Goal: Task Accomplishment & Management: Use online tool/utility

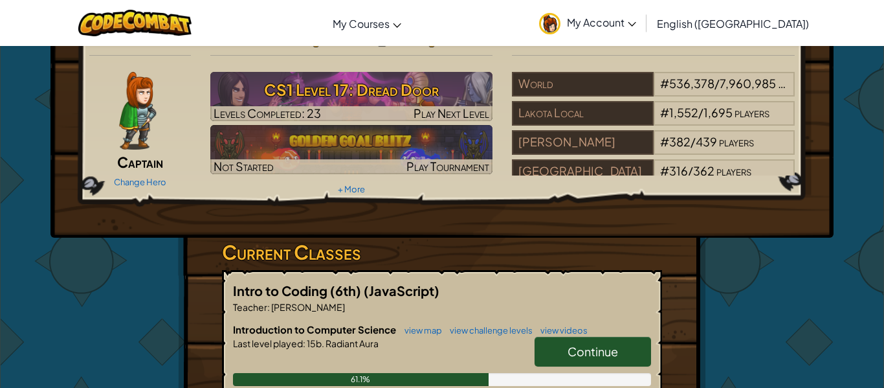
scroll to position [96, 0]
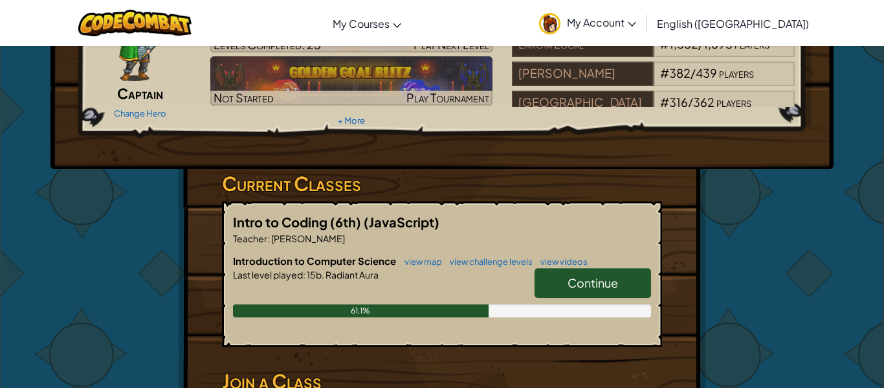
click at [594, 282] on span "Continue" at bounding box center [593, 282] width 50 height 15
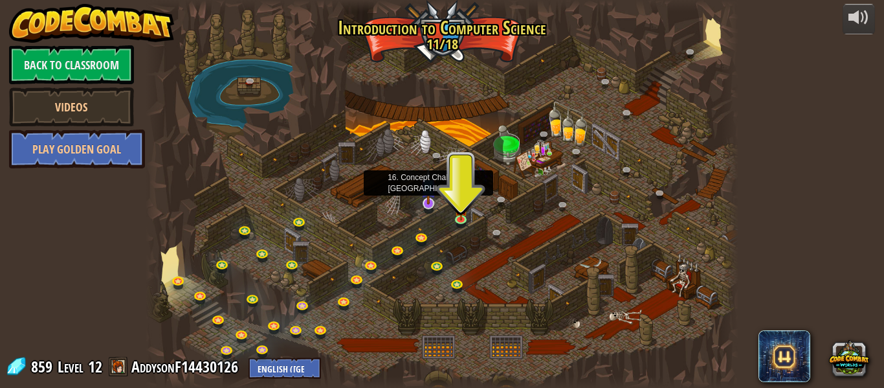
click at [428, 198] on img at bounding box center [429, 186] width 16 height 36
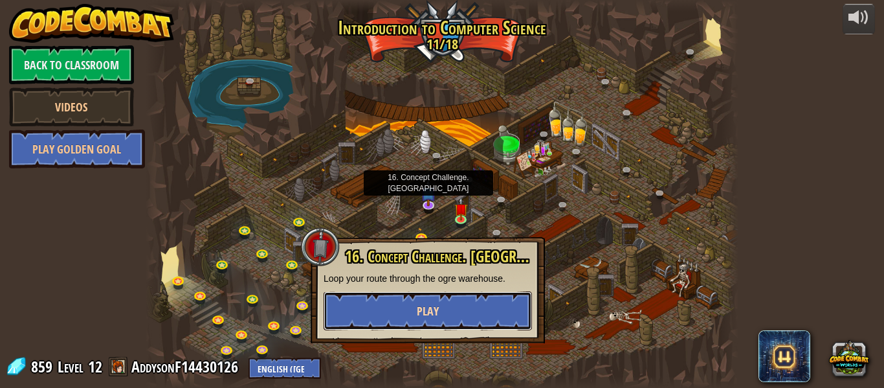
click at [467, 295] on button "Play" at bounding box center [428, 310] width 208 height 39
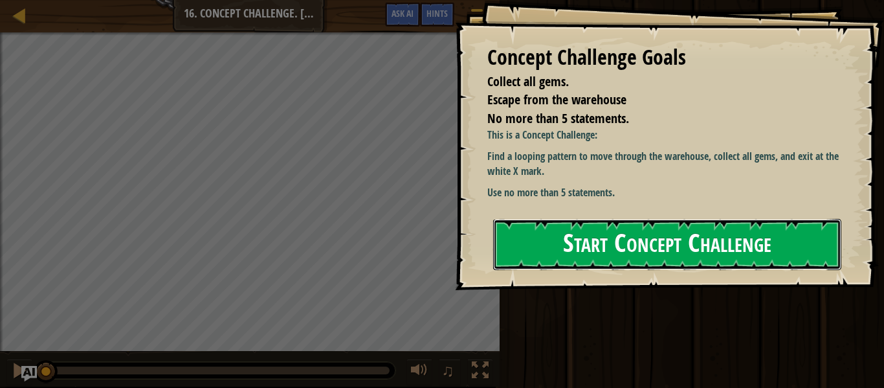
click at [687, 241] on button "Start Concept Challenge" at bounding box center [667, 244] width 348 height 51
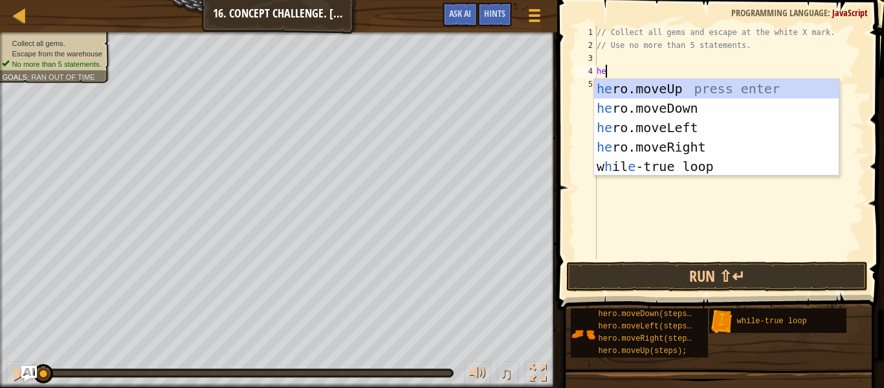
type textarea "hero"
click at [765, 89] on div "hero .moveUp press enter hero .moveDown press enter hero .moveLeft press enter …" at bounding box center [716, 147] width 245 height 136
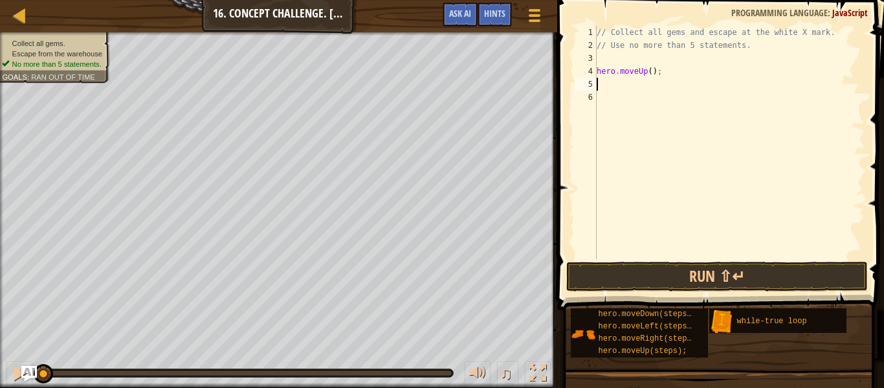
scroll to position [6, 0]
click at [727, 285] on button "Run ⇧↵" at bounding box center [717, 276] width 302 height 30
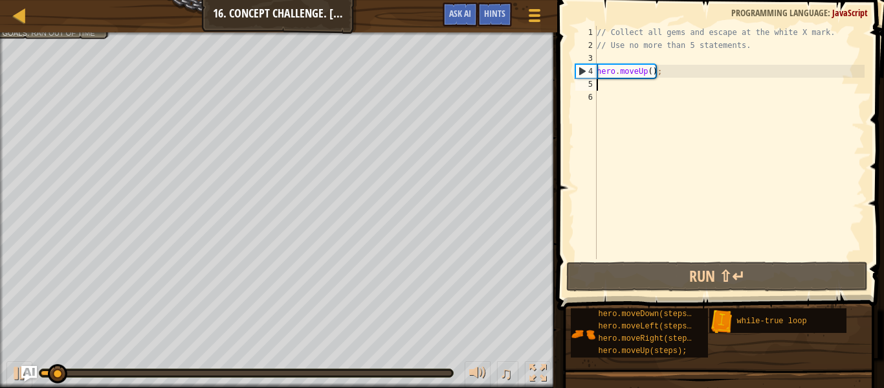
click at [645, 72] on div "// Collect all gems and escape at the white X mark. // Use no more than 5 state…" at bounding box center [729, 155] width 271 height 259
click at [648, 74] on div "// Collect all gems and escape at the white X mark. // Use no more than 5 state…" at bounding box center [729, 155] width 271 height 259
click at [654, 72] on div "// Collect all gems and escape at the white X mark. // Use no more than 5 state…" at bounding box center [729, 155] width 271 height 259
click at [652, 72] on div "// Collect all gems and escape at the white X mark. // Use no more than 5 state…" at bounding box center [729, 155] width 271 height 259
type textarea "hero.moveUp(2);"
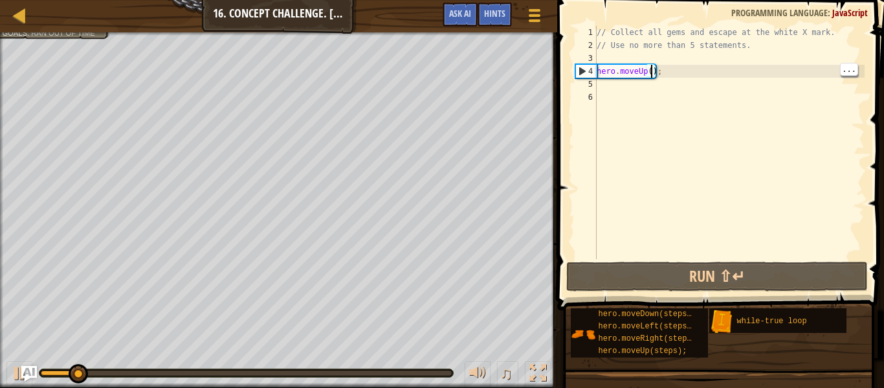
scroll to position [6, 9]
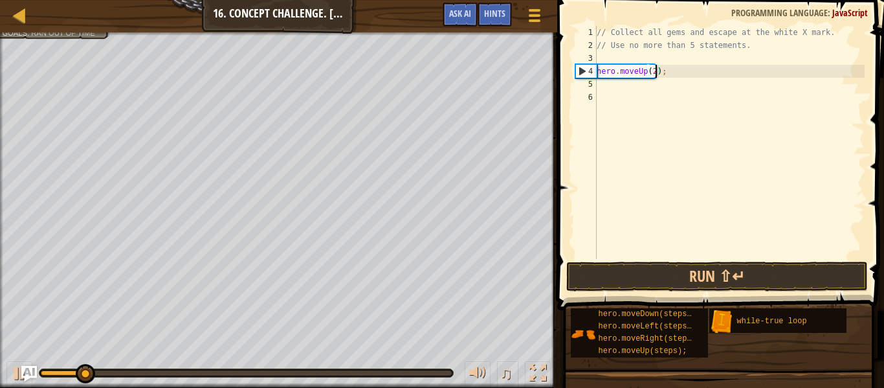
click at [621, 83] on div "// Collect all gems and escape at the white X mark. // Use no more than 5 state…" at bounding box center [729, 155] width 271 height 259
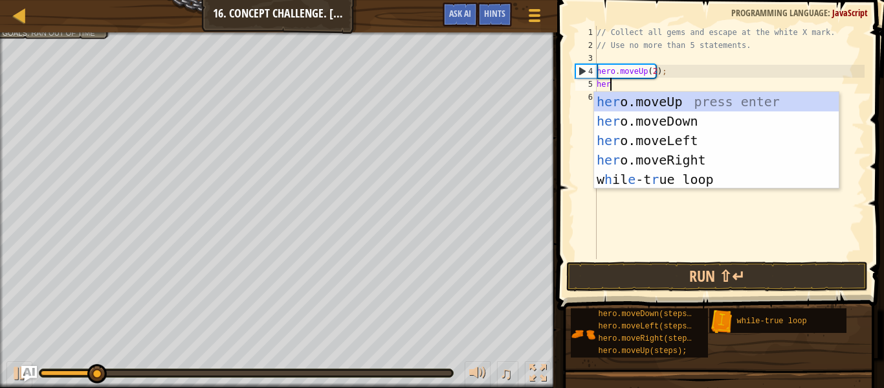
type textarea "hero"
click at [716, 166] on div "hero .moveUp press enter hero .moveDown press enter hero .moveLeft press enter …" at bounding box center [716, 160] width 245 height 136
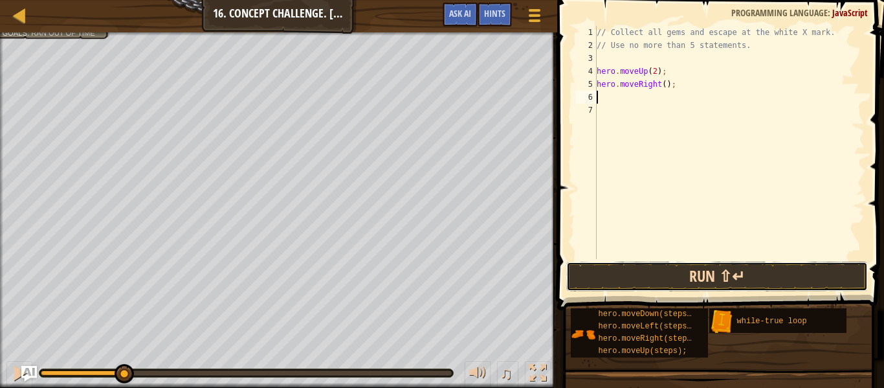
click at [667, 280] on button "Run ⇧↵" at bounding box center [717, 276] width 302 height 30
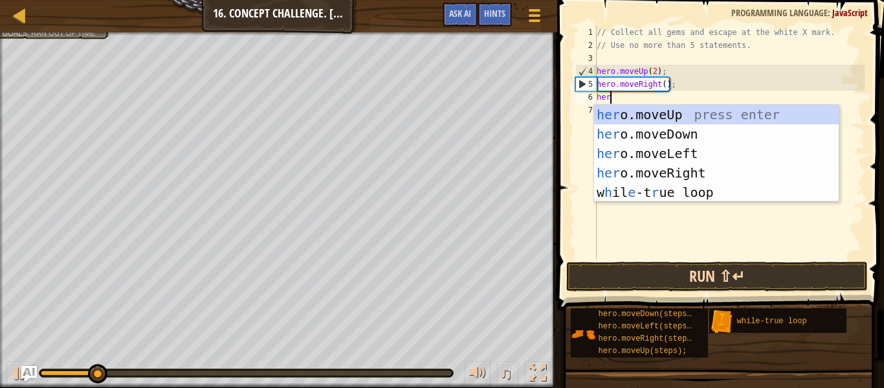
scroll to position [6, 2]
click at [663, 85] on div "// Collect all gems and escape at the white X mark. // Use no more than 5 state…" at bounding box center [729, 155] width 271 height 259
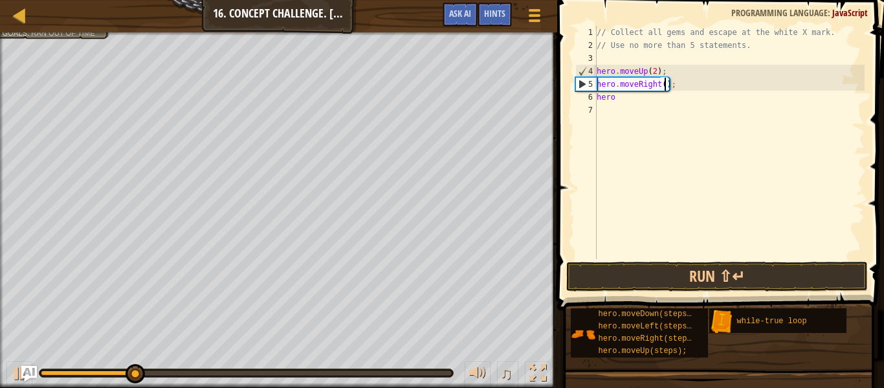
type textarea "hero.moveRight(2);"
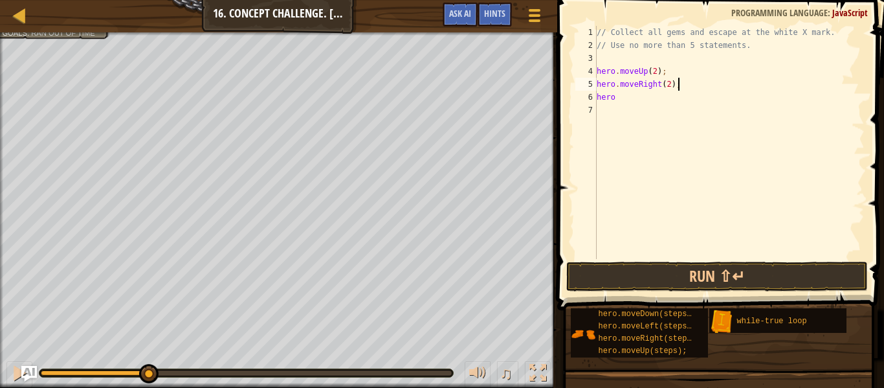
click at [645, 98] on div "// Collect all gems and escape at the white X mark. // Use no more than 5 state…" at bounding box center [729, 155] width 271 height 259
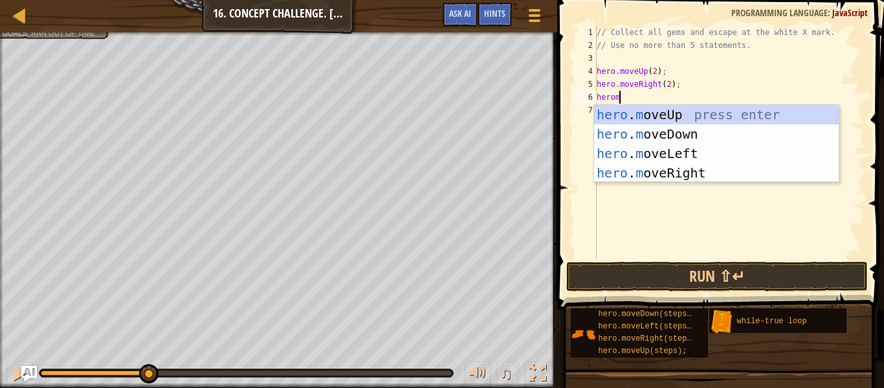
type textarea "heromo"
click at [718, 135] on div "hero . mo veUp press enter hero . mo veDown press enter hero . mo veLeft press …" at bounding box center [716, 163] width 245 height 116
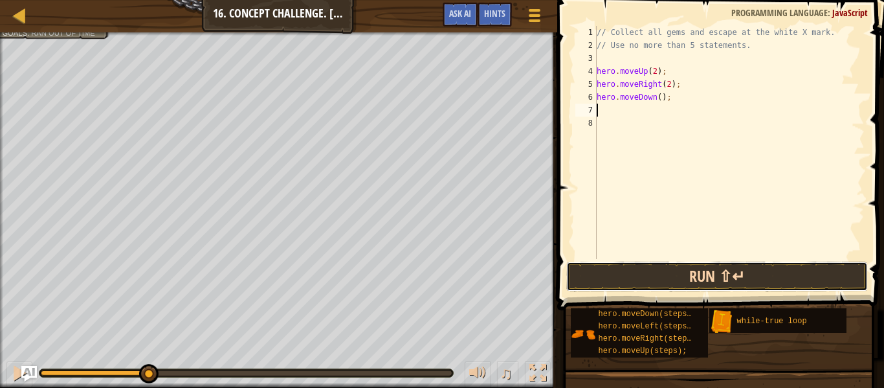
click at [713, 278] on button "Run ⇧↵" at bounding box center [717, 276] width 302 height 30
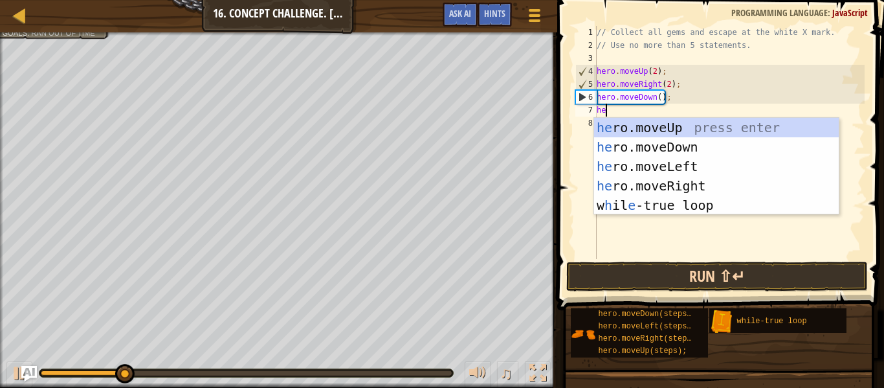
type textarea "hero"
click at [707, 169] on div "hero .moveUp press enter hero .moveDown press enter hero .moveLeft press enter …" at bounding box center [716, 186] width 245 height 136
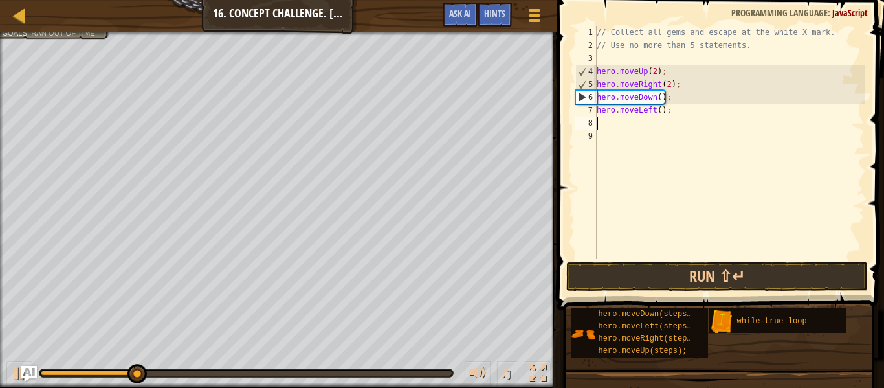
scroll to position [6, 0]
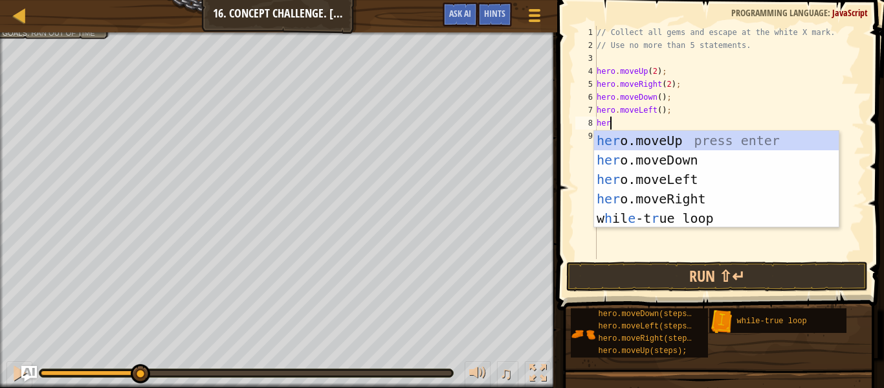
type textarea "hero"
click at [718, 144] on div "hero .moveUp press enter hero .moveDown press enter hero .moveLeft press enter …" at bounding box center [716, 199] width 245 height 136
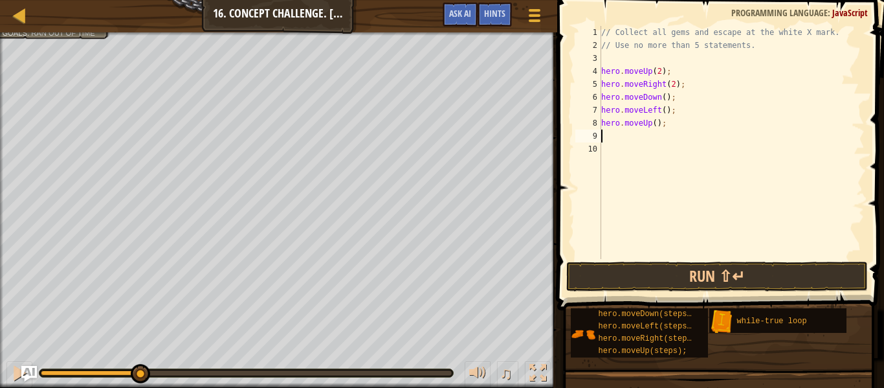
click at [655, 123] on div "// Collect all gems and escape at the white X mark. // Use no more than 5 state…" at bounding box center [732, 155] width 266 height 259
type textarea "hero.moveUp(2);"
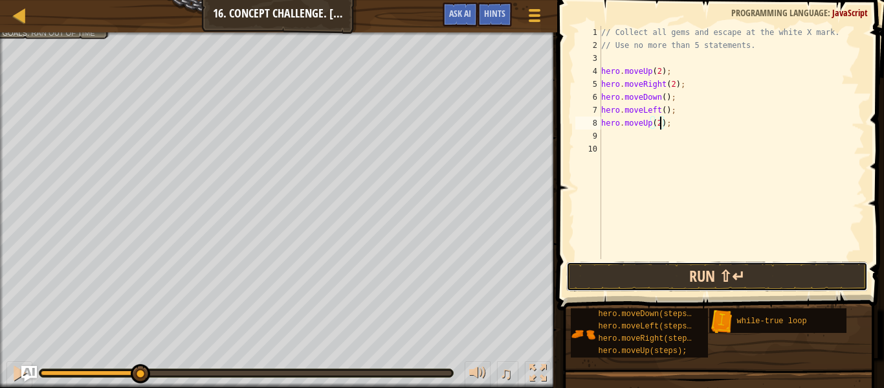
click at [738, 285] on button "Run ⇧↵" at bounding box center [717, 276] width 302 height 30
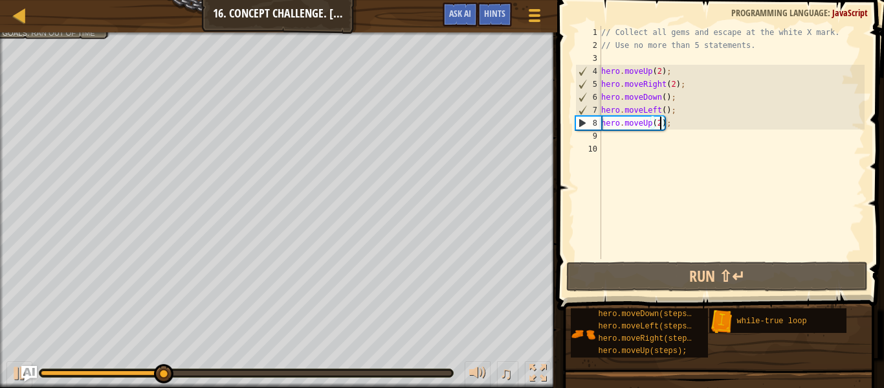
click at [635, 143] on div "// Collect all gems and escape at the white X mark. // Use no more than 5 state…" at bounding box center [732, 155] width 266 height 259
click at [626, 138] on div "// Collect all gems and escape at the white X mark. // Use no more than 5 state…" at bounding box center [732, 155] width 266 height 259
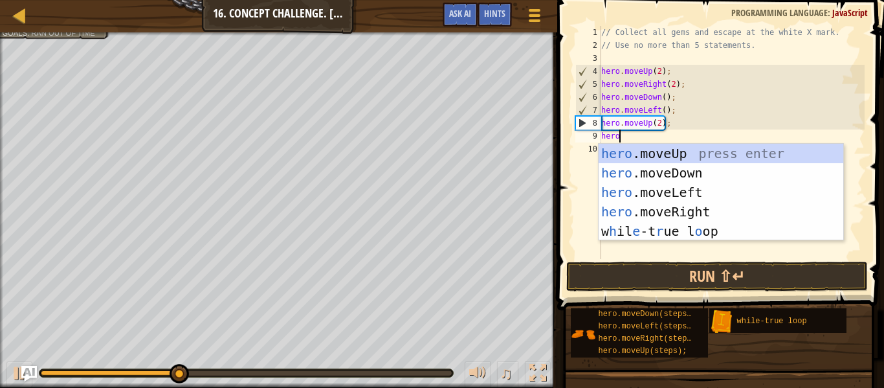
type textarea "hero."
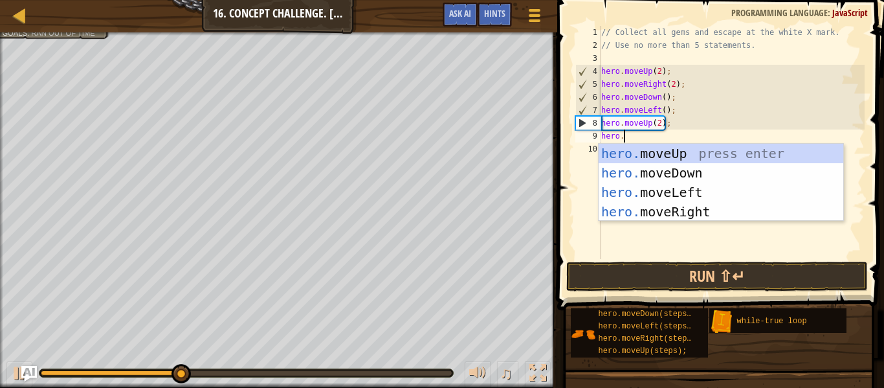
scroll to position [6, 3]
click at [719, 214] on div "hero. moveUp press enter hero. moveDown press enter hero. moveLeft press enter …" at bounding box center [721, 202] width 245 height 116
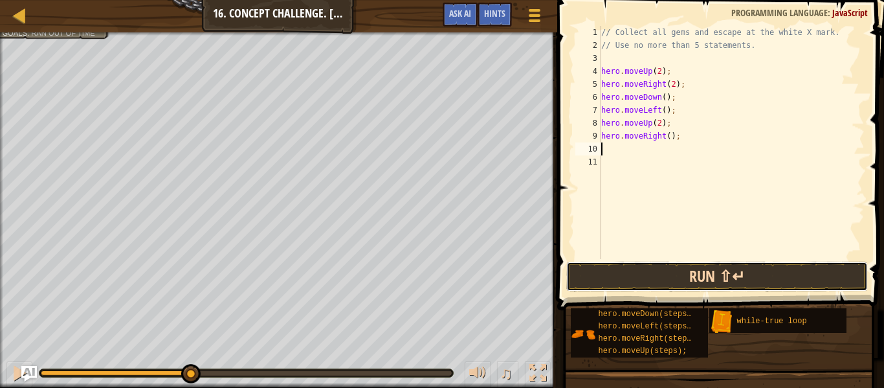
click at [650, 276] on button "Run ⇧↵" at bounding box center [717, 276] width 302 height 30
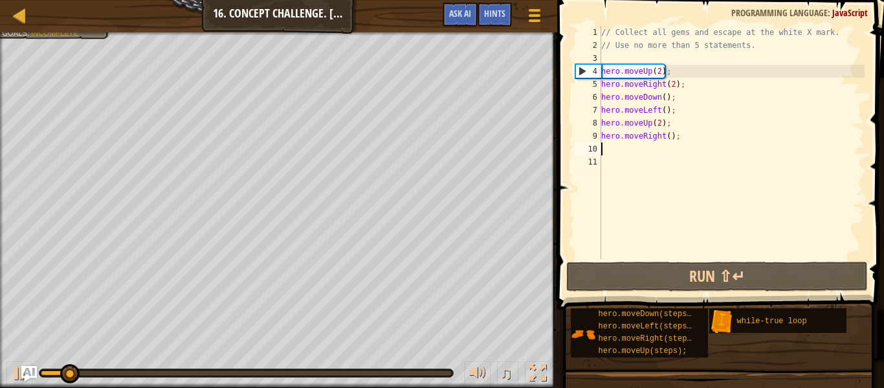
click at [624, 151] on div "// Collect all gems and escape at the white X mark. // Use no more than 5 state…" at bounding box center [732, 155] width 266 height 259
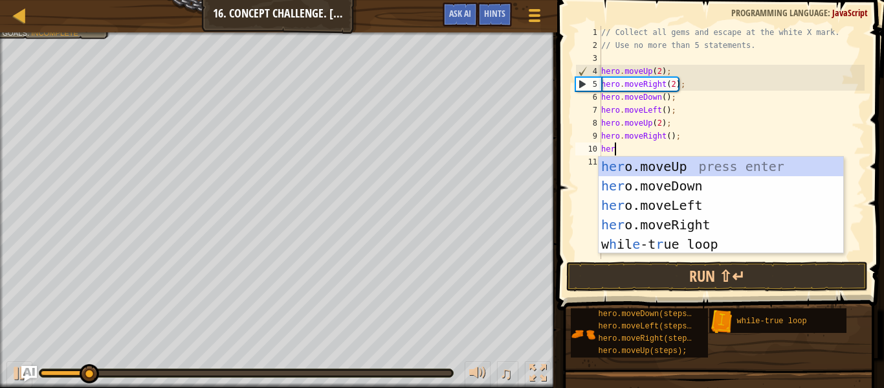
type textarea "hero"
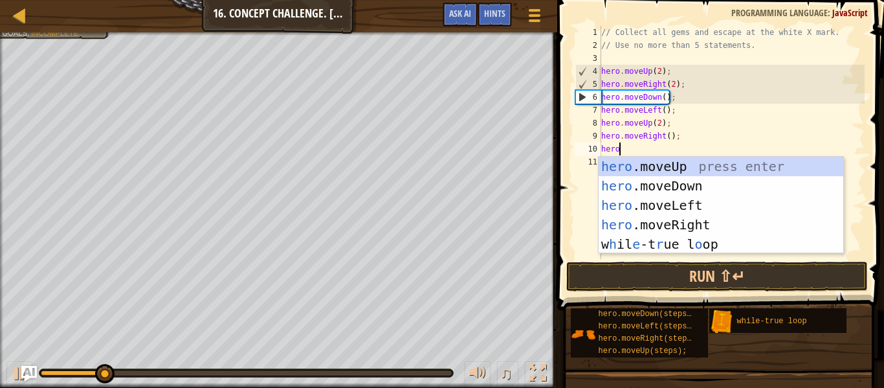
click at [753, 162] on div "hero .moveUp press enter hero .moveDown press enter hero .moveLeft press enter …" at bounding box center [721, 225] width 245 height 136
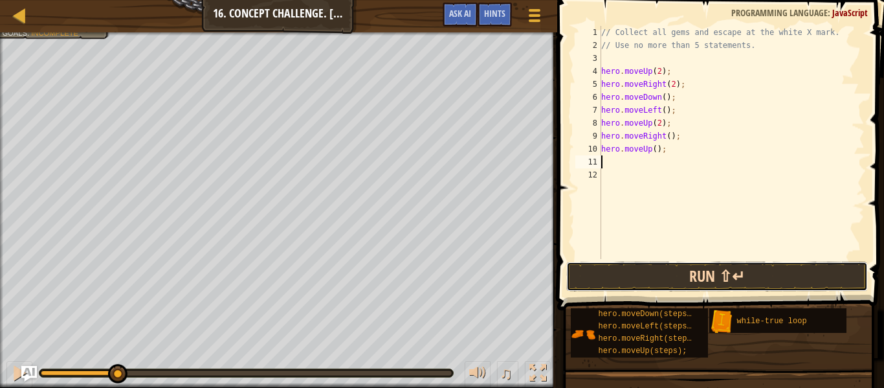
click at [678, 270] on button "Run ⇧↵" at bounding box center [717, 276] width 302 height 30
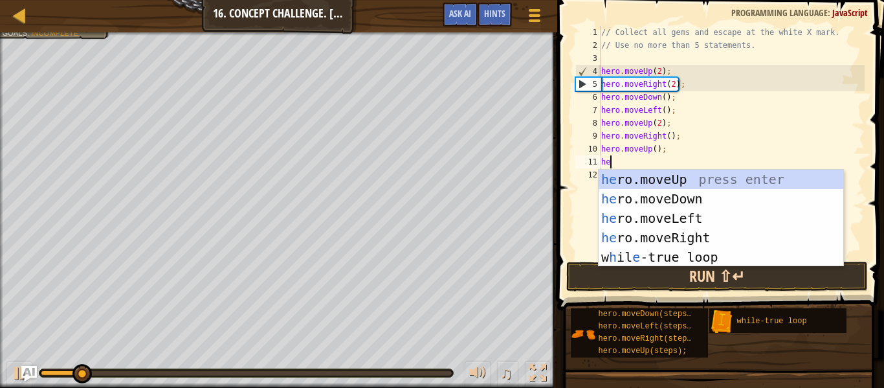
type textarea "hero"
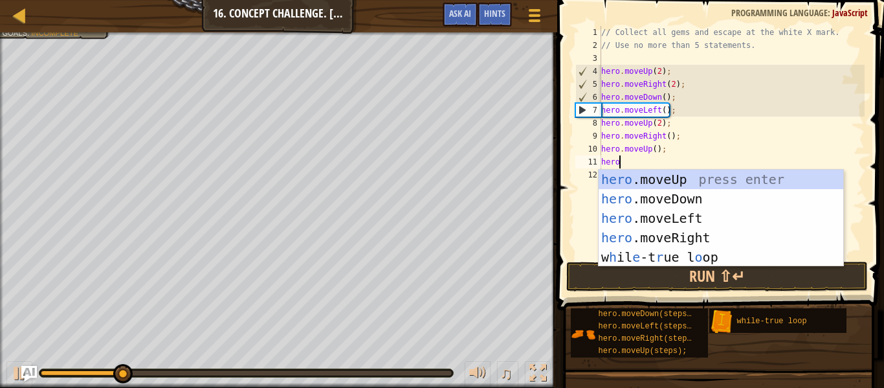
click at [711, 239] on div "hero .moveUp press enter hero .moveDown press enter hero .moveLeft press enter …" at bounding box center [721, 238] width 245 height 136
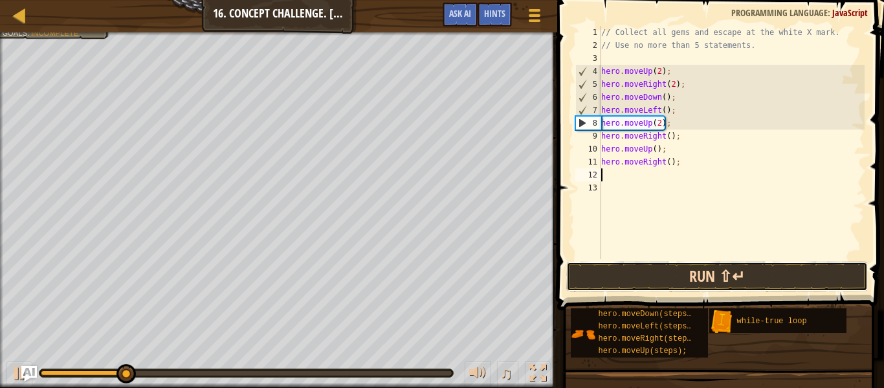
click at [728, 279] on button "Run ⇧↵" at bounding box center [717, 276] width 302 height 30
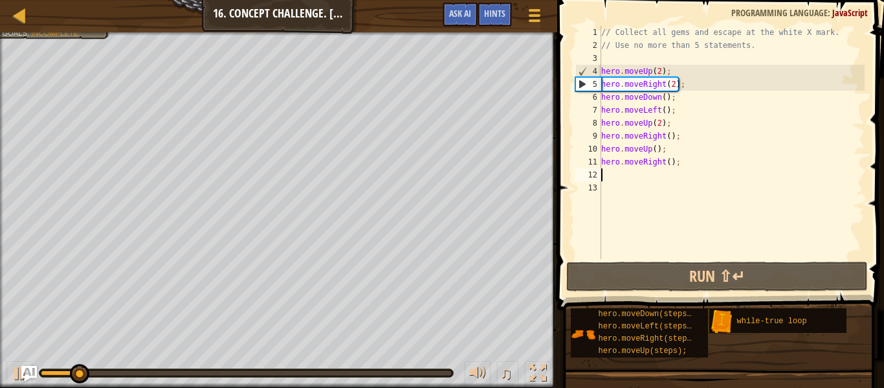
click at [668, 164] on div "// Collect all gems and escape at the white X mark. // Use no more than 5 state…" at bounding box center [732, 155] width 266 height 259
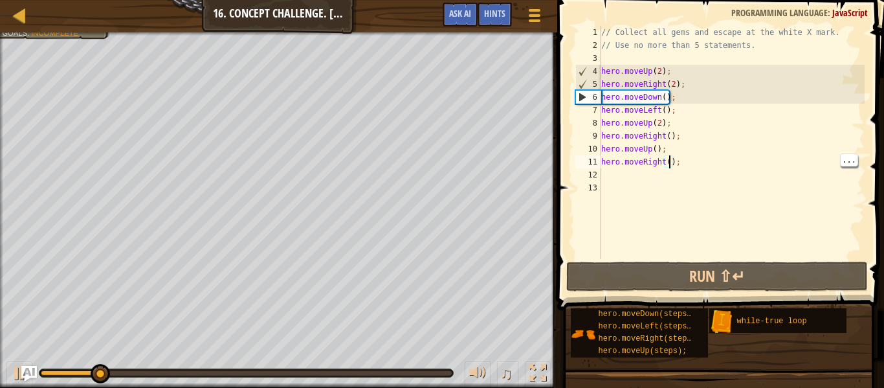
scroll to position [6, 11]
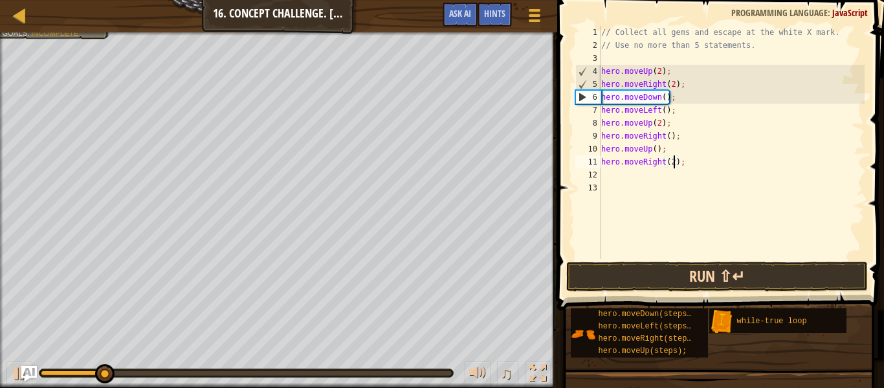
type textarea "hero.moveRight(2);"
click at [732, 276] on button "Run ⇧↵" at bounding box center [717, 276] width 302 height 30
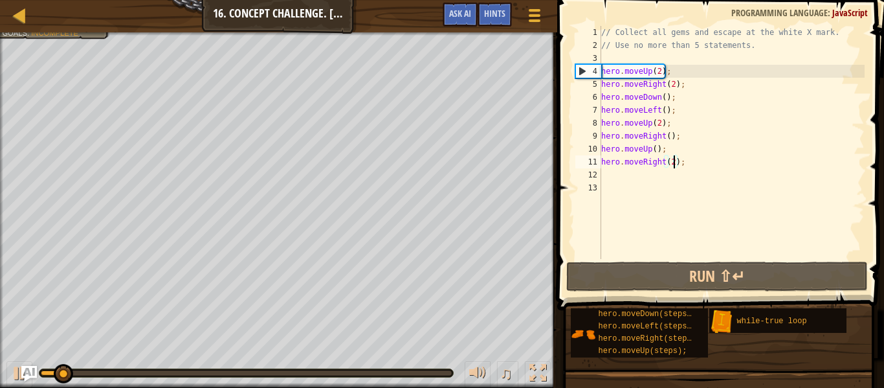
click at [653, 174] on div "// Collect all gems and escape at the white X mark. // Use no more than 5 state…" at bounding box center [732, 155] width 266 height 259
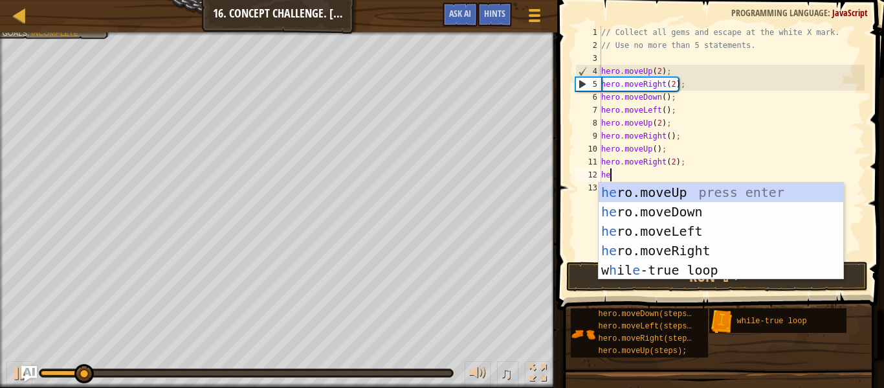
type textarea "hero"
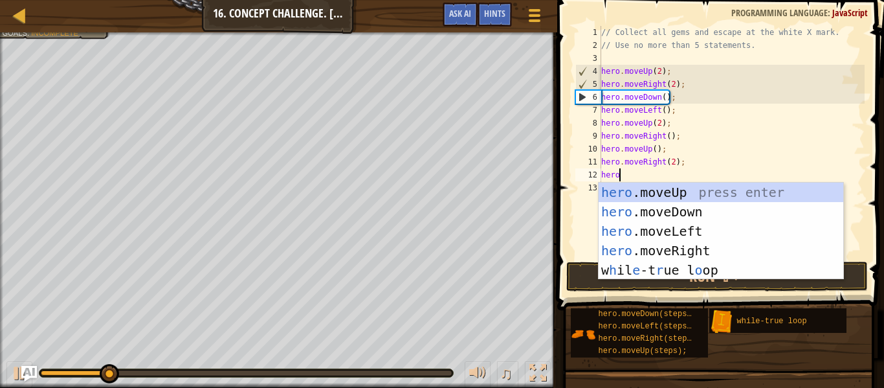
click at [703, 215] on div "hero .moveUp press enter hero .moveDown press enter hero .moveLeft press enter …" at bounding box center [721, 250] width 245 height 136
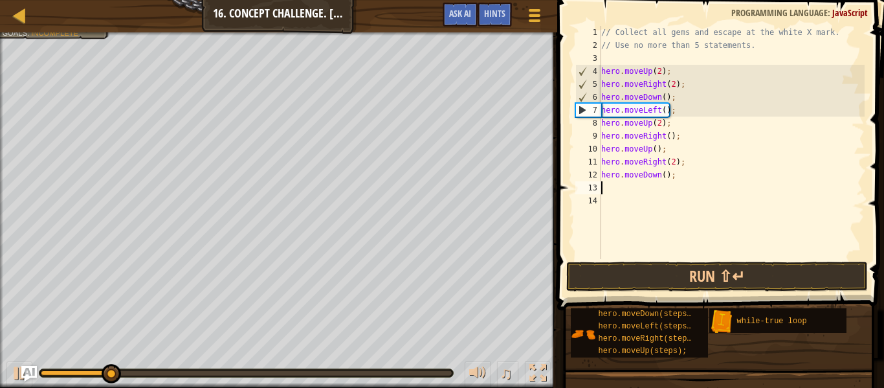
scroll to position [6, 0]
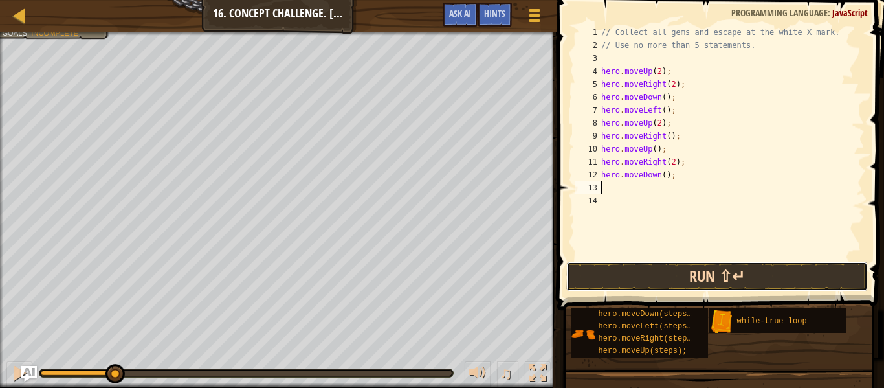
click at [669, 276] on button "Run ⇧↵" at bounding box center [717, 276] width 302 height 30
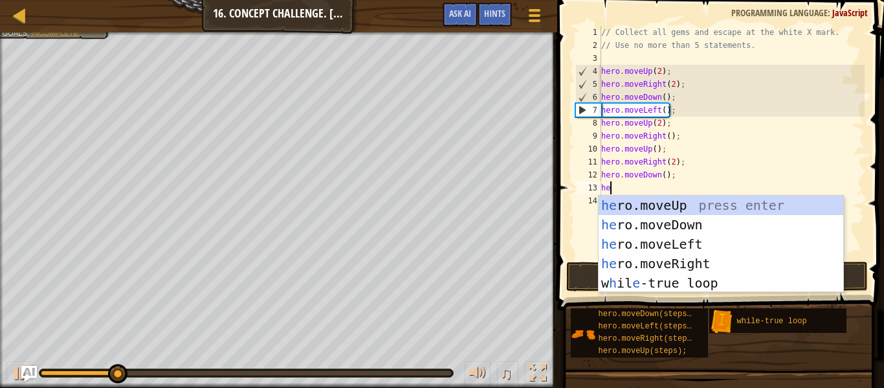
type textarea "hero"
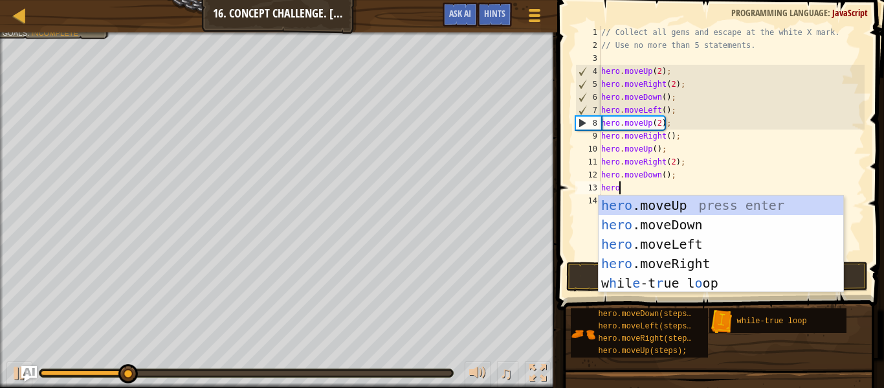
click at [683, 248] on div "hero .moveUp press enter hero .moveDown press enter hero .moveLeft press enter …" at bounding box center [721, 263] width 245 height 136
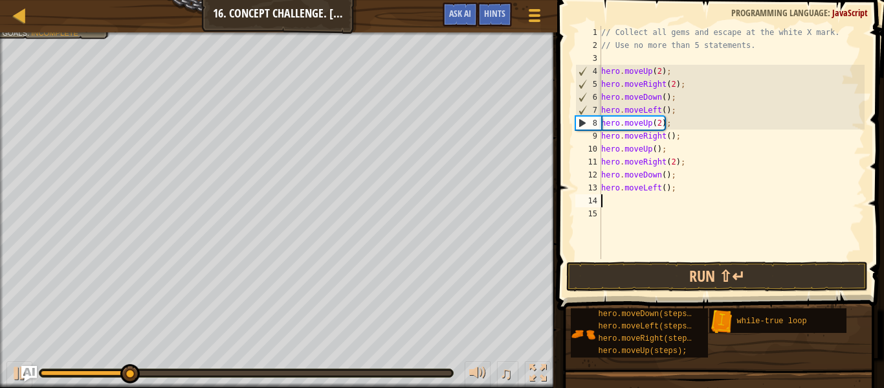
scroll to position [6, 0]
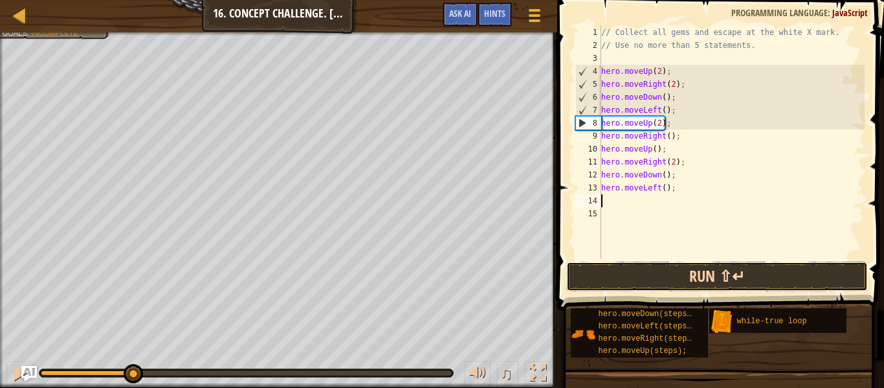
click at [673, 281] on button "Run ⇧↵" at bounding box center [717, 276] width 302 height 30
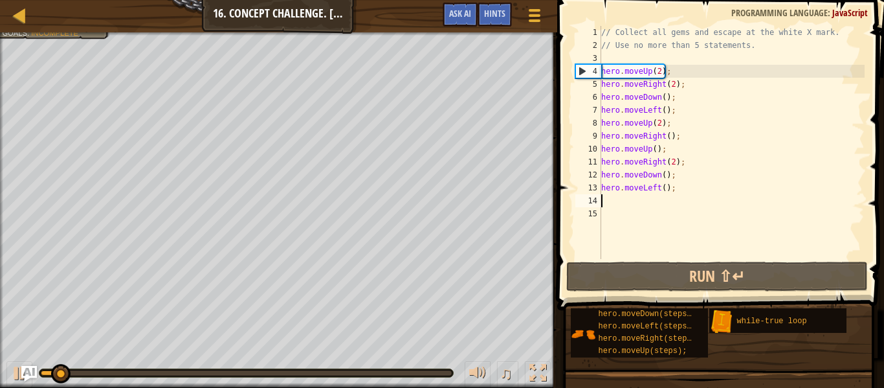
click at [641, 205] on div "// Collect all gems and escape at the white X mark. // Use no more than 5 state…" at bounding box center [732, 155] width 266 height 259
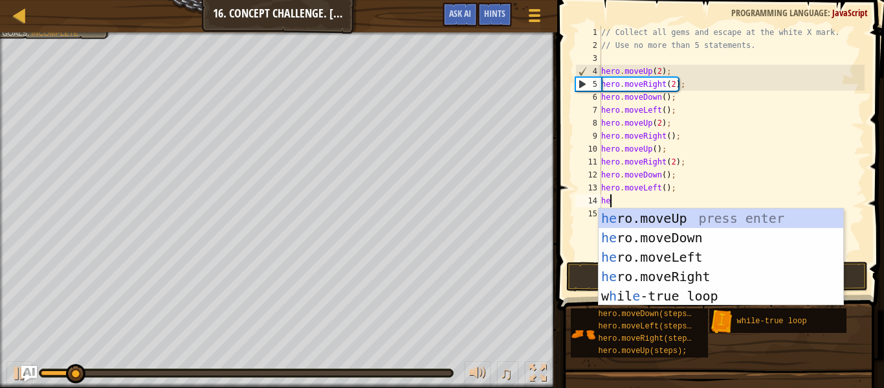
type textarea "hero"
click at [728, 243] on div "hero .moveUp press enter hero .moveDown press enter hero .moveLeft press enter …" at bounding box center [721, 276] width 245 height 136
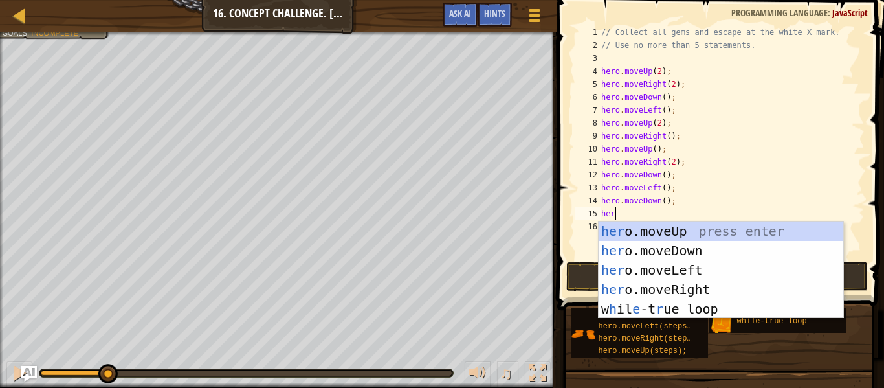
type textarea "hero"
click at [764, 230] on div "hero .moveUp press enter hero .moveDown press enter hero .moveLeft press enter …" at bounding box center [721, 289] width 245 height 136
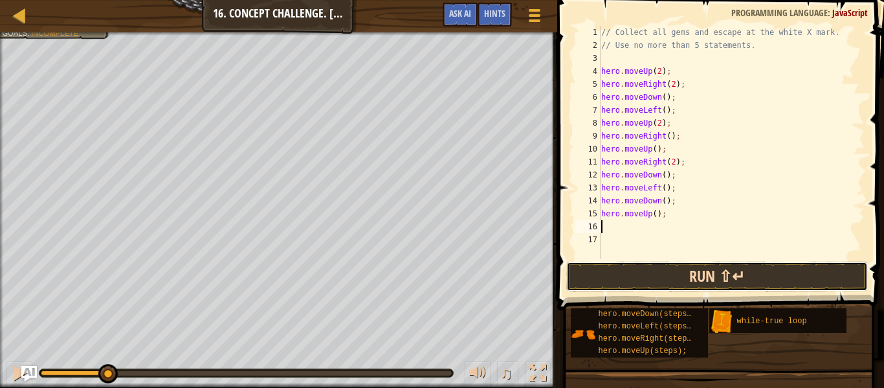
click at [769, 283] on button "Run ⇧↵" at bounding box center [717, 276] width 302 height 30
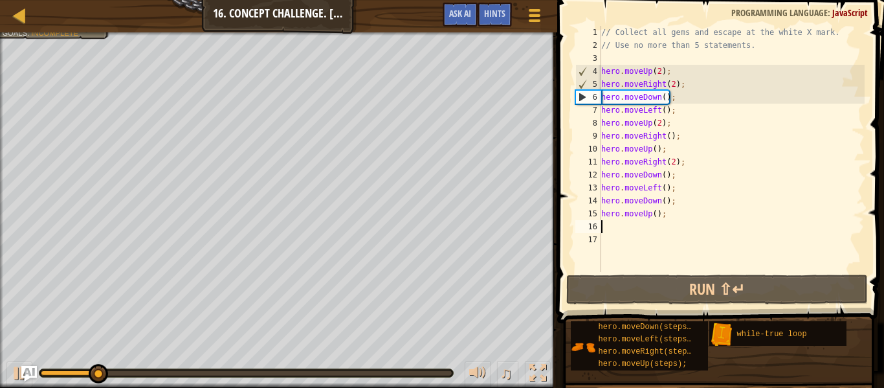
click at [656, 214] on div "// Collect all gems and escape at the white X mark. // Use no more than 5 state…" at bounding box center [732, 162] width 266 height 272
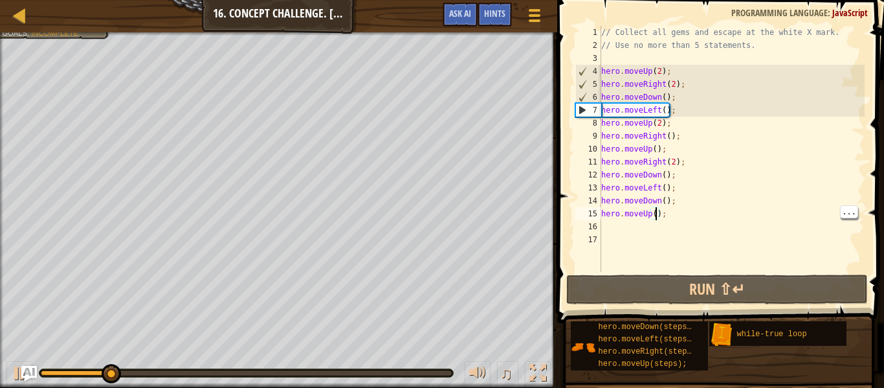
scroll to position [6, 9]
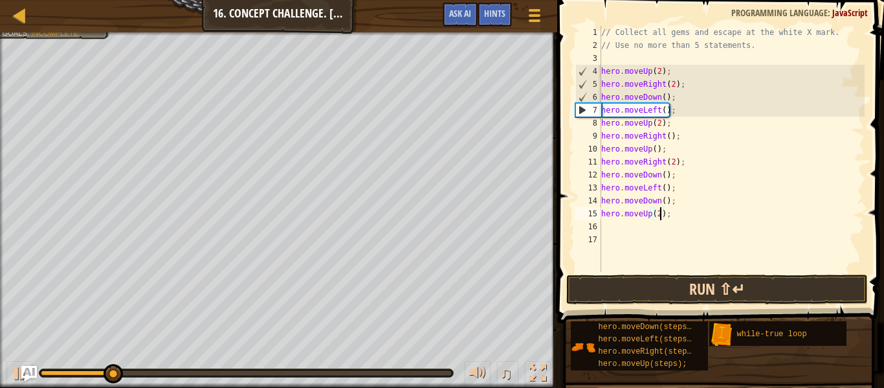
type textarea "hero.moveUp(2);"
click at [749, 293] on button "Run ⇧↵" at bounding box center [717, 289] width 302 height 30
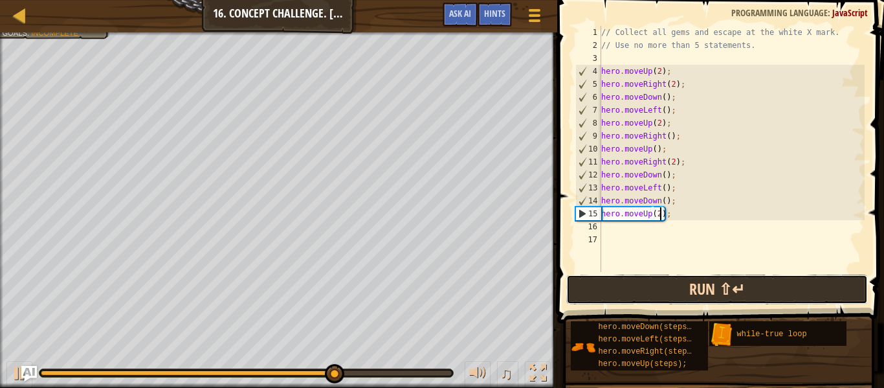
click at [843, 294] on button "Run ⇧↵" at bounding box center [717, 289] width 302 height 30
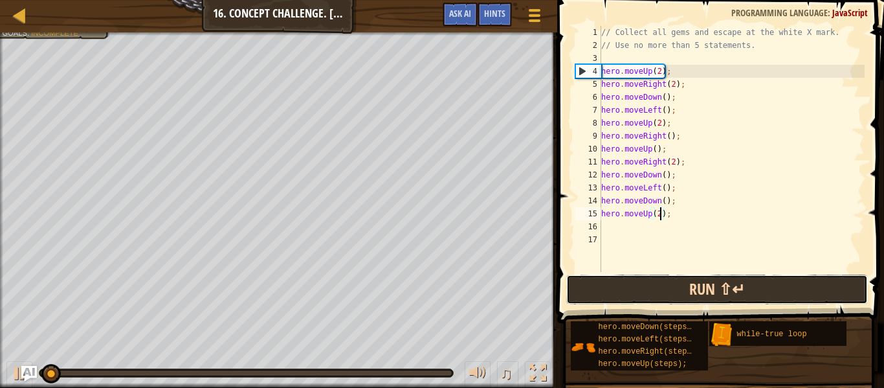
click at [841, 296] on button "Run ⇧↵" at bounding box center [717, 289] width 302 height 30
click at [839, 291] on button "Run ⇧↵" at bounding box center [717, 289] width 302 height 30
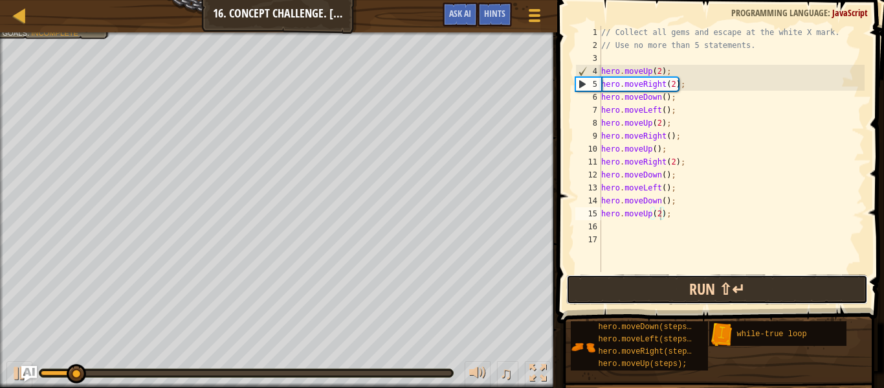
click at [747, 296] on button "Run ⇧↵" at bounding box center [717, 289] width 302 height 30
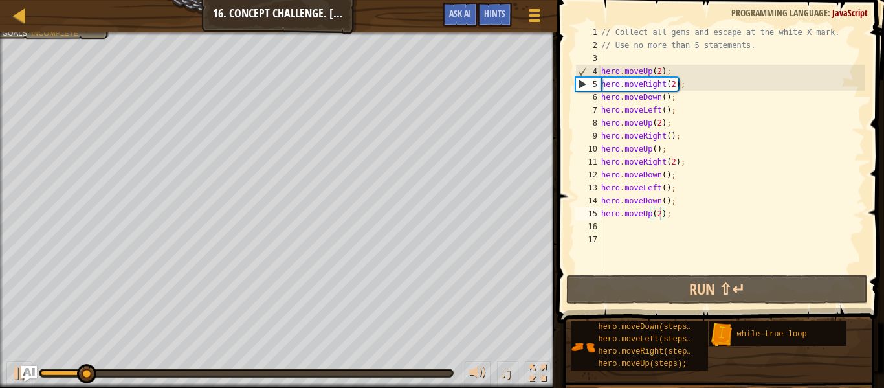
click at [49, 33] on div at bounding box center [278, 33] width 557 height 3
click at [51, 35] on div at bounding box center [278, 33] width 557 height 3
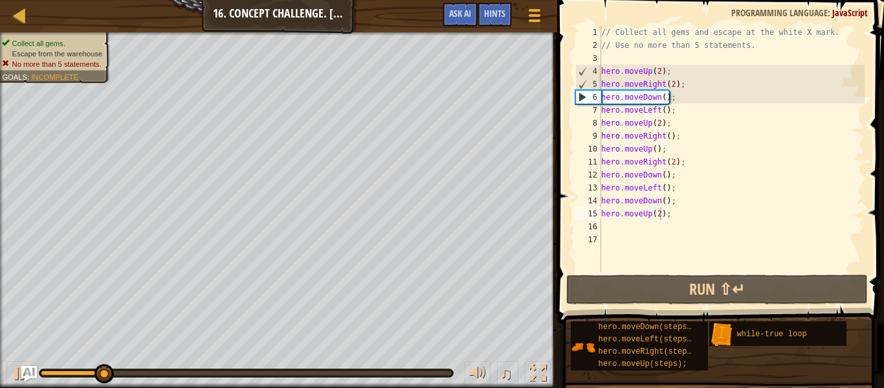
click at [21, 38] on ul "Collect all gems. Escape from the warehouse No more than 5 statements." at bounding box center [53, 53] width 103 height 31
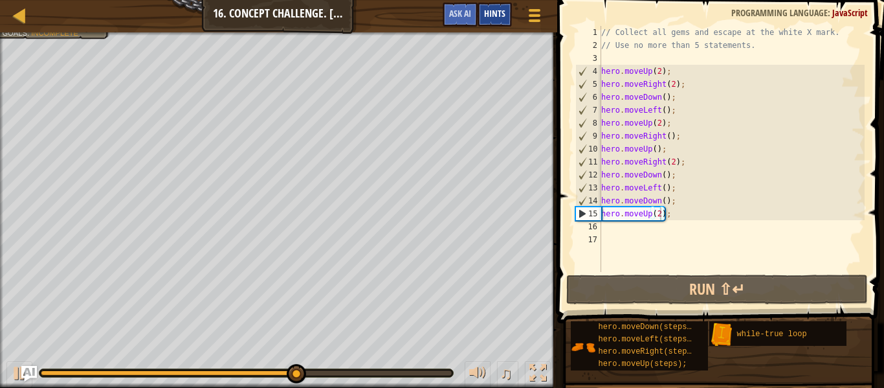
click at [491, 15] on span "Hints" at bounding box center [494, 13] width 21 height 12
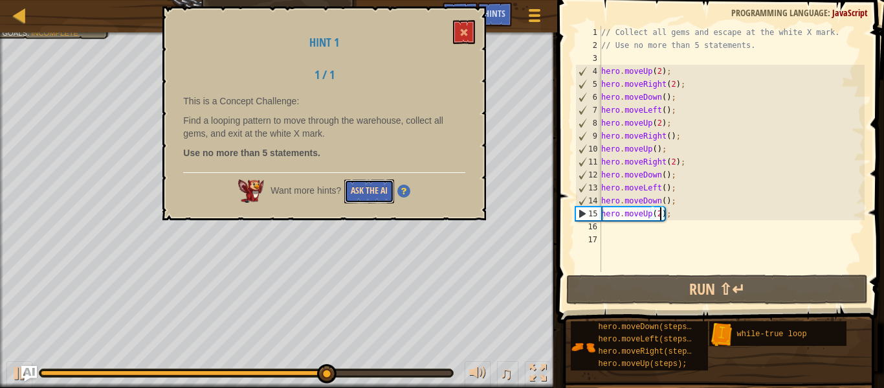
click at [375, 185] on button "Ask the AI" at bounding box center [369, 191] width 50 height 24
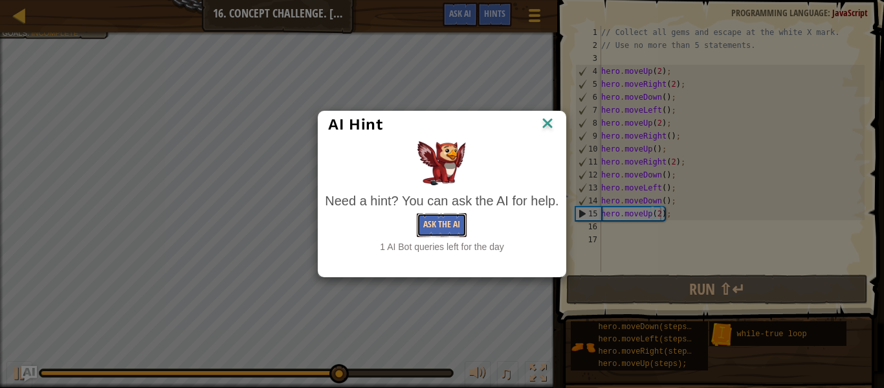
click at [445, 228] on button "Ask the AI" at bounding box center [442, 225] width 50 height 24
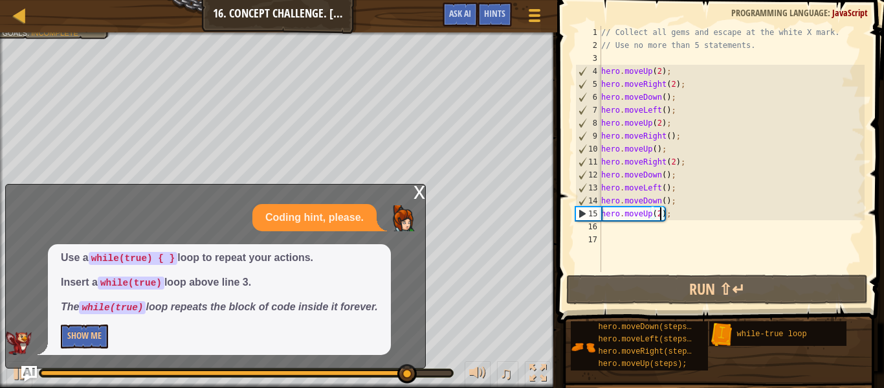
click at [608, 60] on div "// Collect all gems and escape at the white X mark. // Use no more than 5 state…" at bounding box center [732, 162] width 266 height 272
type textarea "h"
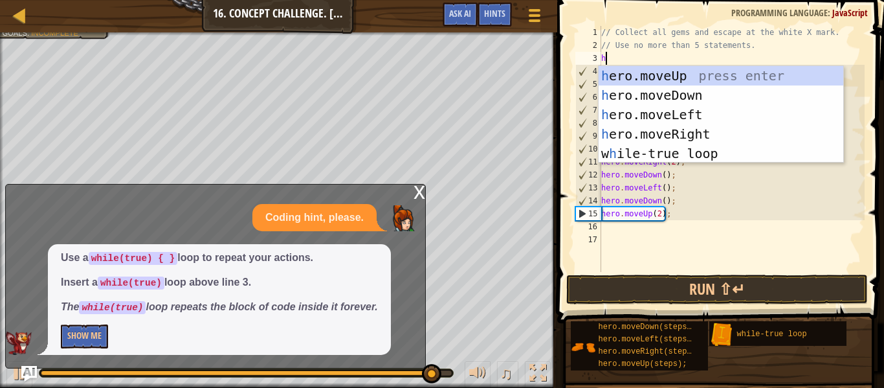
click at [707, 154] on div "h ero.moveUp press enter h ero.moveDown press enter h ero.moveLeft press enter …" at bounding box center [721, 134] width 245 height 136
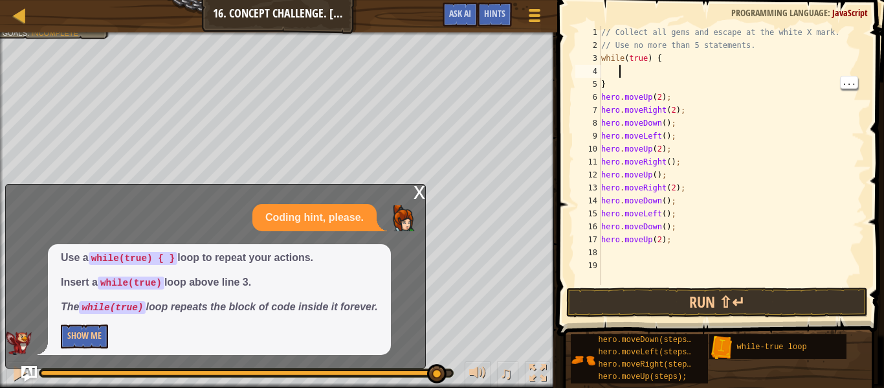
click at [623, 88] on div "// Collect all gems and escape at the white X mark. // Use no more than 5 state…" at bounding box center [732, 168] width 266 height 285
type textarea "}"
click at [625, 252] on div "// Collect all gems and escape at the white X mark. // Use no more than 5 state…" at bounding box center [732, 168] width 266 height 285
type textarea "}"
click at [683, 299] on button "Run ⇧↵" at bounding box center [717, 302] width 302 height 30
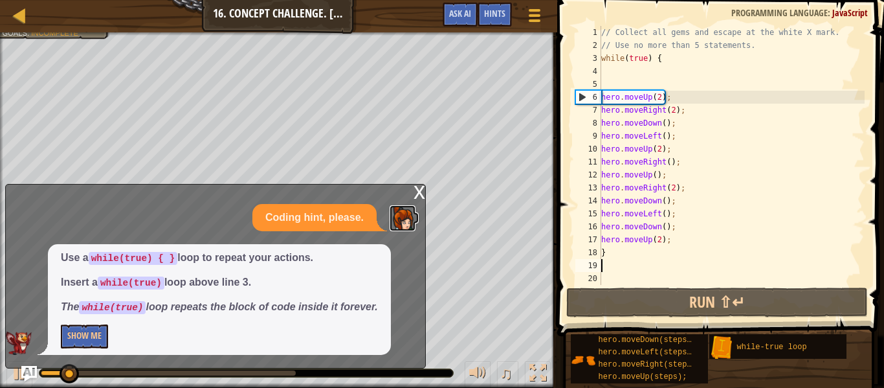
click at [414, 206] on img at bounding box center [403, 218] width 26 height 26
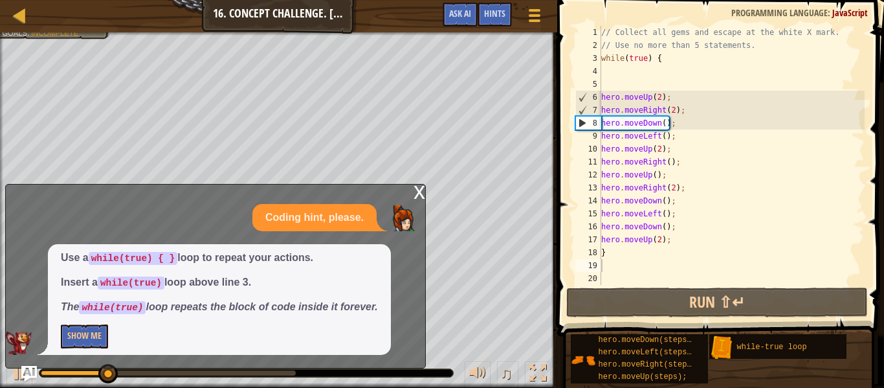
click at [417, 188] on div "x" at bounding box center [420, 190] width 12 height 13
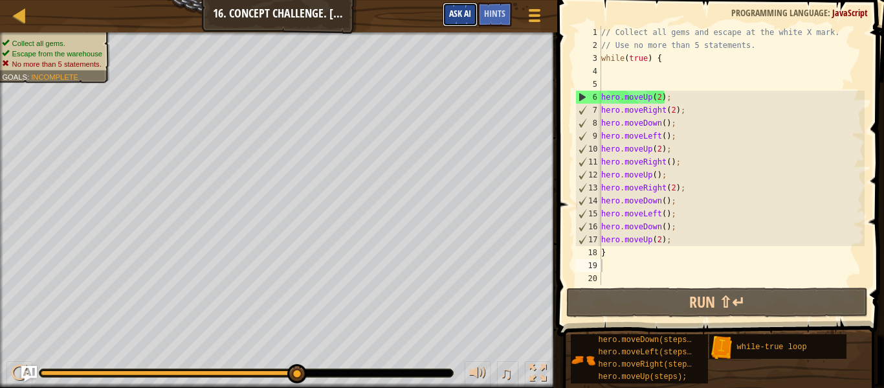
click at [469, 17] on span "Ask AI" at bounding box center [460, 13] width 22 height 12
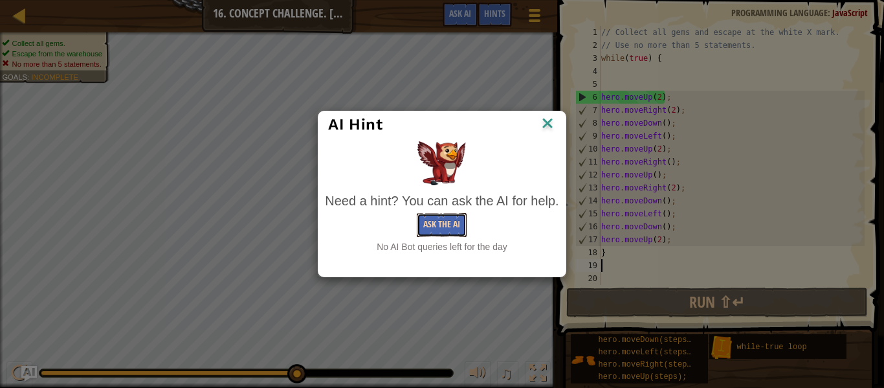
click at [445, 221] on button "Ask the AI" at bounding box center [442, 225] width 50 height 24
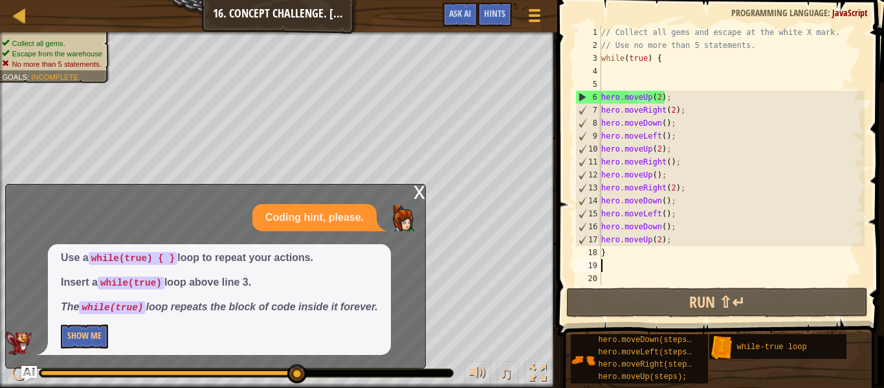
click at [420, 194] on div "x" at bounding box center [420, 190] width 12 height 13
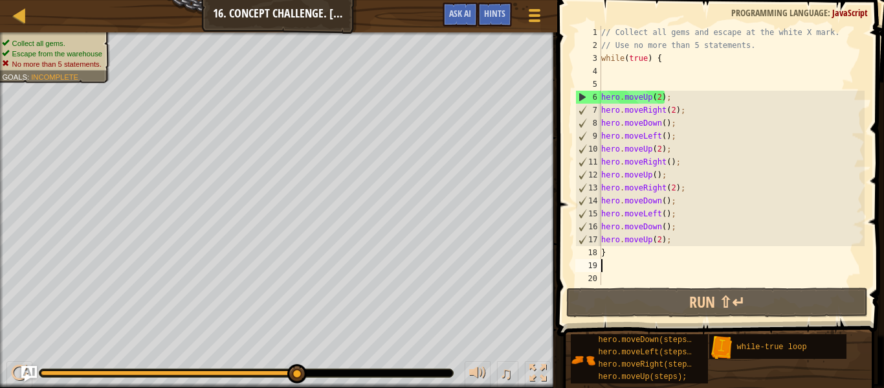
drag, startPoint x: 600, startPoint y: 87, endPoint x: 695, endPoint y: 228, distance: 170.2
click at [695, 228] on div "1 2 3 4 5 6 7 8 9 10 11 12 13 14 15 16 17 18 19 20 // Collect all gems and esca…" at bounding box center [719, 155] width 292 height 259
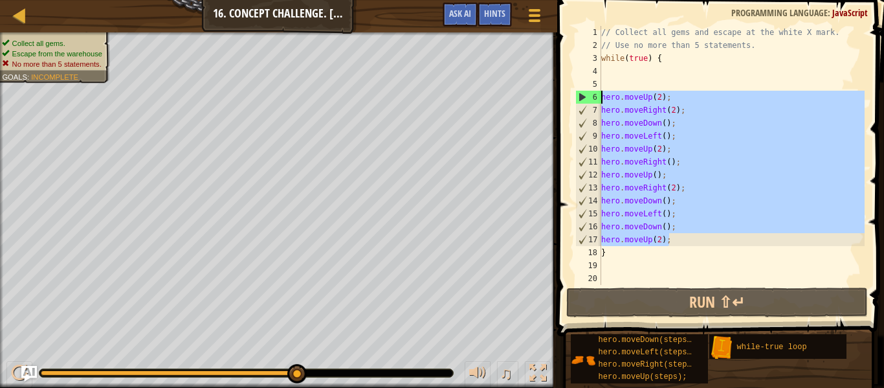
drag, startPoint x: 674, startPoint y: 243, endPoint x: 595, endPoint y: 98, distance: 165.4
click at [595, 98] on div "1 2 3 4 5 6 7 8 9 10 11 12 13 14 15 16 17 18 19 20 // Collect all gems and esca…" at bounding box center [719, 155] width 292 height 259
click at [595, 98] on div "6" at bounding box center [588, 97] width 25 height 13
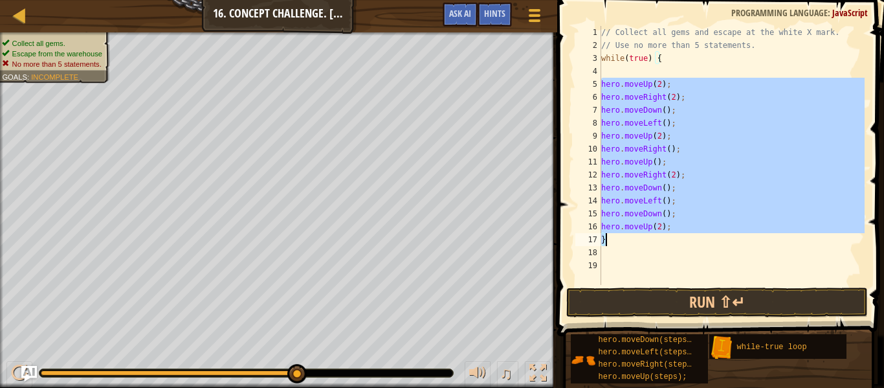
drag, startPoint x: 601, startPoint y: 83, endPoint x: 716, endPoint y: 239, distance: 194.4
click at [716, 239] on div "// Collect all gems and escape at the white X mark. // Use no more than 5 state…" at bounding box center [732, 168] width 266 height 285
type textarea "hero.moveUp(2); }"
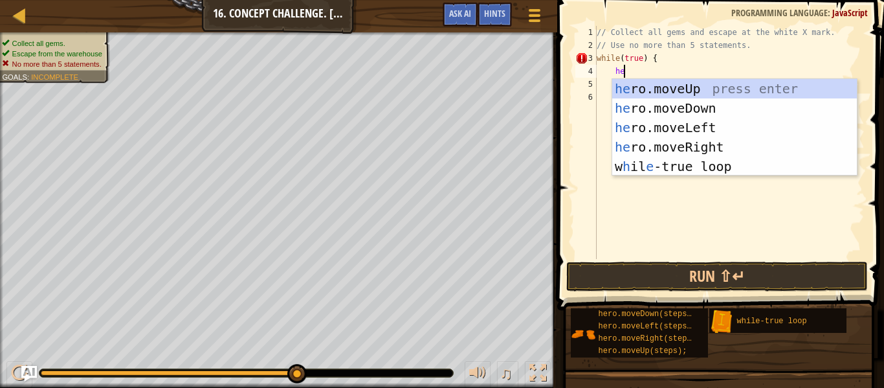
scroll to position [6, 5]
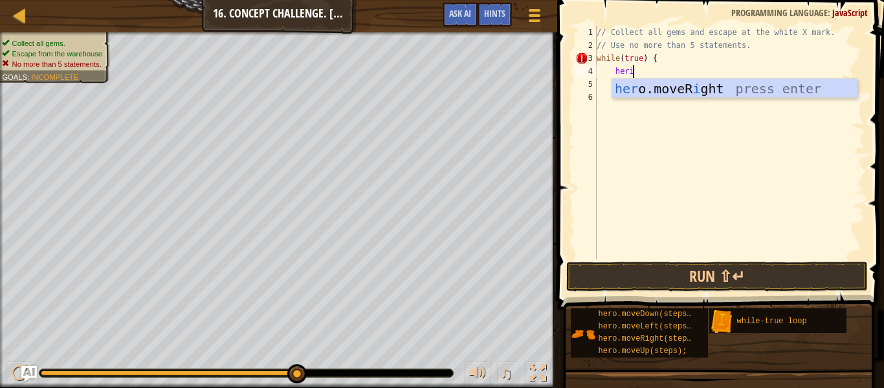
type textarea "her"
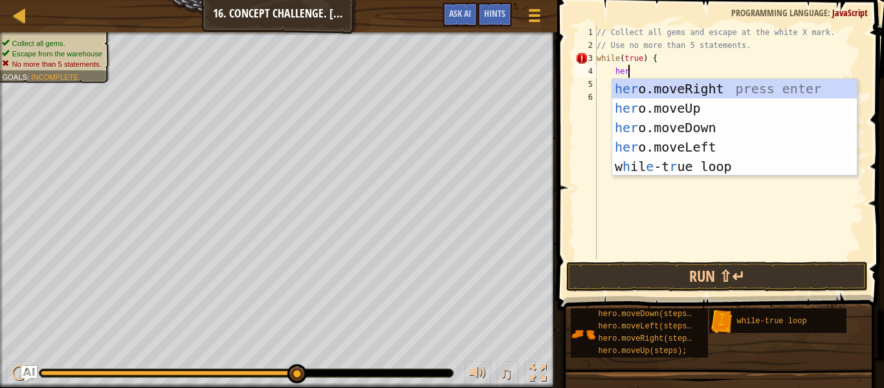
click at [708, 115] on div "her o.moveRight press enter her o.moveUp press enter her o.moveDown press enter…" at bounding box center [734, 147] width 245 height 136
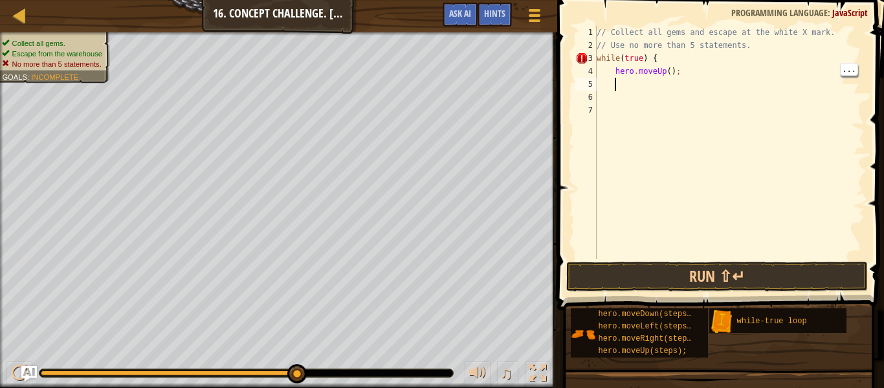
click at [668, 74] on div "// Collect all gems and escape at the white X mark. // Use no more than 5 state…" at bounding box center [729, 155] width 271 height 259
type textarea "hero.moveUp(2);"
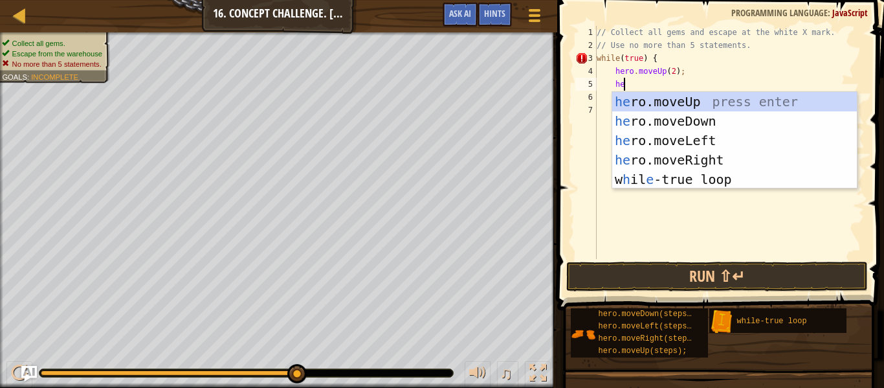
type textarea "hero"
click at [726, 164] on div "hero .moveUp press enter hero .moveDown press enter hero .moveLeft press enter …" at bounding box center [734, 160] width 245 height 136
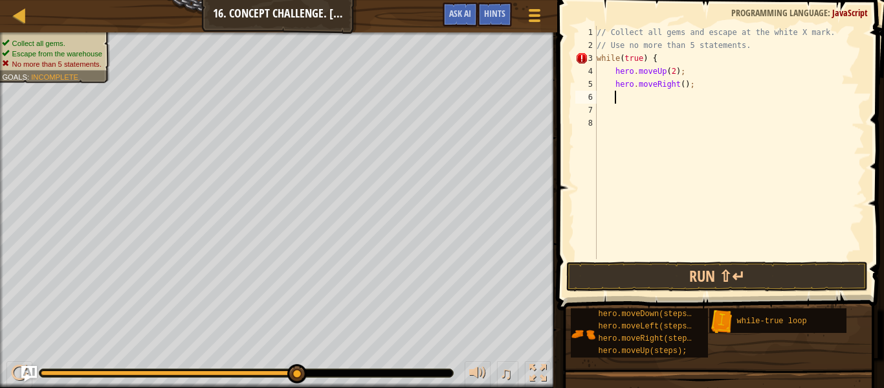
scroll to position [6, 2]
click at [679, 84] on div "// Collect all gems and escape at the white X mark. // Use no more than 5 state…" at bounding box center [729, 155] width 271 height 259
click at [681, 86] on div "// Collect all gems and escape at the white X mark. // Use no more than 5 state…" at bounding box center [729, 155] width 271 height 259
type textarea "hero.moveRight(2);"
click at [682, 103] on div "// Collect all gems and escape at the white X mark. // Use no more than 5 state…" at bounding box center [729, 155] width 271 height 259
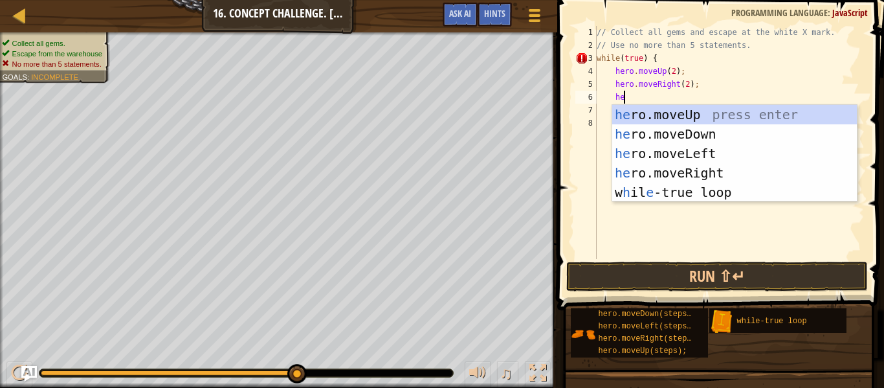
type textarea "hero"
click at [721, 137] on div "hero .moveUp press enter hero .moveDown press enter hero .moveLeft press enter …" at bounding box center [734, 173] width 245 height 136
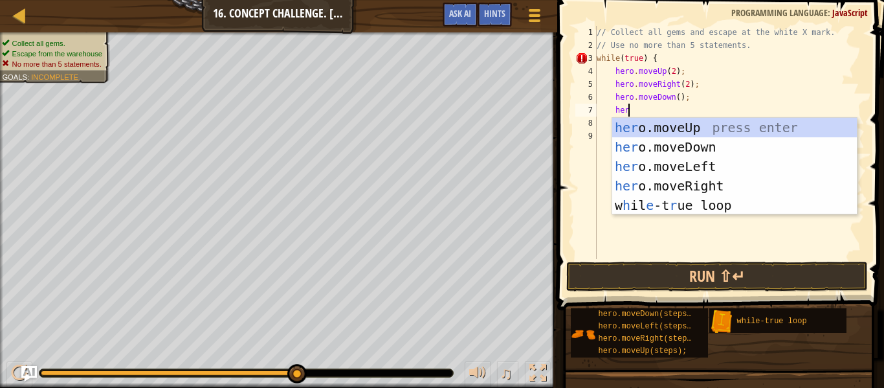
type textarea "hero"
click at [719, 170] on div "hero .moveUp press enter hero .moveDown press enter hero .moveLeft press enter …" at bounding box center [734, 186] width 245 height 136
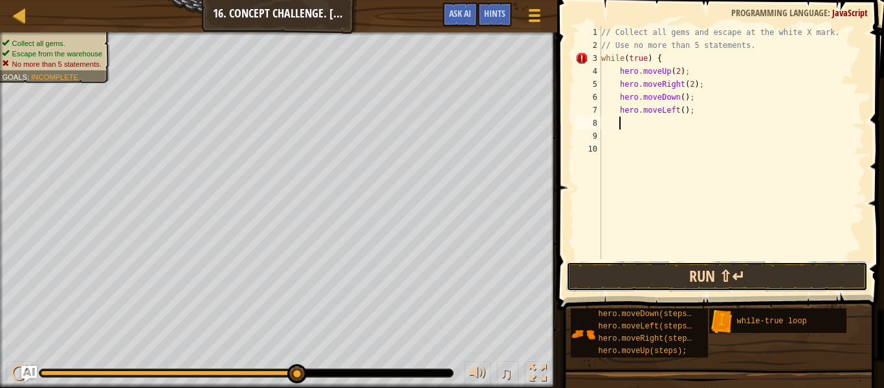
click at [723, 271] on button "Run ⇧↵" at bounding box center [717, 276] width 302 height 30
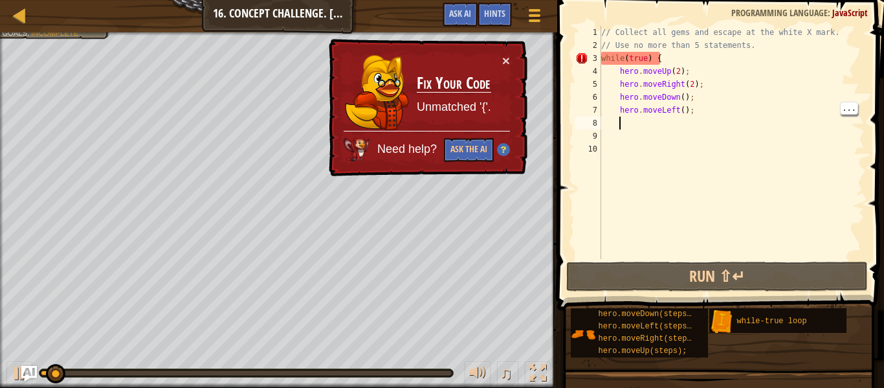
click at [703, 110] on div "// Collect all gems and escape at the white X mark. // Use no more than 5 state…" at bounding box center [732, 155] width 266 height 259
type textarea "hero.moveLeft();"
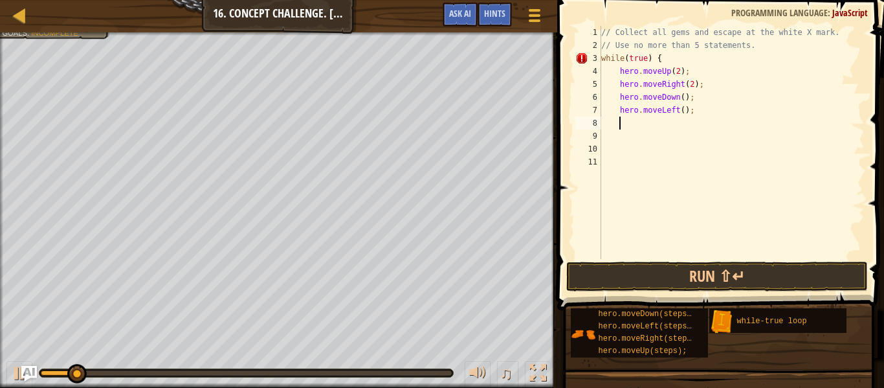
scroll to position [6, 3]
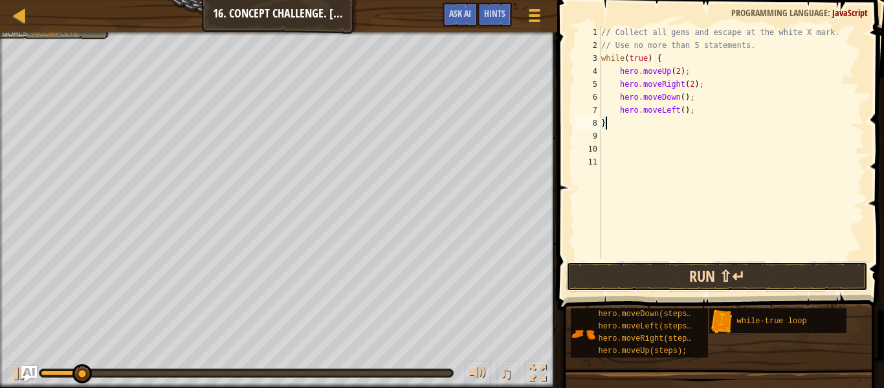
click at [714, 282] on button "Run ⇧↵" at bounding box center [717, 276] width 302 height 30
type textarea "}"
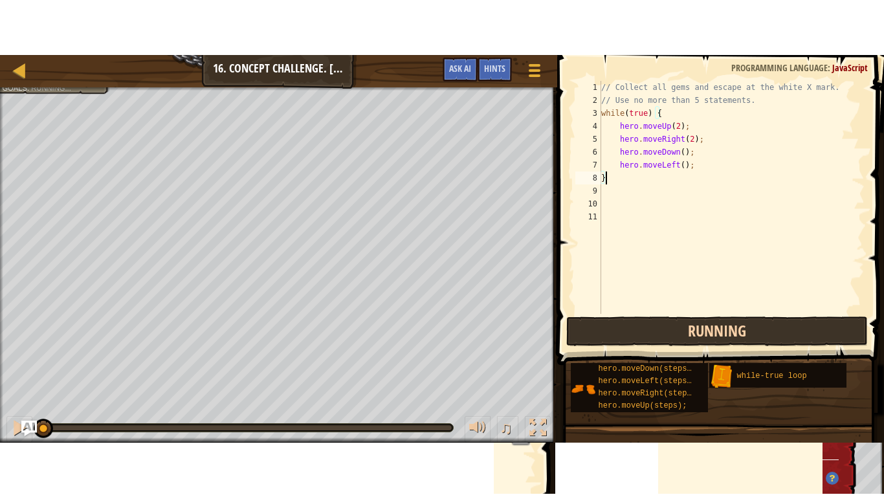
scroll to position [6, 0]
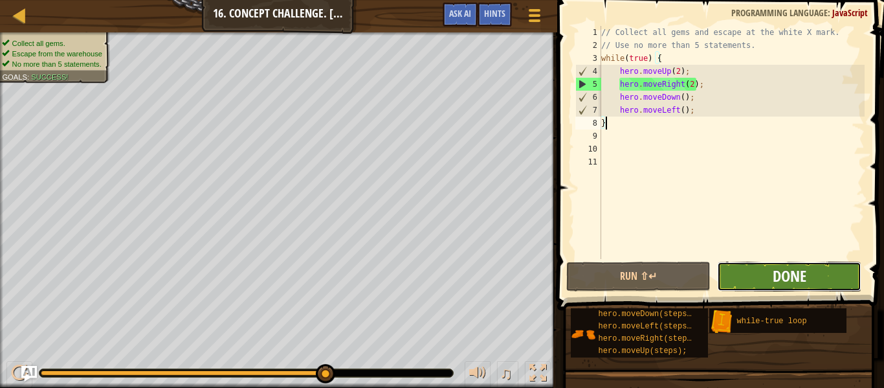
click at [802, 277] on span "Done" at bounding box center [790, 275] width 34 height 21
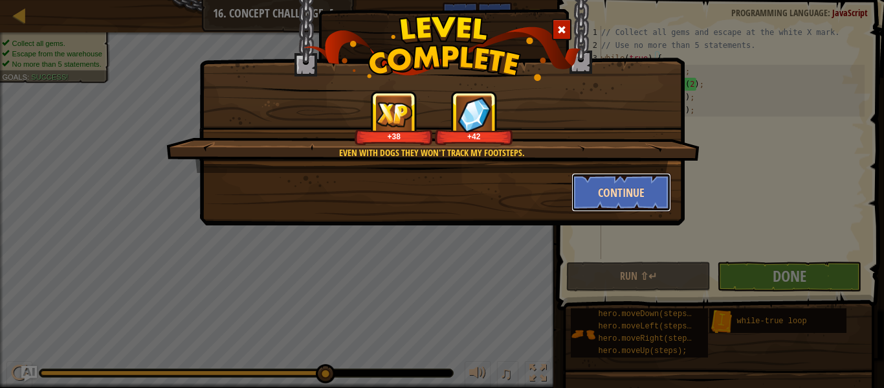
click at [653, 211] on button "Continue" at bounding box center [621, 192] width 100 height 39
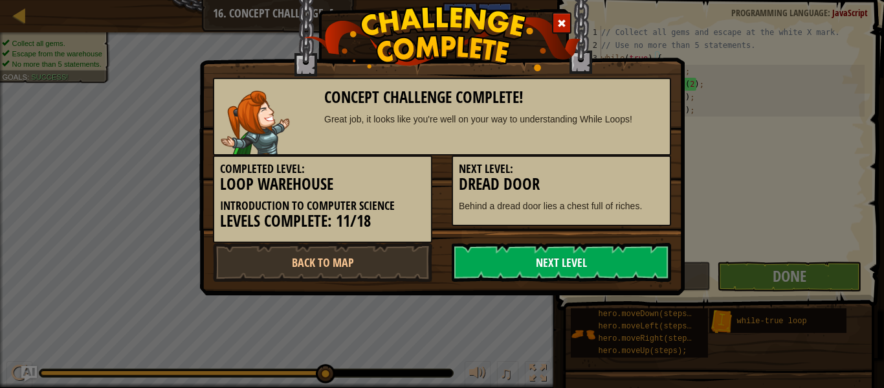
click at [606, 273] on link "Next Level" at bounding box center [561, 262] width 219 height 39
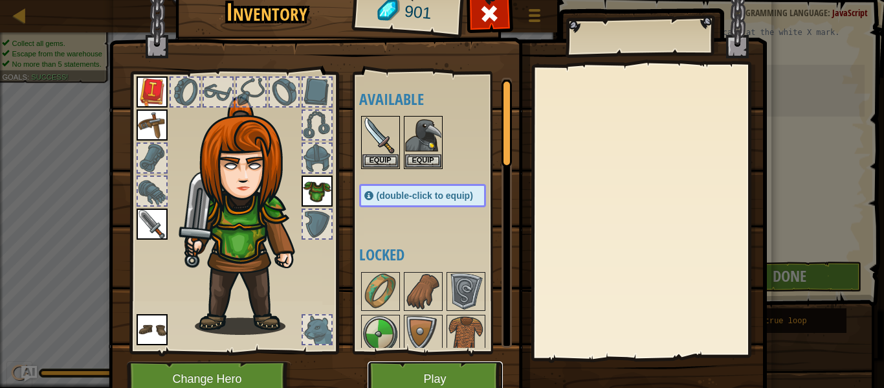
click at [462, 374] on button "Play" at bounding box center [435, 379] width 135 height 36
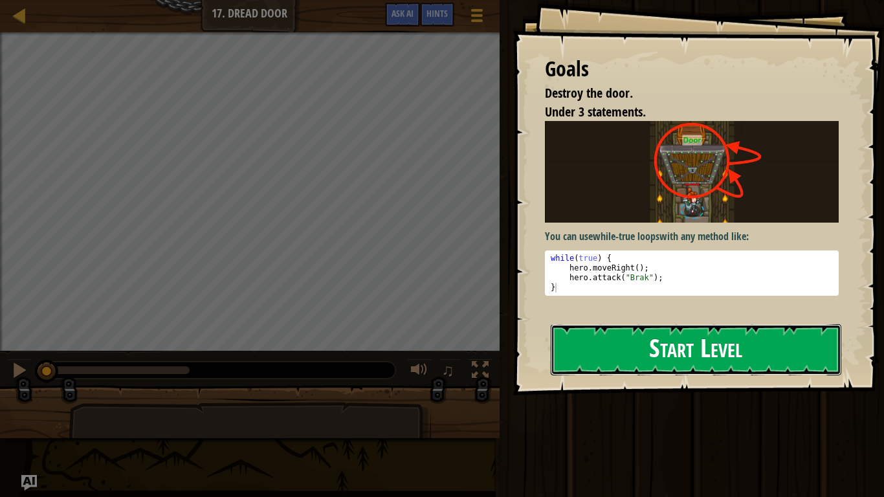
click at [711, 364] on button "Start Level" at bounding box center [696, 349] width 291 height 51
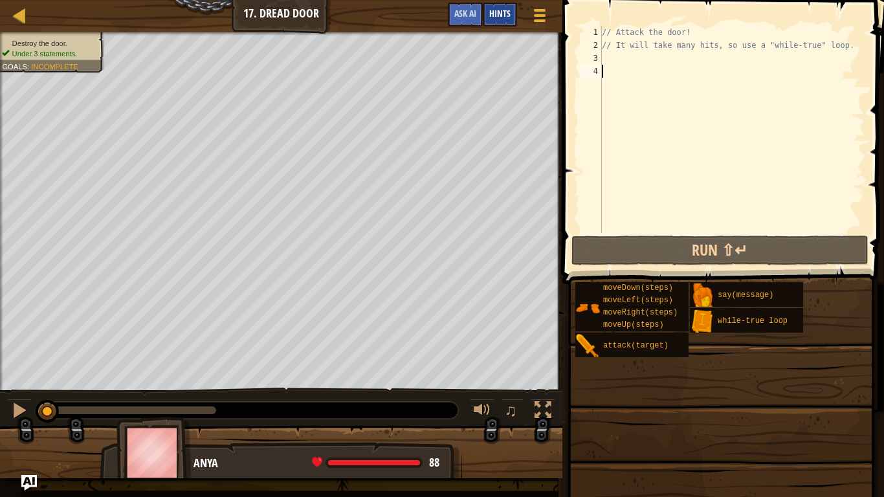
click at [497, 21] on div "Hints" at bounding box center [500, 15] width 34 height 24
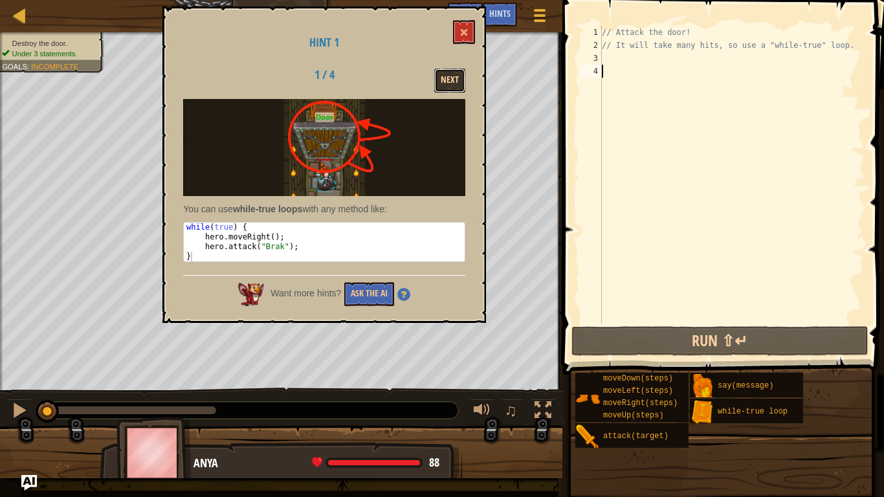
click at [450, 78] on button "Next" at bounding box center [449, 81] width 31 height 24
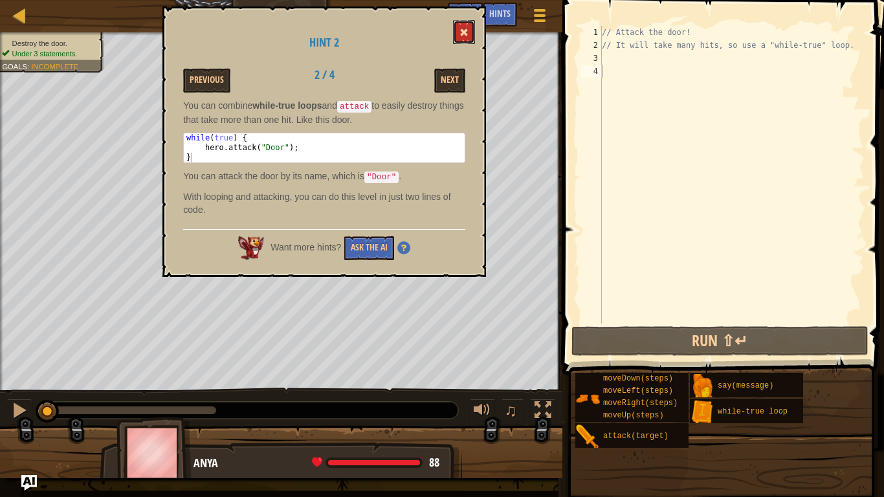
click at [458, 40] on button at bounding box center [464, 32] width 22 height 24
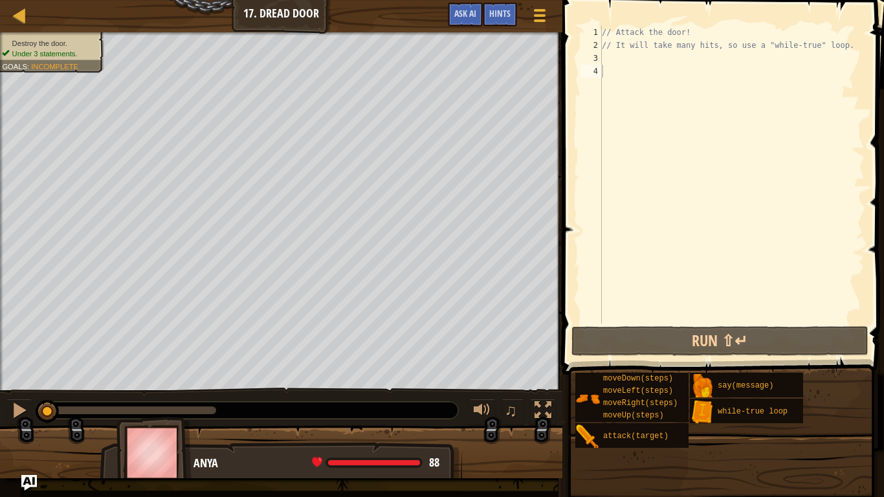
click at [647, 75] on div "// Attack the door! // It will take many hits, so use a "while-true" loop." at bounding box center [731, 188] width 265 height 324
type textarea "wh"
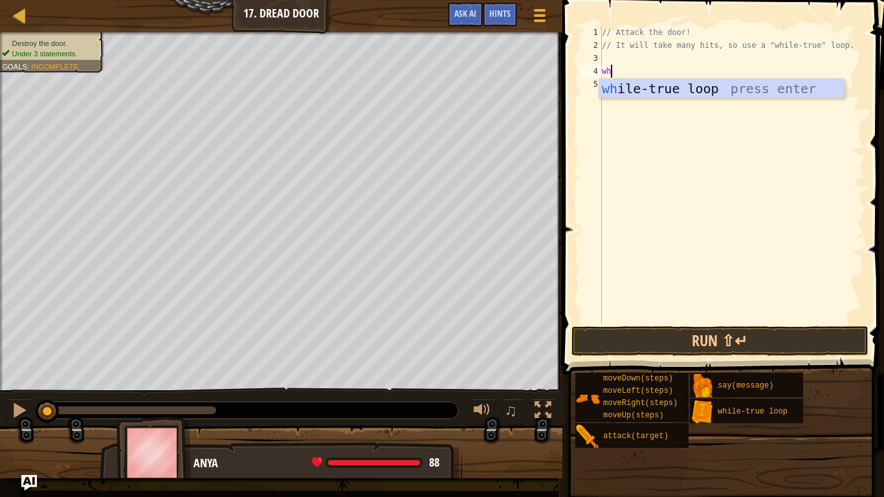
scroll to position [6, 1]
click at [674, 95] on div "wh ile-true loop press enter" at bounding box center [721, 108] width 245 height 58
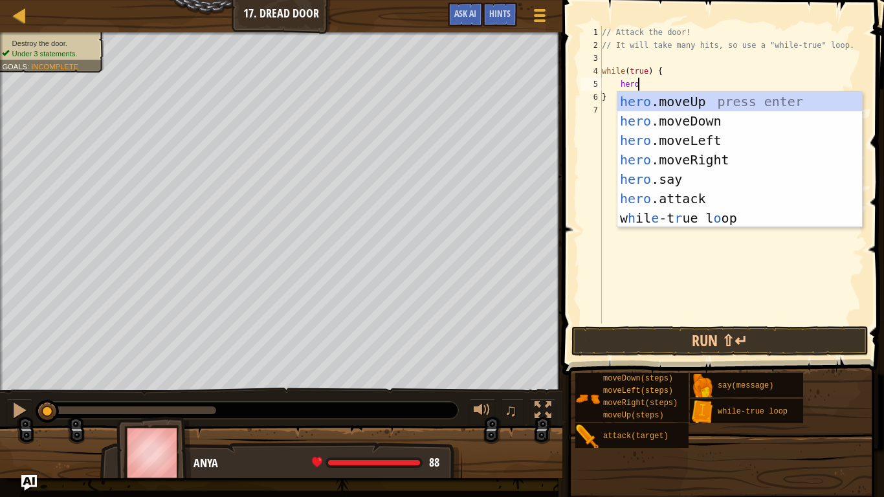
scroll to position [6, 5]
click at [706, 206] on div "hero .moveUp press enter hero .moveDown press enter hero .moveLeft press enter …" at bounding box center [739, 179] width 245 height 175
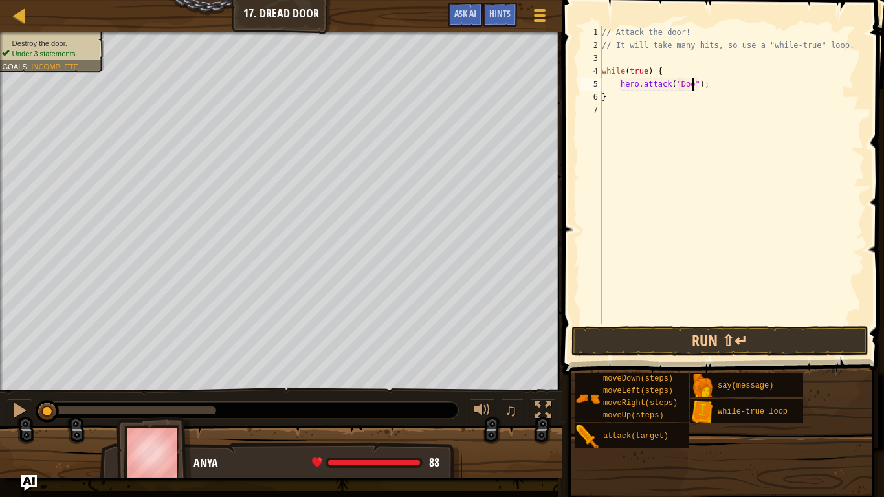
scroll to position [6, 14]
type textarea "hero.attack("Door");"
click at [703, 349] on button "Run ⇧↵" at bounding box center [719, 341] width 297 height 30
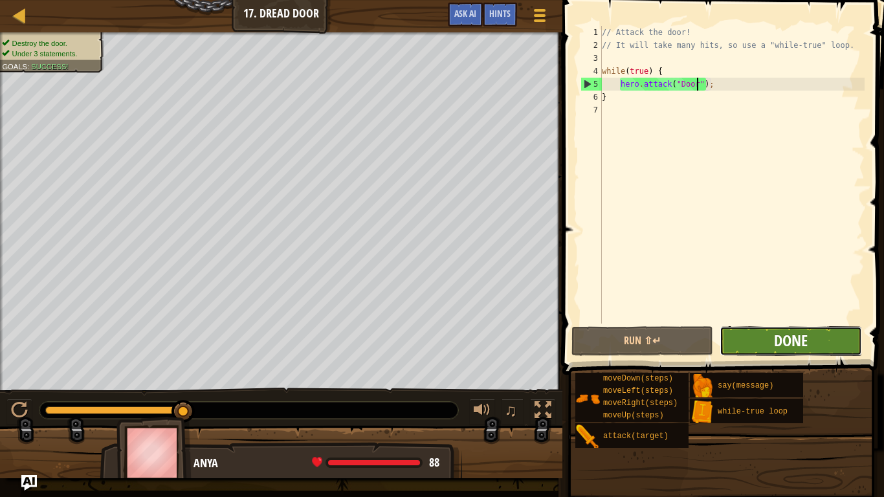
click at [803, 335] on span "Done" at bounding box center [791, 340] width 34 height 21
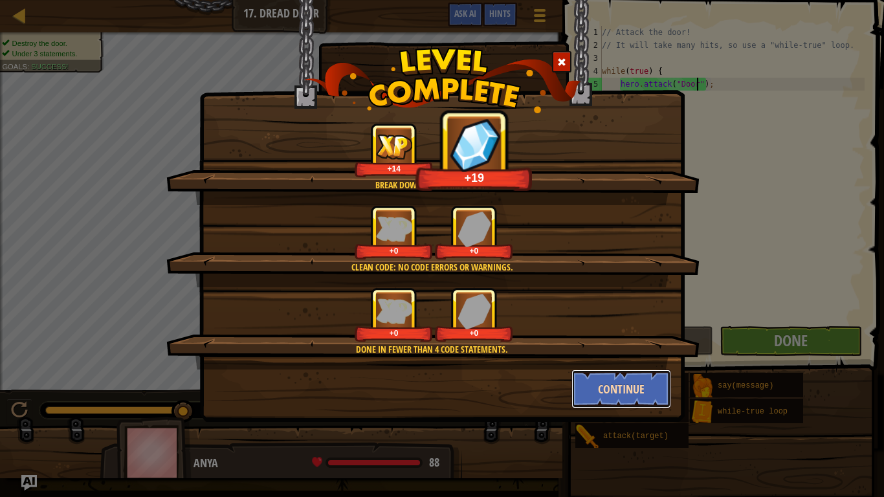
click at [646, 387] on button "Continue" at bounding box center [621, 389] width 100 height 39
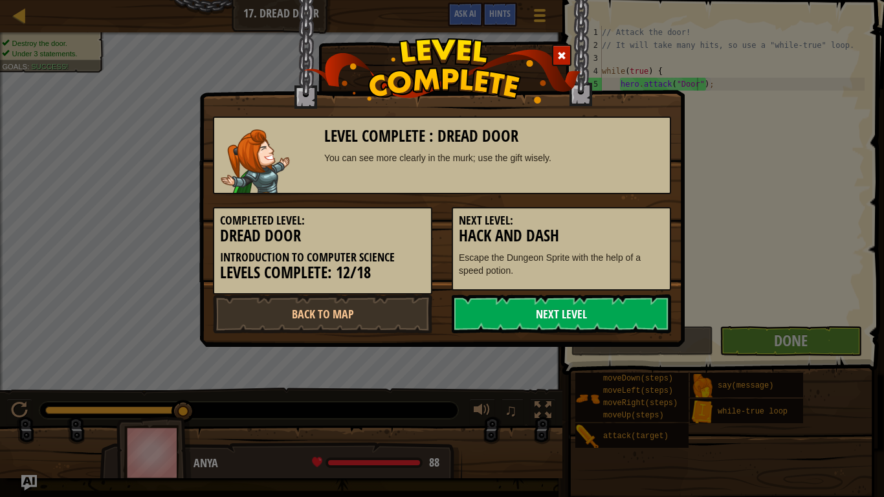
click at [641, 326] on link "Next Level" at bounding box center [561, 313] width 219 height 39
click at [616, 324] on link "Next Level" at bounding box center [561, 313] width 219 height 39
click at [634, 319] on link "Next Level" at bounding box center [561, 313] width 219 height 39
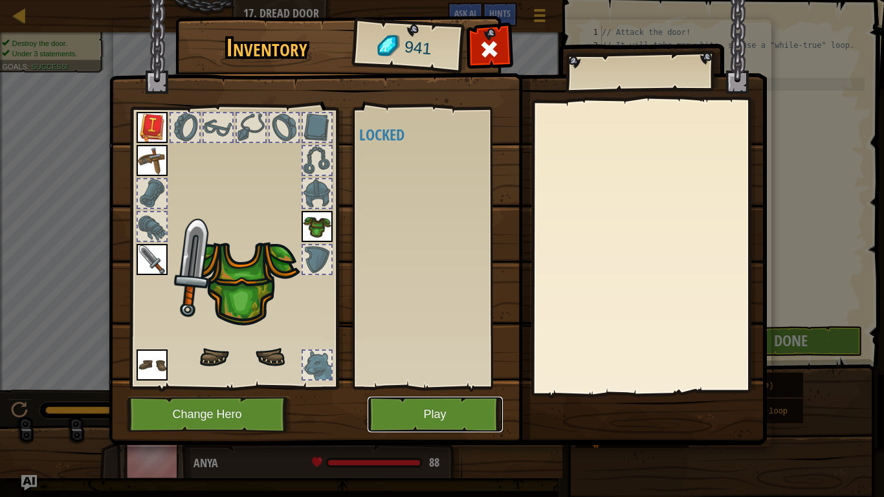
click at [467, 387] on button "Play" at bounding box center [435, 415] width 135 height 36
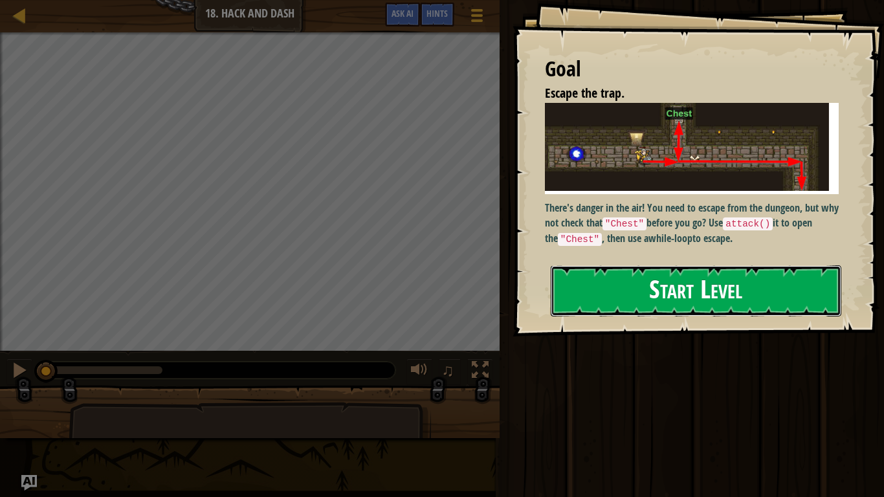
click at [721, 265] on button "Start Level" at bounding box center [696, 290] width 291 height 51
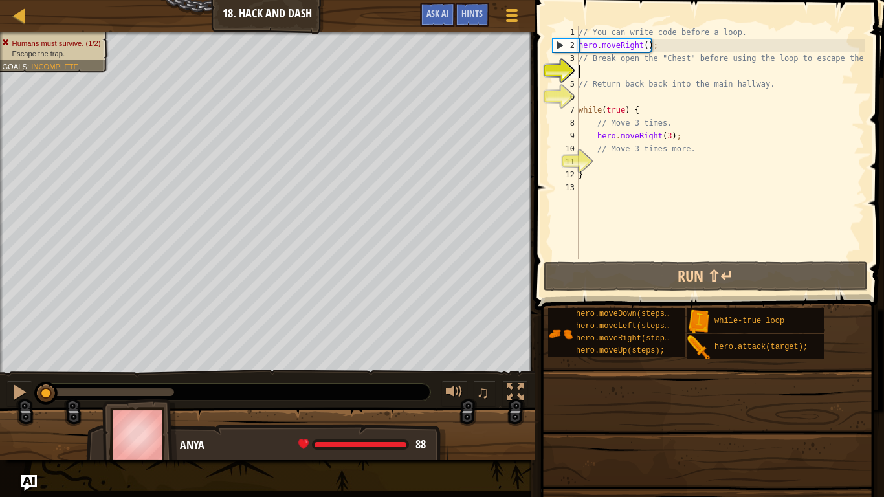
click at [754, 274] on div "// You can write code before a loop. hero . moveRight ( ) ; // Break open the "…" at bounding box center [738, 155] width 324 height 259
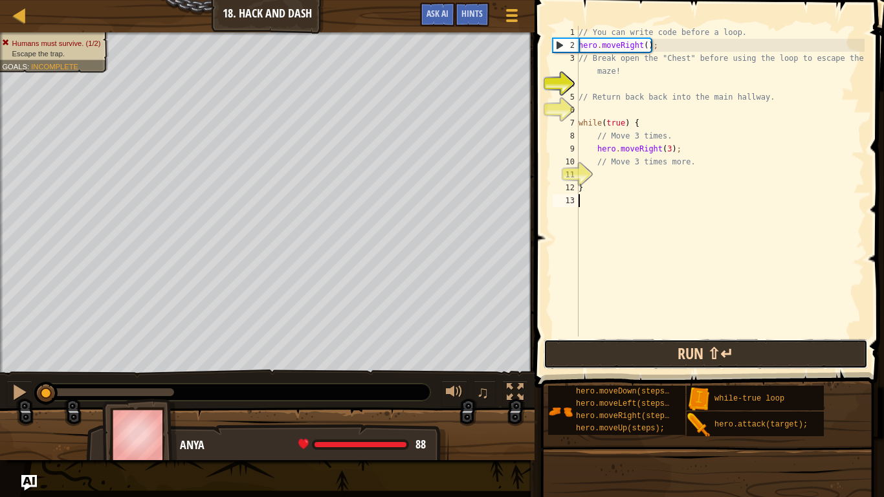
click at [712, 360] on button "Run ⇧↵" at bounding box center [706, 354] width 324 height 30
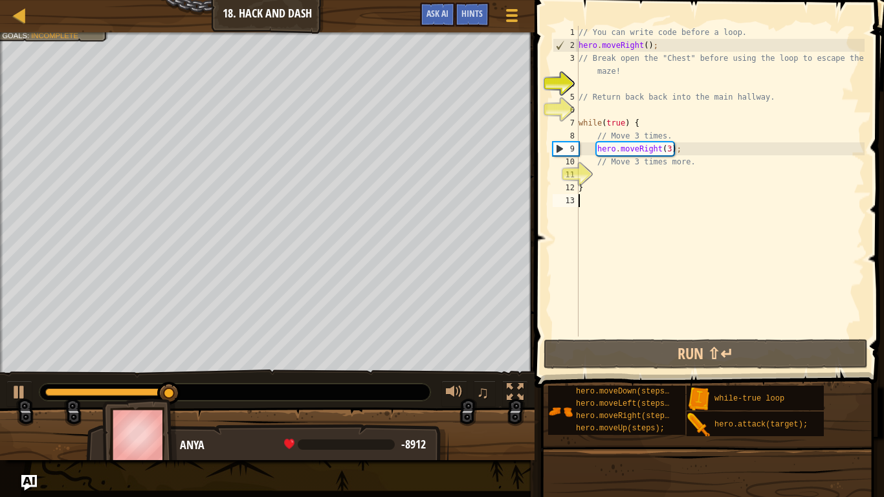
click at [658, 176] on div "// You can write code before a loop. hero . moveRight ( ) ; // Break open the "…" at bounding box center [720, 194] width 289 height 337
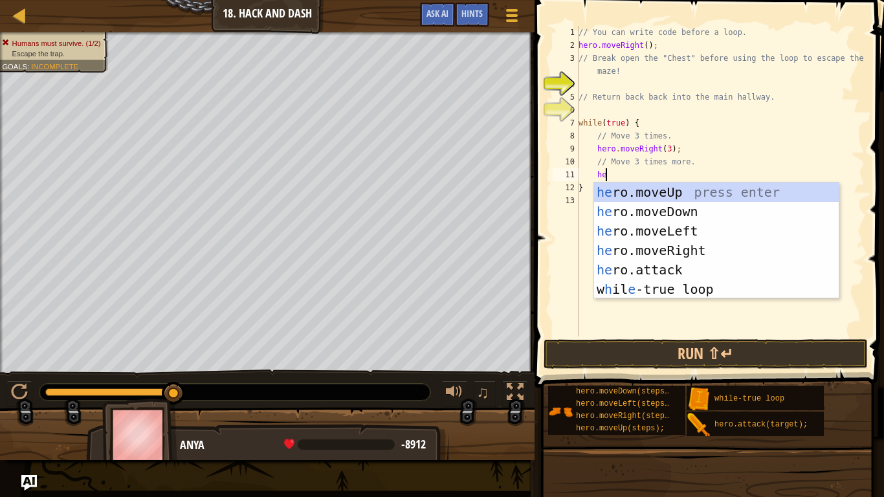
type textarea "her"
click at [696, 211] on div "her o.moveUp press enter her o.moveDown press enter her o.moveLeft press enter …" at bounding box center [716, 259] width 245 height 155
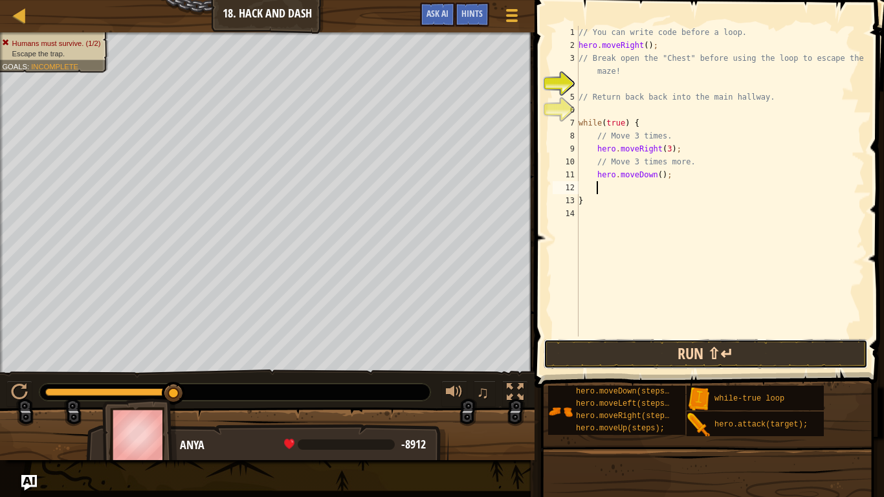
click at [719, 354] on button "Run ⇧↵" at bounding box center [706, 354] width 324 height 30
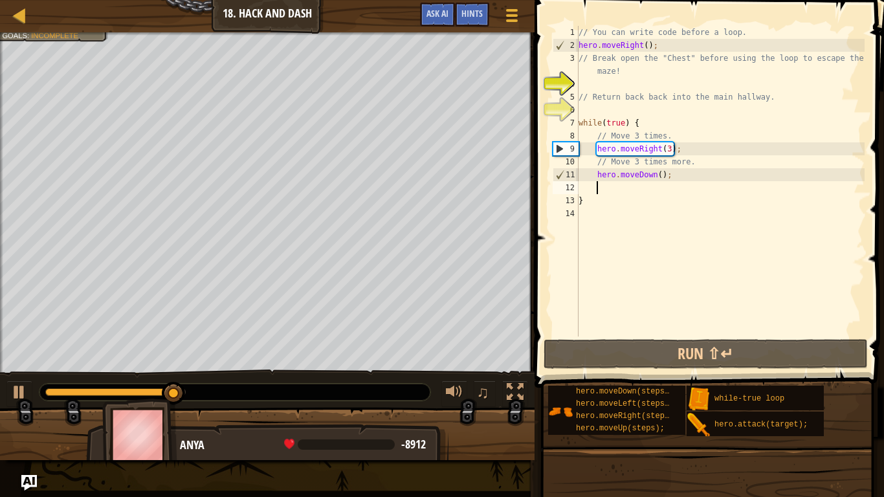
click at [659, 173] on div "// You can write code before a loop. hero . moveRight ( ) ; // Break open the "…" at bounding box center [720, 194] width 289 height 337
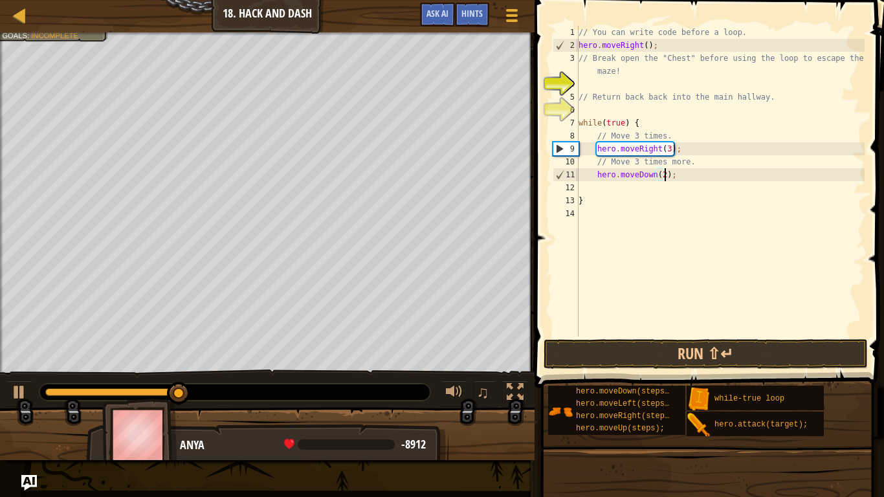
scroll to position [6, 12]
type textarea "hero.moveDown(2);"
click at [648, 359] on button "Run ⇧↵" at bounding box center [706, 354] width 324 height 30
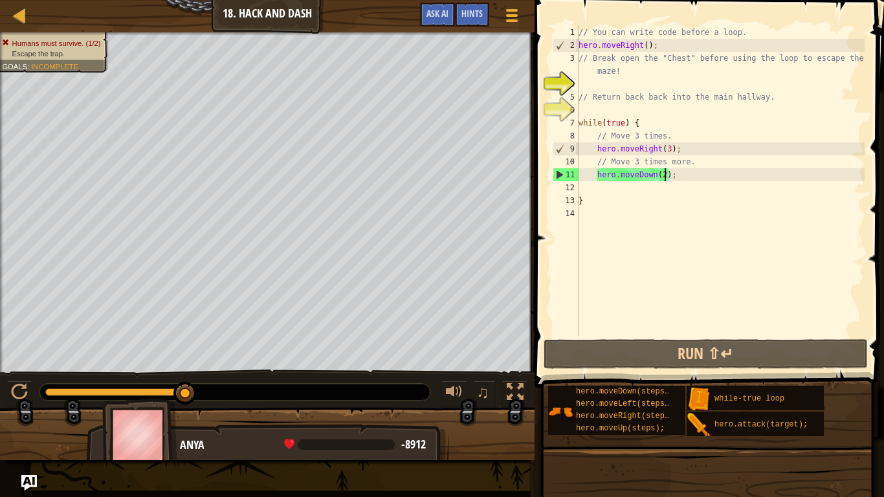
click at [605, 82] on div "// You can write code before a loop. hero . moveRight ( ) ; // Break open the "…" at bounding box center [720, 194] width 289 height 337
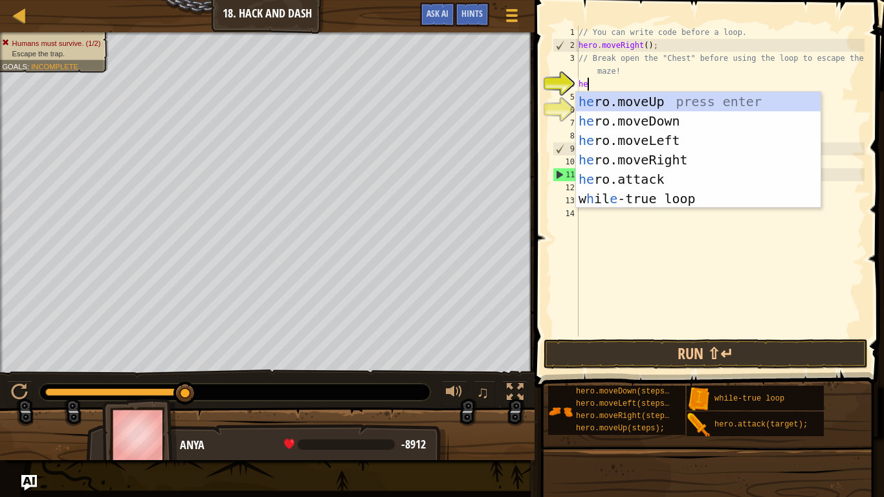
scroll to position [6, 2]
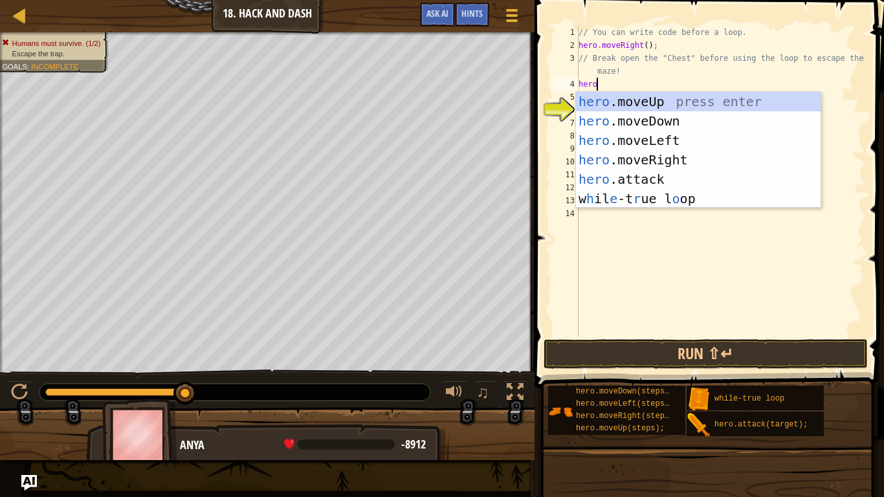
click at [691, 181] on div "hero .moveUp press enter hero .moveDown press enter hero .moveLeft press enter …" at bounding box center [698, 169] width 245 height 155
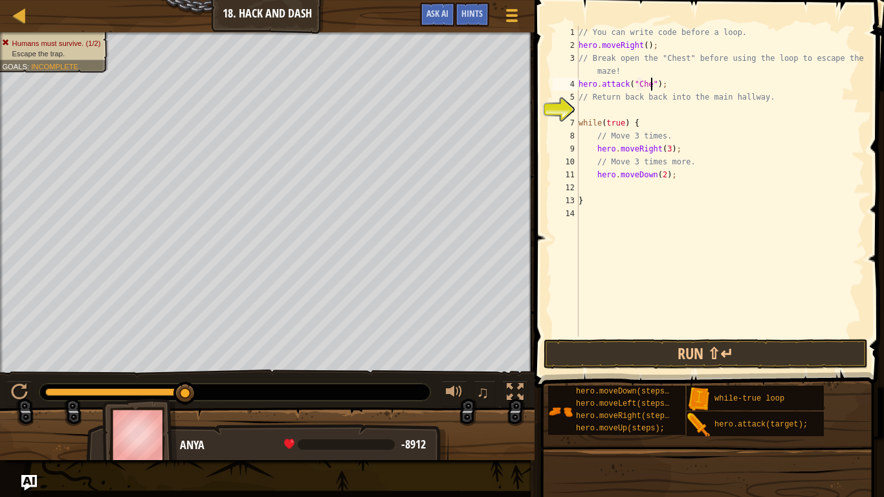
scroll to position [6, 12]
click at [698, 354] on button "Run ⇧↵" at bounding box center [706, 354] width 324 height 30
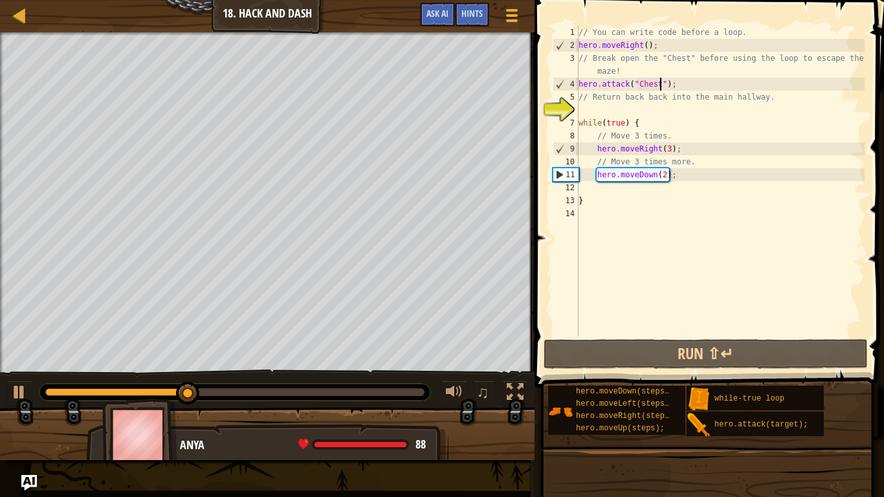
click at [667, 174] on div "// You can write code before a loop. hero . moveRight ( ) ; // Break open the "…" at bounding box center [720, 194] width 289 height 337
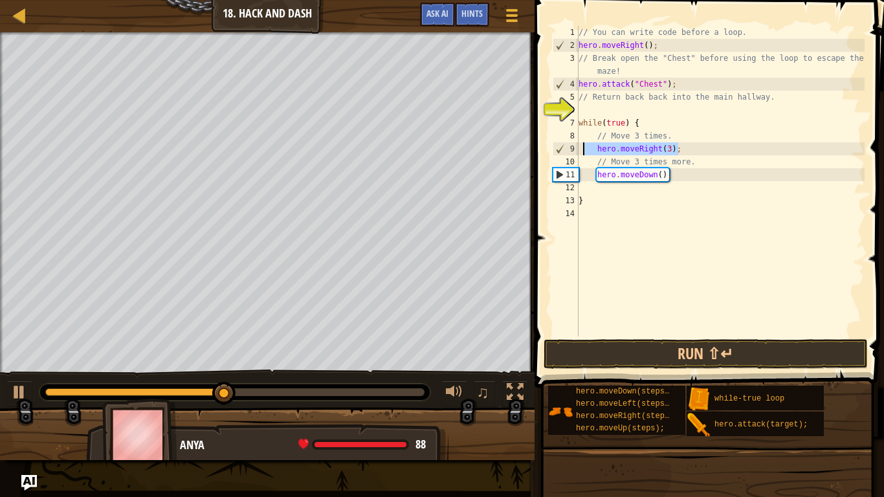
drag, startPoint x: 681, startPoint y: 148, endPoint x: 584, endPoint y: 147, distance: 97.7
click at [584, 147] on div "// You can write code before a loop. hero . moveRight ( ) ; // Break open the "…" at bounding box center [720, 194] width 289 height 337
type textarea "hero.moveRight(3);"
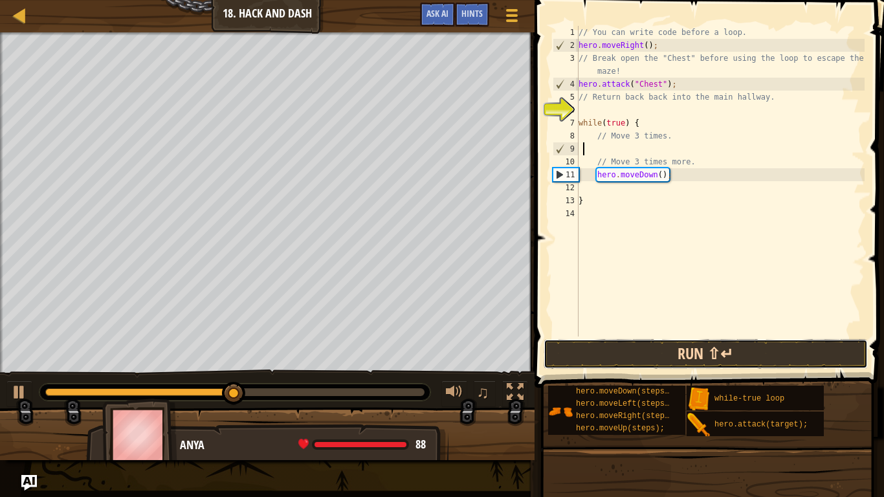
click at [692, 340] on button "Run ⇧↵" at bounding box center [706, 354] width 324 height 30
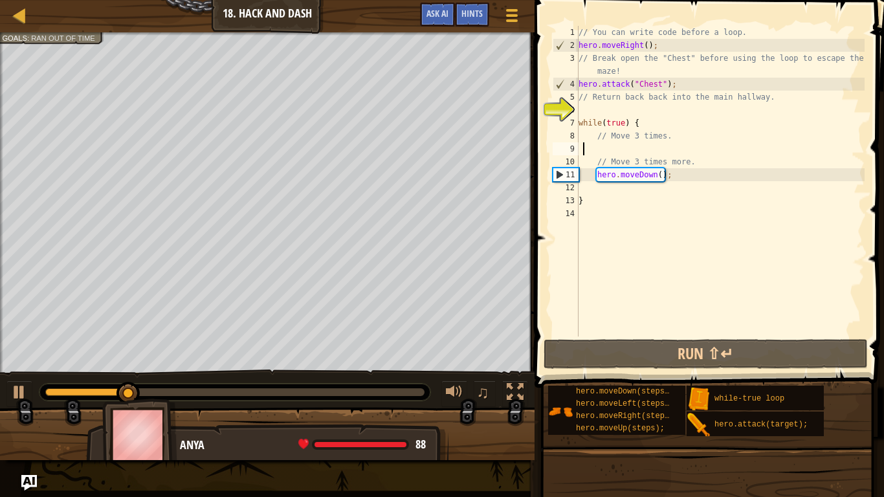
click at [645, 193] on div "// You can write code before a loop. hero . moveRight ( ) ; // Break open the "…" at bounding box center [720, 194] width 289 height 337
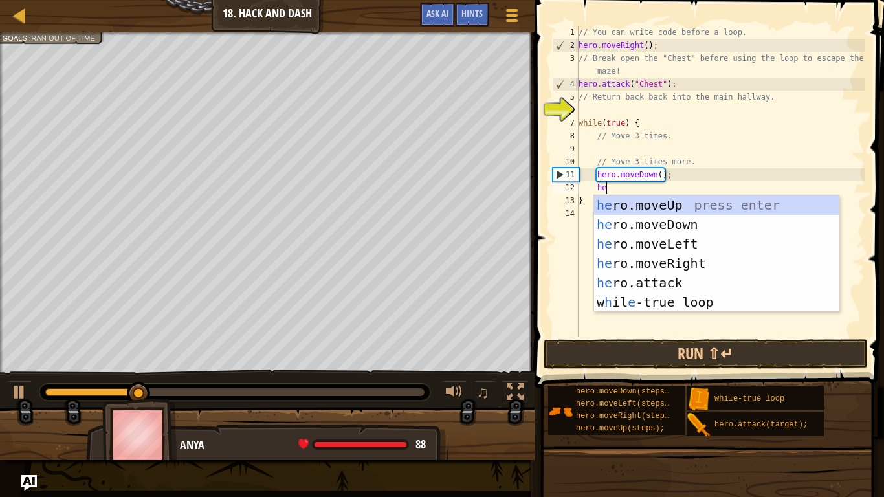
type textarea "hero"
click at [707, 267] on div "hero .moveUp press enter hero .moveDown press enter hero .moveLeft press enter …" at bounding box center [716, 272] width 245 height 155
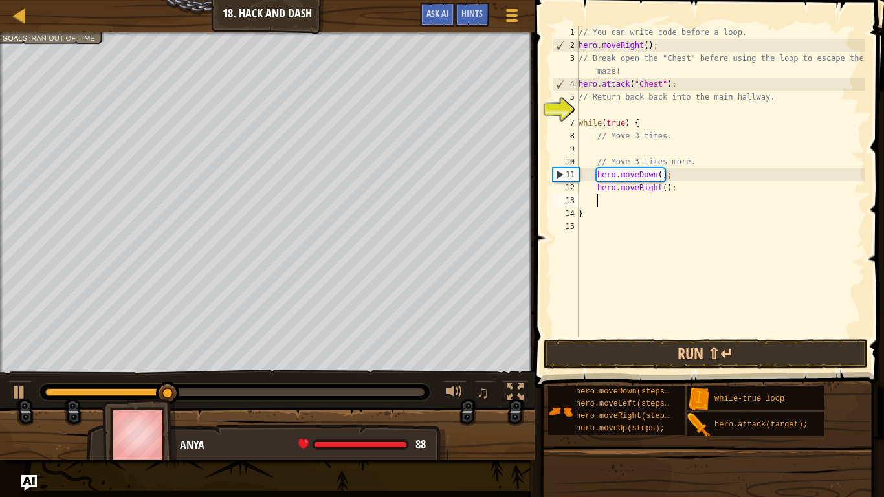
scroll to position [6, 2]
click at [663, 186] on div "// You can write code before a loop. hero . moveRight ( ) ; // Break open the "…" at bounding box center [720, 194] width 289 height 337
type textarea "hero.moveRight(2);"
click at [714, 357] on button "Run ⇧↵" at bounding box center [706, 354] width 324 height 30
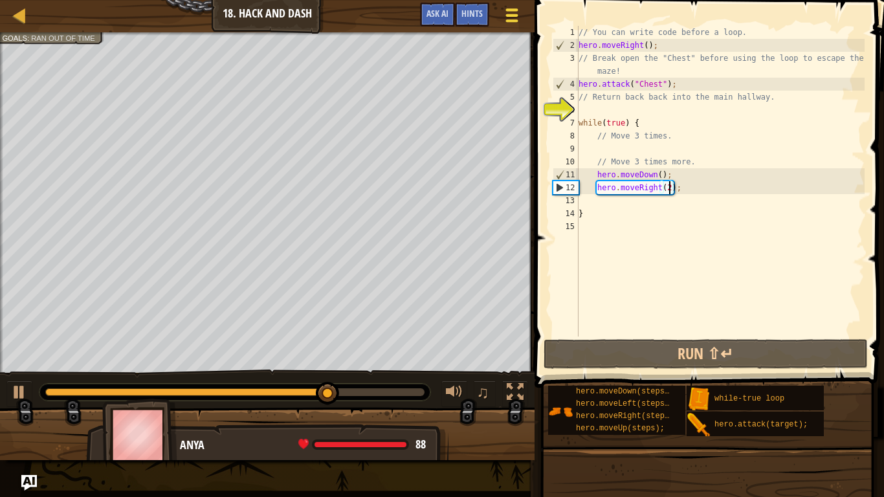
click at [511, 24] on div at bounding box center [511, 15] width 17 height 19
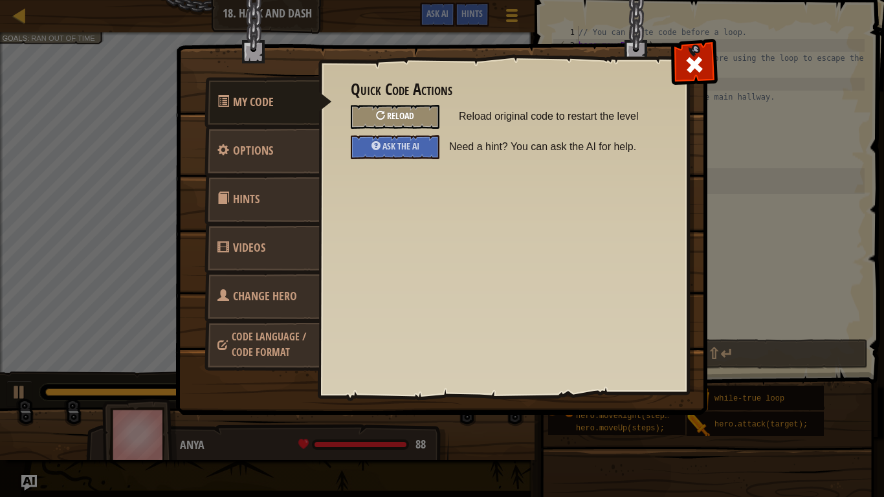
click at [410, 118] on span "Reload" at bounding box center [400, 115] width 27 height 12
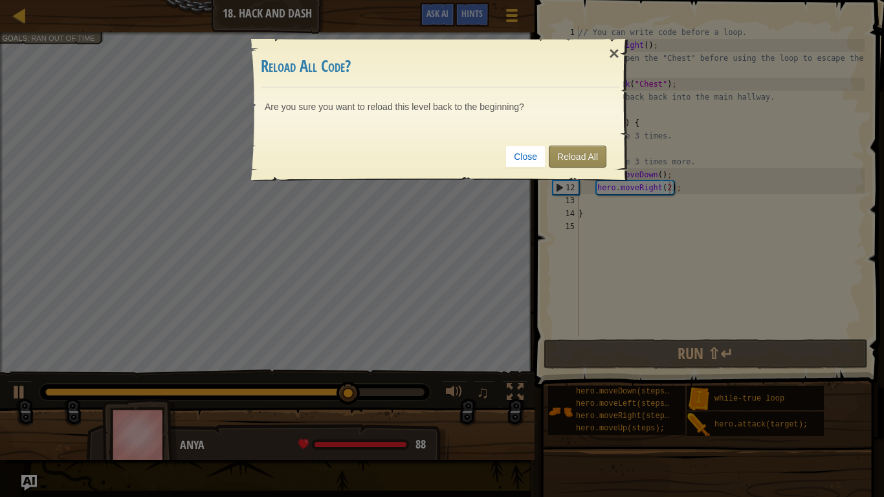
click at [578, 159] on link "Reload All" at bounding box center [578, 157] width 58 height 22
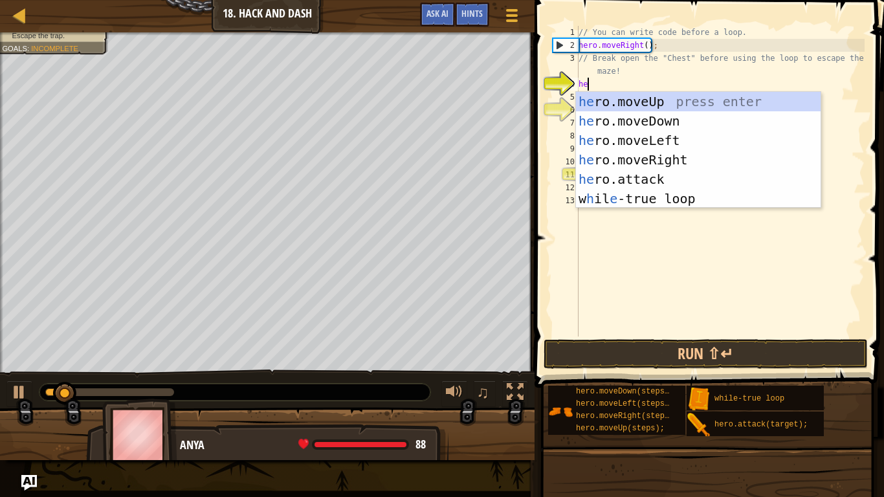
scroll to position [6, 2]
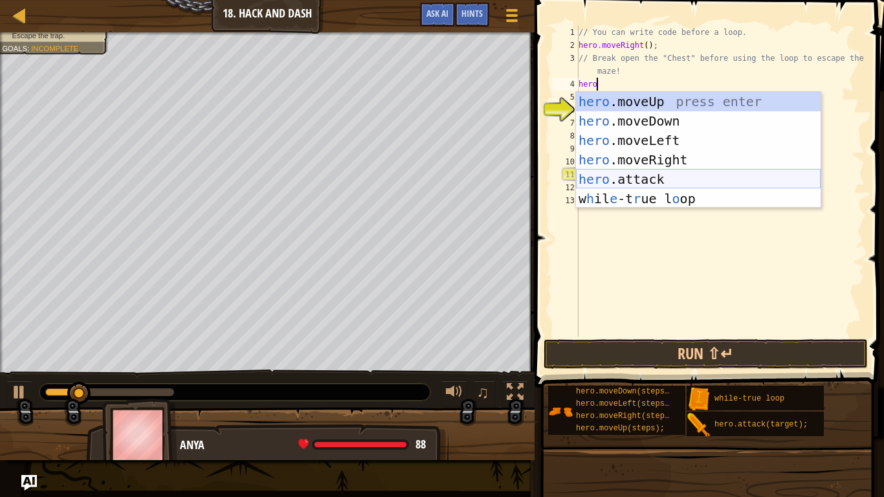
click at [678, 176] on div "hero .moveUp press enter hero .moveDown press enter hero .moveLeft press enter …" at bounding box center [698, 169] width 245 height 155
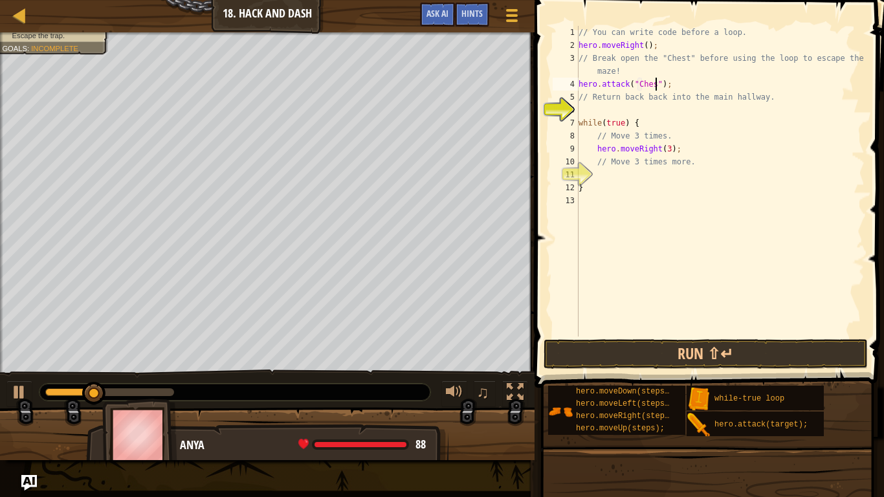
scroll to position [6, 12]
type textarea "hero.attack("Chest");"
click at [703, 344] on button "Run ⇧↵" at bounding box center [706, 354] width 324 height 30
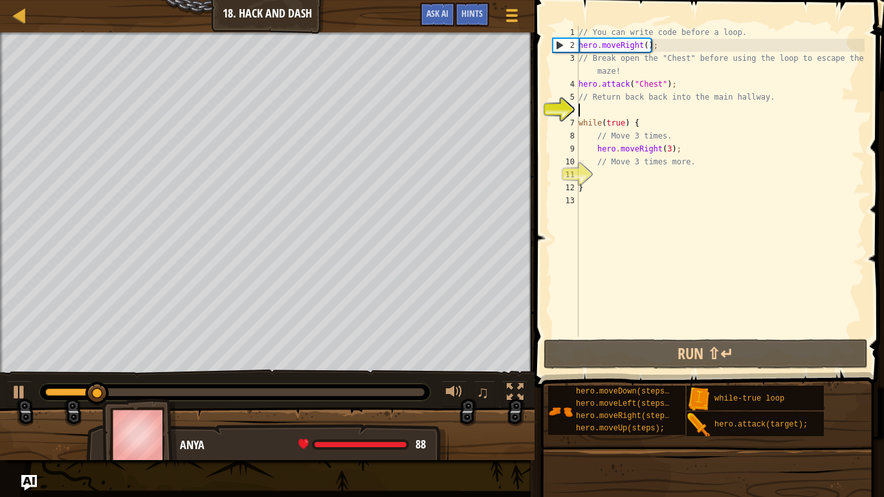
click at [621, 108] on div "// You can write code before a loop. hero . moveRight ( ) ; // Break open the "…" at bounding box center [720, 194] width 289 height 337
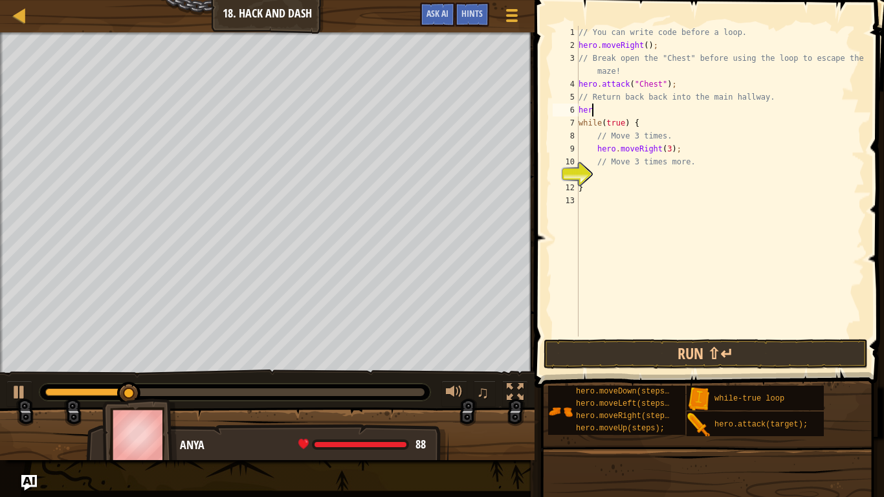
scroll to position [6, 1]
type textarea "hero"
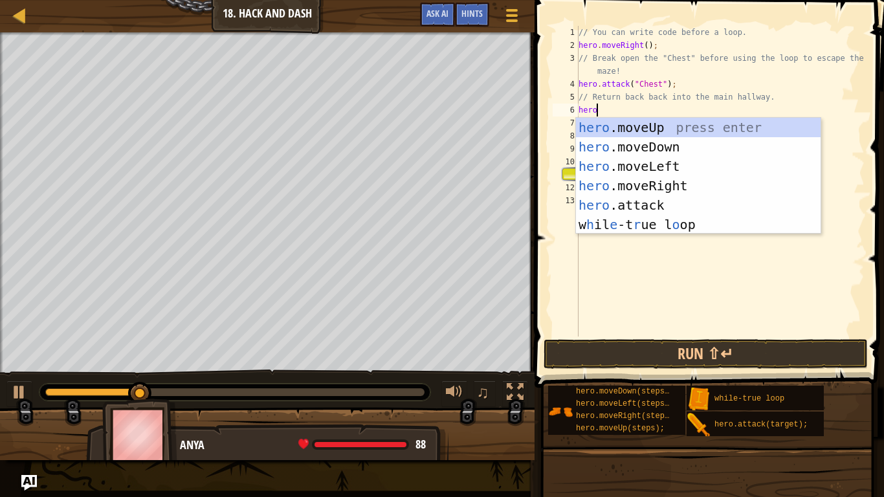
scroll to position [6, 2]
click at [680, 148] on div "hero .moveUp press enter hero .moveDown press enter hero .moveLeft press enter …" at bounding box center [698, 195] width 245 height 155
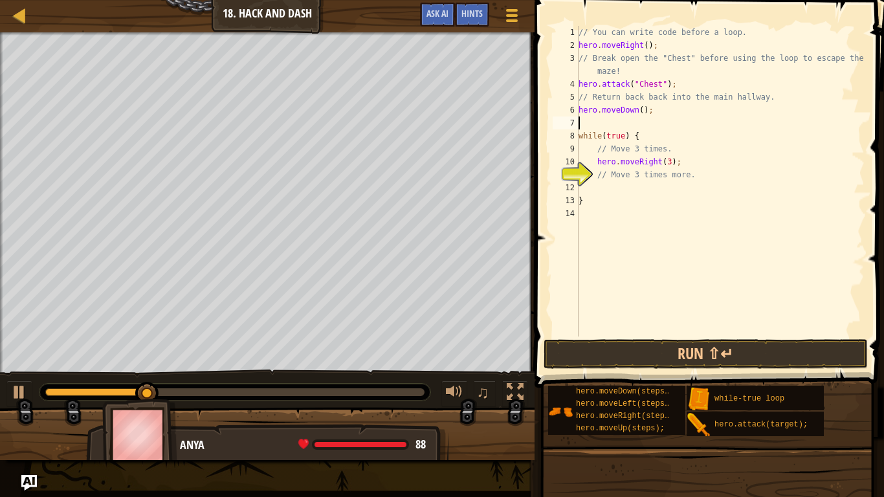
scroll to position [6, 0]
click at [689, 362] on button "Run ⇧↵" at bounding box center [706, 354] width 324 height 30
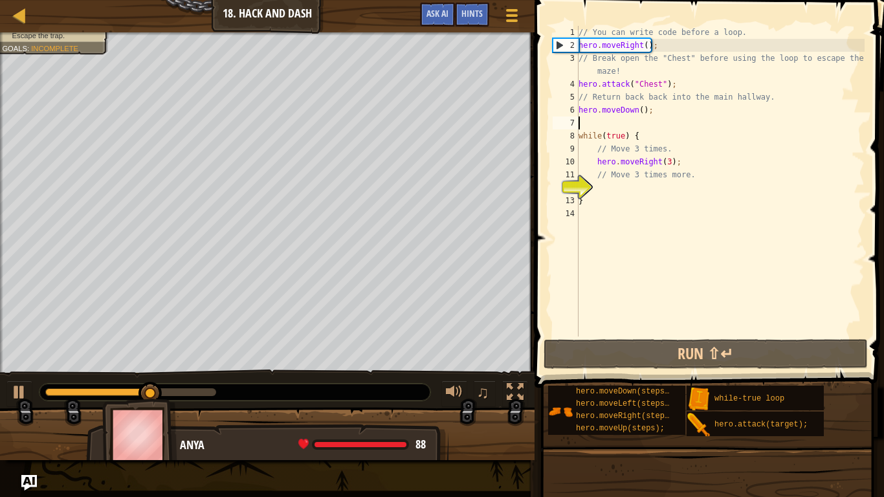
click at [641, 193] on div "// You can write code before a loop. hero . moveRight ( ) ; // Break open the "…" at bounding box center [720, 194] width 289 height 337
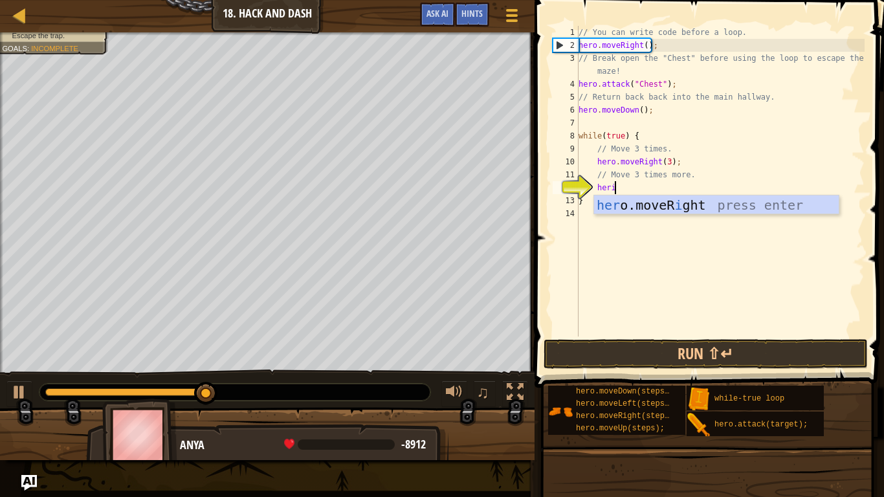
scroll to position [6, 5]
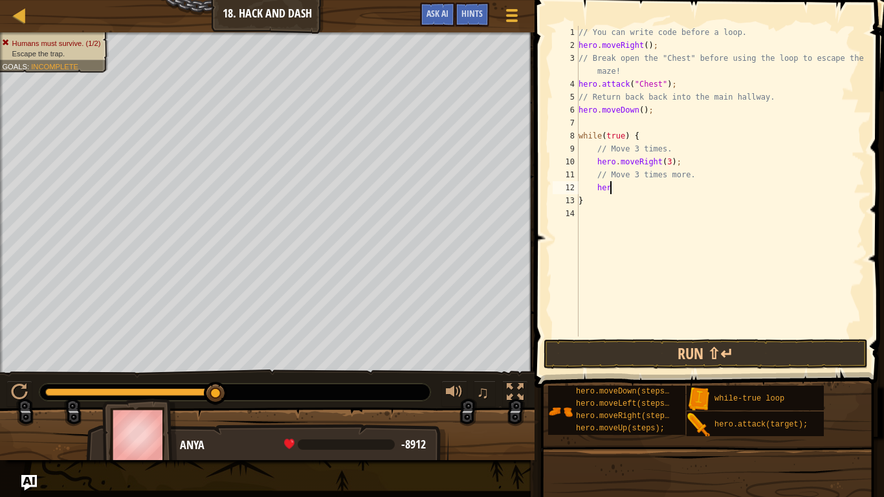
type textarea "hero"
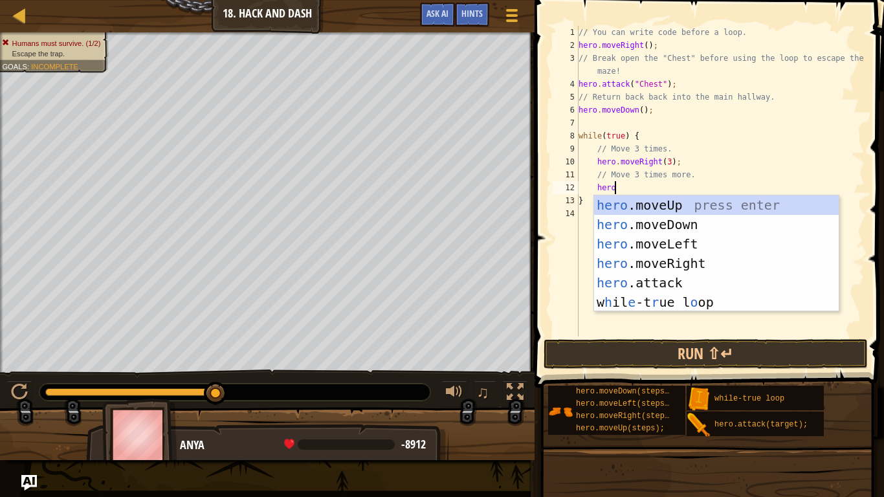
click at [701, 230] on div "hero .moveUp press enter hero .moveDown press enter hero .moveLeft press enter …" at bounding box center [716, 272] width 245 height 155
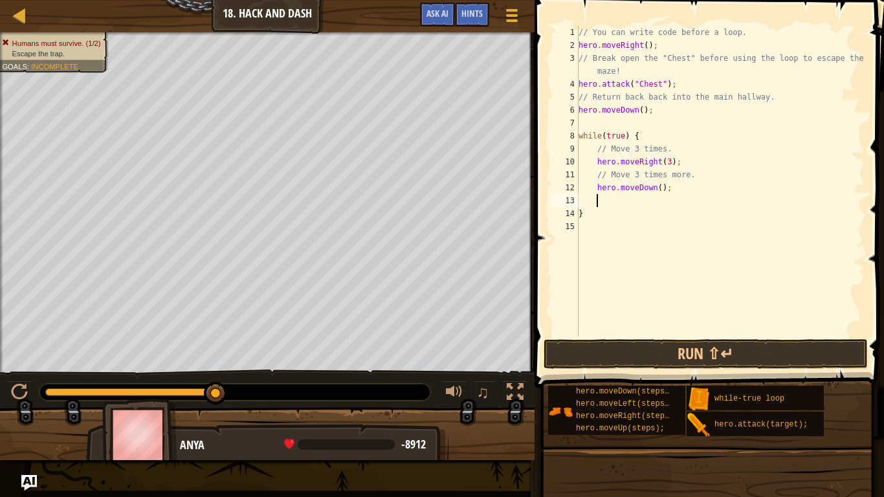
scroll to position [6, 2]
click at [657, 191] on div "// You can write code before a loop. hero . moveRight ( ) ; // Break open the "…" at bounding box center [720, 194] width 289 height 337
click at [660, 188] on div "// You can write code before a loop. hero . moveRight ( ) ; // Break open the "…" at bounding box center [720, 194] width 289 height 337
type textarea "hero.moveDown(3);"
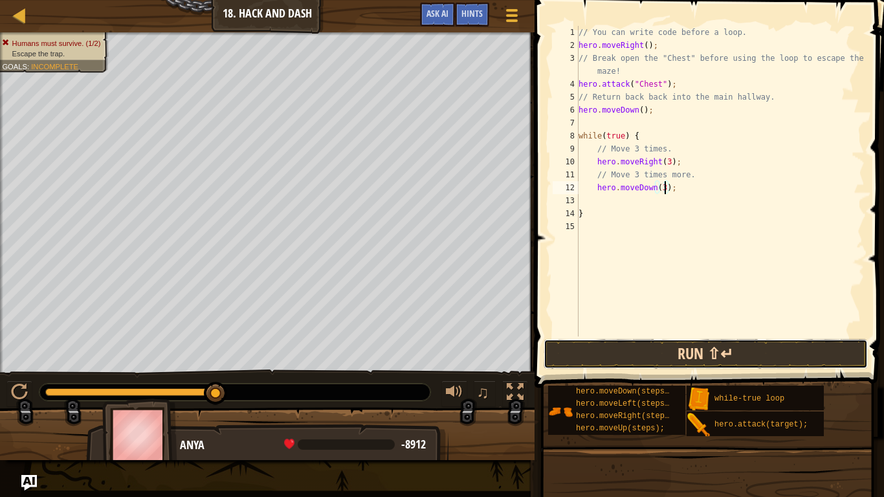
click at [700, 348] on button "Run ⇧↵" at bounding box center [706, 354] width 324 height 30
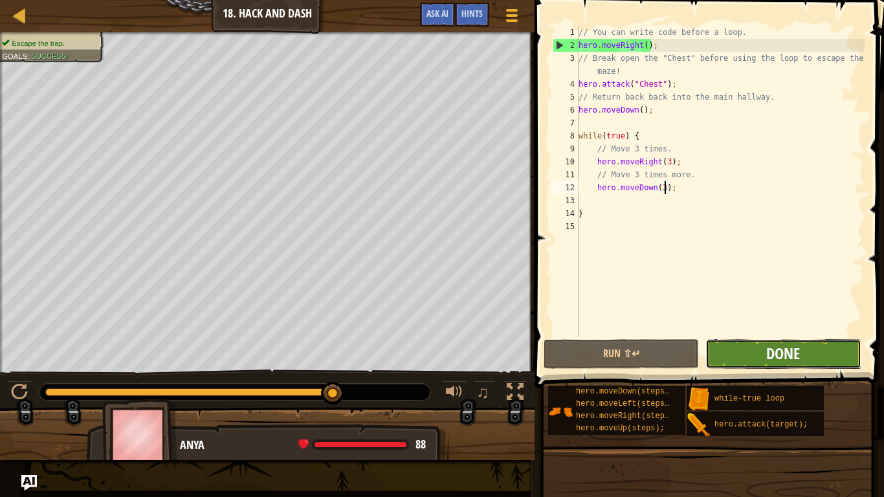
click at [791, 355] on span "Done" at bounding box center [783, 353] width 34 height 21
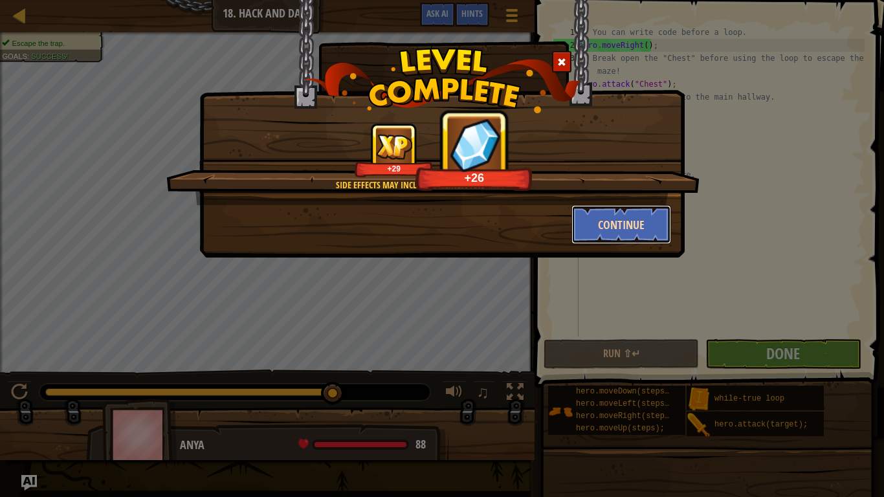
click at [608, 225] on button "Continue" at bounding box center [621, 224] width 100 height 39
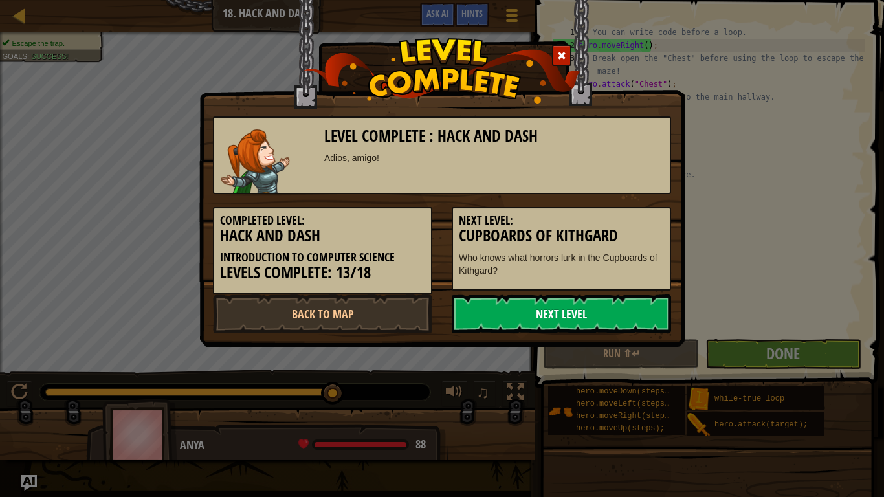
click at [635, 323] on link "Next Level" at bounding box center [561, 313] width 219 height 39
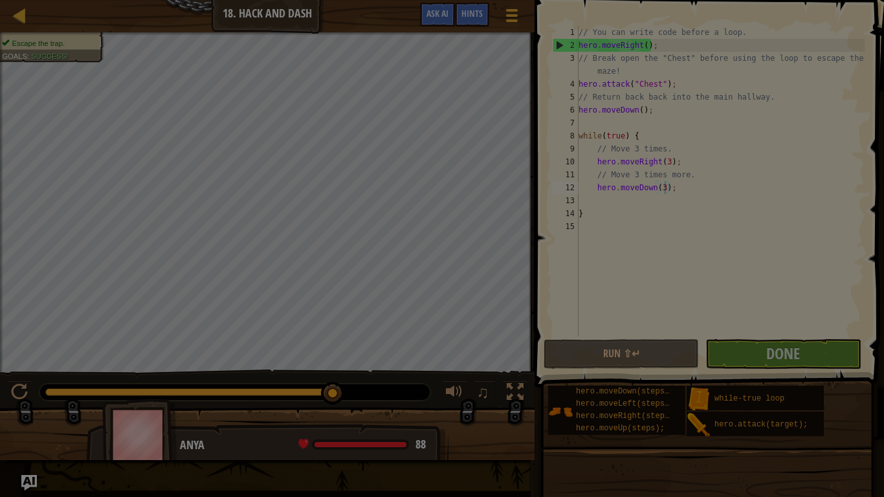
click at [612, 316] on div at bounding box center [442, 248] width 884 height 497
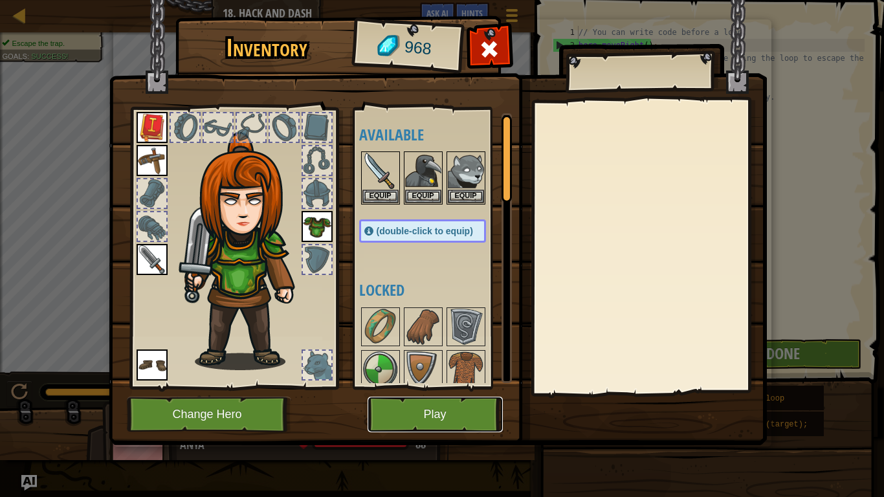
click at [459, 387] on button "Play" at bounding box center [435, 415] width 135 height 36
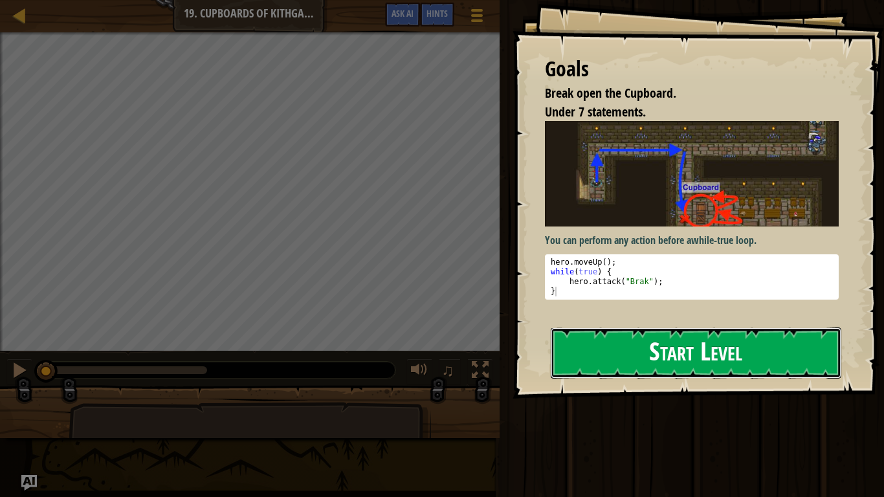
click at [649, 362] on button "Start Level" at bounding box center [696, 352] width 291 height 51
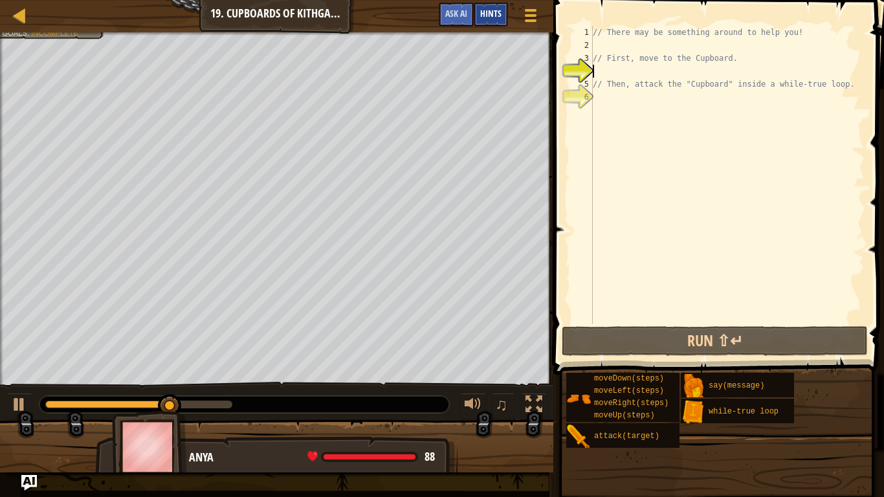
click at [491, 21] on div "Hints" at bounding box center [491, 15] width 34 height 24
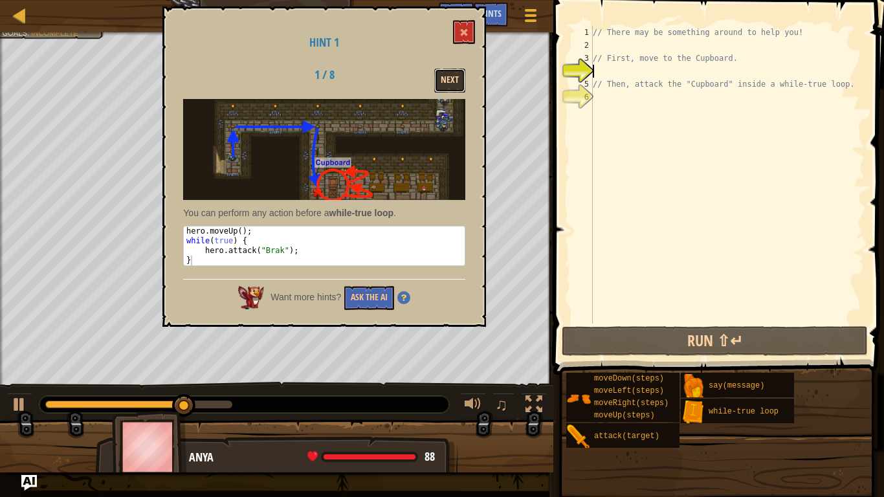
click at [461, 84] on button "Next" at bounding box center [449, 81] width 31 height 24
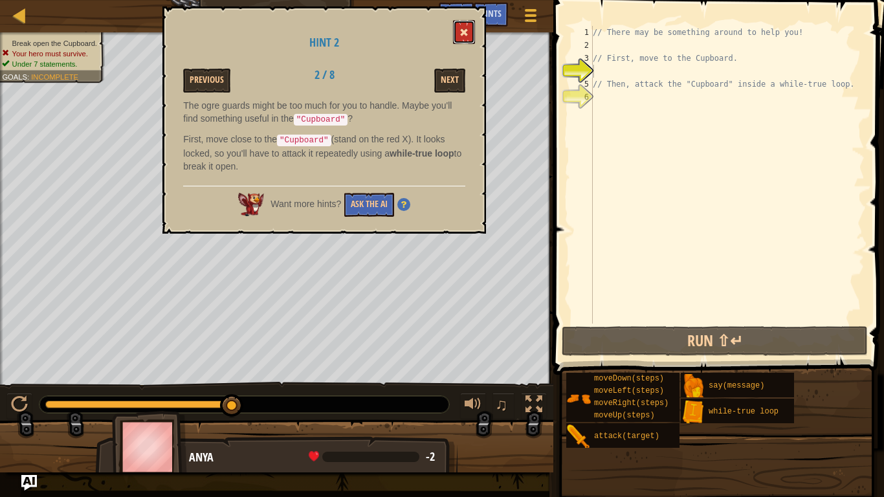
click at [463, 35] on span at bounding box center [463, 32] width 9 height 9
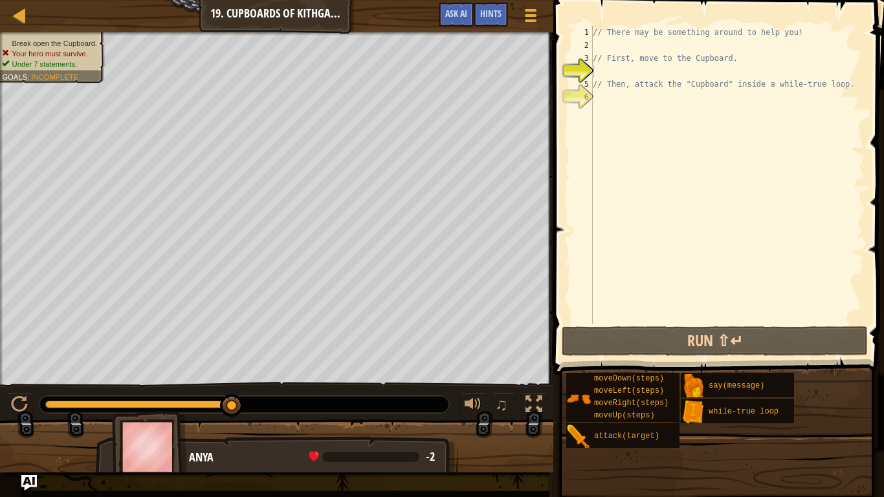
click at [609, 74] on div "// There may be something around to help you! // First, move to the Cupboard. /…" at bounding box center [727, 188] width 274 height 324
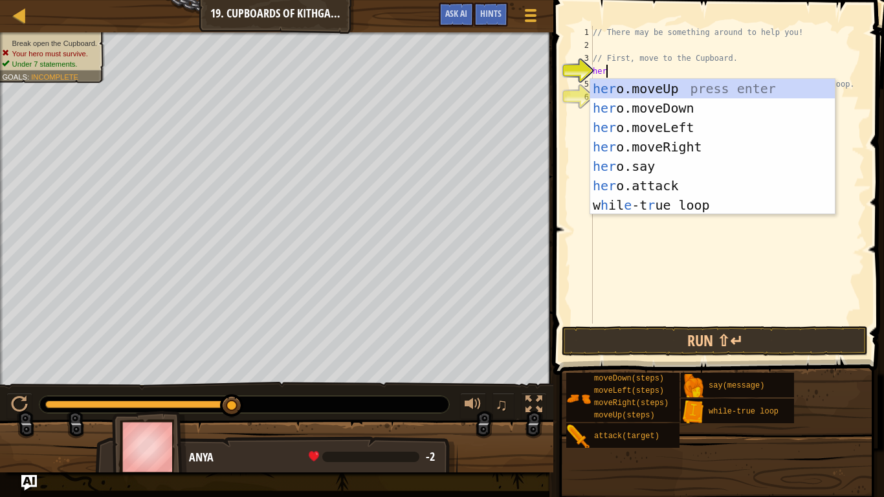
scroll to position [6, 2]
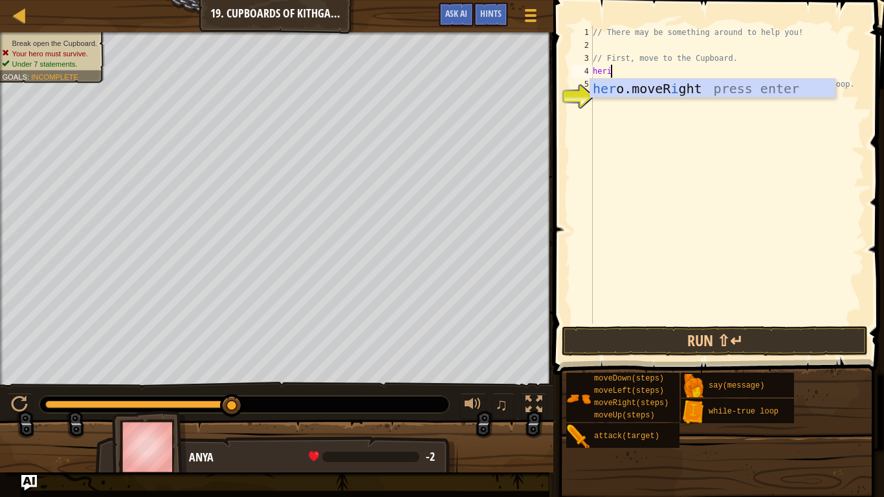
type textarea "her"
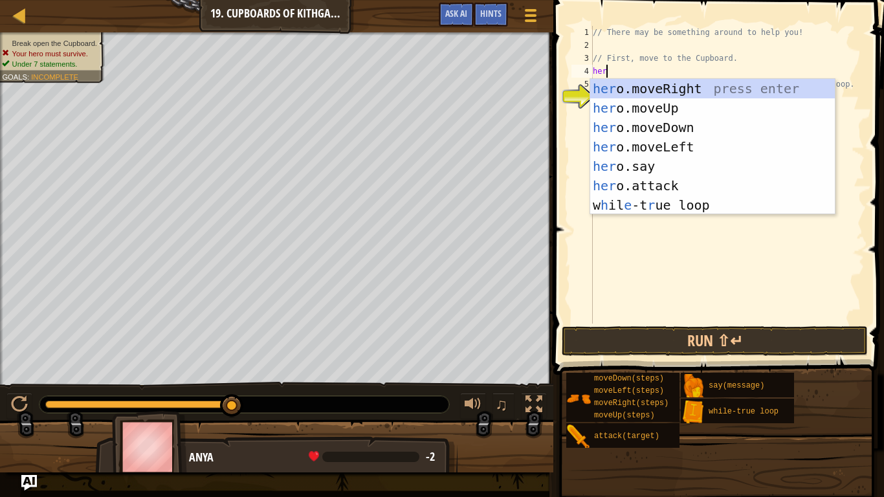
scroll to position [6, 1]
click at [682, 114] on div "her o.moveRight press enter her o.moveUp press enter her o.moveDown press enter…" at bounding box center [712, 166] width 245 height 175
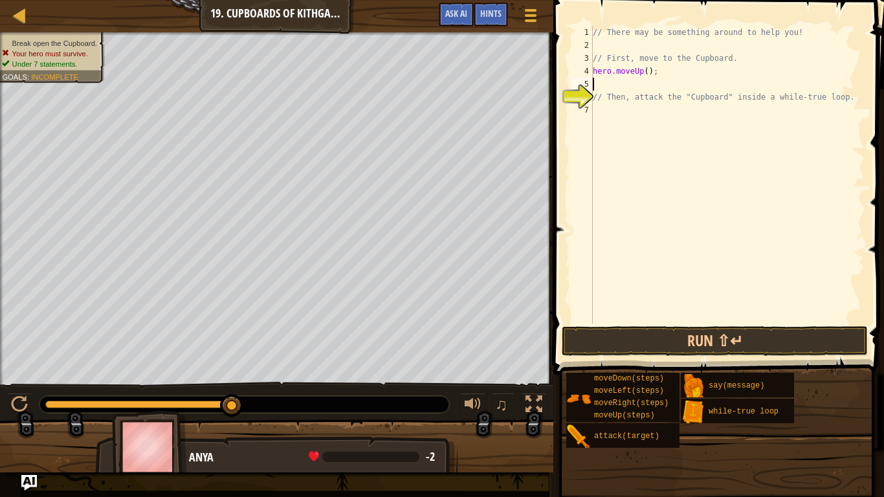
scroll to position [6, 0]
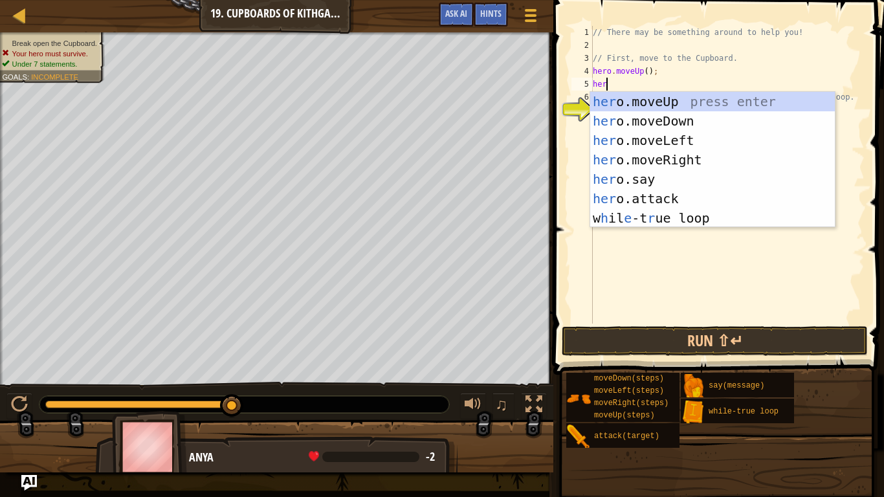
type textarea "heri"
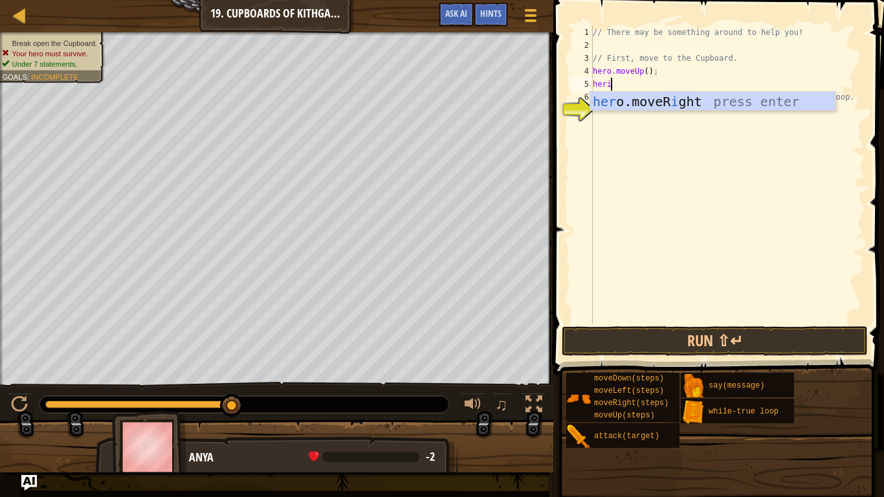
click at [722, 102] on div "her o.moveR i ght press enter" at bounding box center [712, 121] width 245 height 58
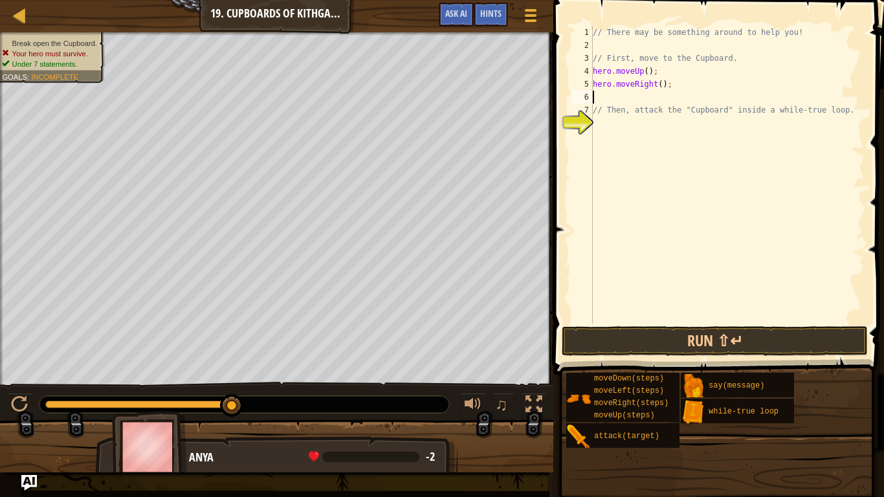
click at [657, 86] on div "// There may be something around to help you! // First, move to the Cupboard. h…" at bounding box center [727, 188] width 274 height 324
click at [661, 87] on div "// There may be something around to help you! // First, move to the Cupboard. h…" at bounding box center [727, 188] width 274 height 324
type textarea "hero.moveRight(2);"
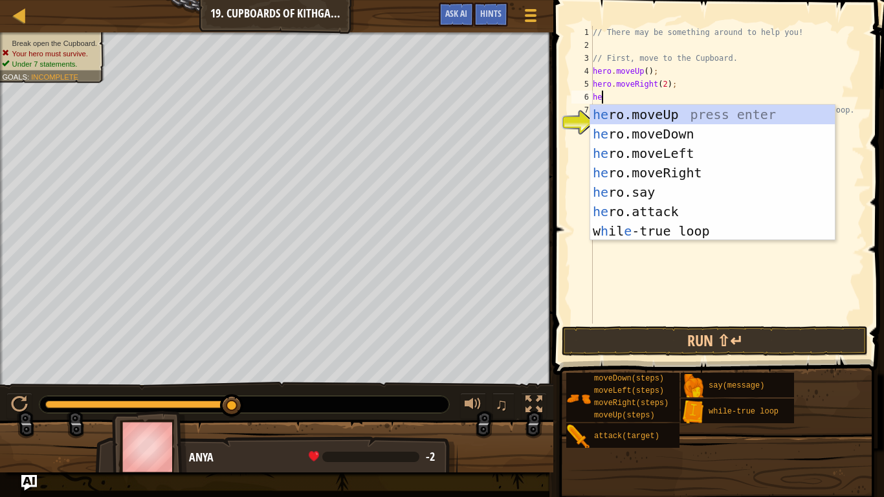
type textarea "hero"
click at [703, 137] on div "hero .moveUp press enter hero .moveDown press enter hero .moveLeft press enter …" at bounding box center [712, 192] width 245 height 175
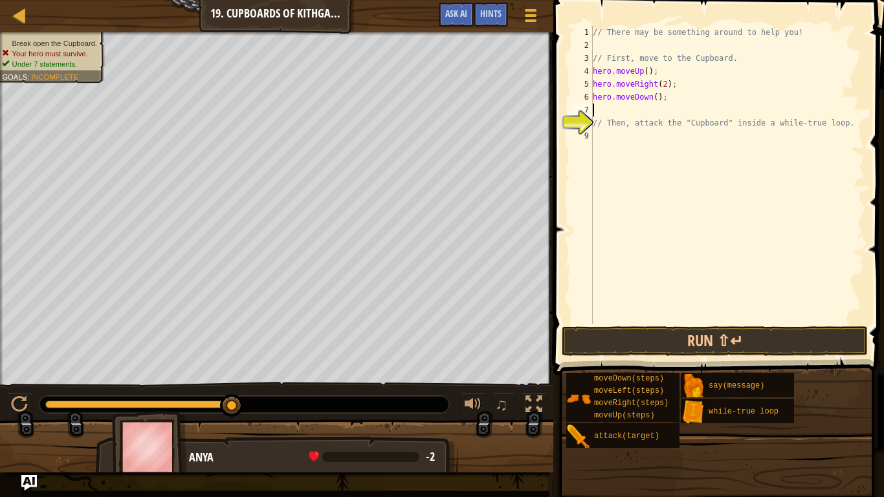
scroll to position [6, 0]
click at [654, 100] on div "// There may be something around to help you! // First, move to the Cupboard. h…" at bounding box center [727, 188] width 274 height 324
type textarea "hero.moveDown(2);"
click at [610, 109] on div "// There may be something around to help you! // First, move to the Cupboard. h…" at bounding box center [727, 188] width 274 height 324
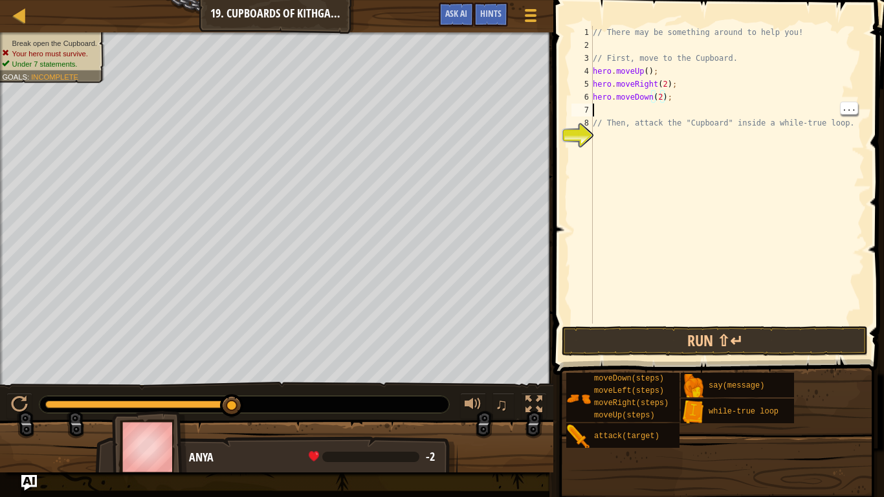
scroll to position [6, 0]
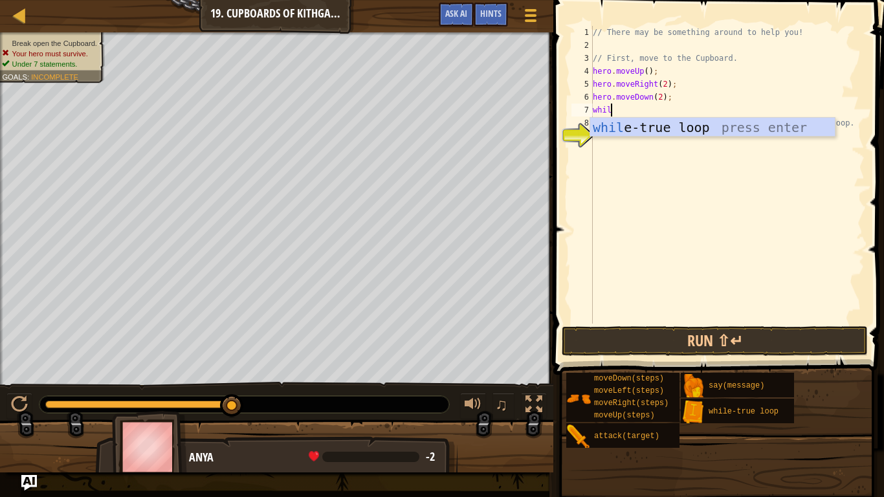
type textarea "while"
click at [781, 124] on div "while -true loop press enter" at bounding box center [712, 147] width 245 height 58
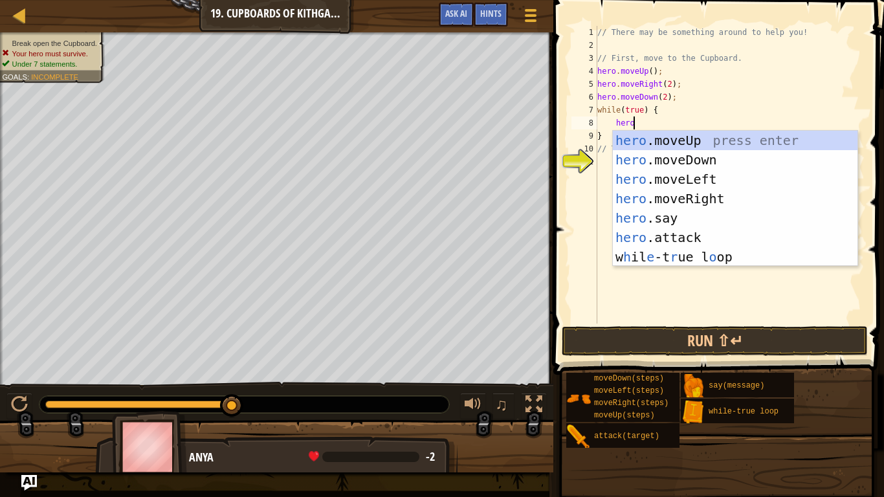
scroll to position [6, 5]
click at [705, 240] on div "hero .moveUp press enter hero .moveDown press enter hero .moveLeft press enter …" at bounding box center [735, 218] width 245 height 175
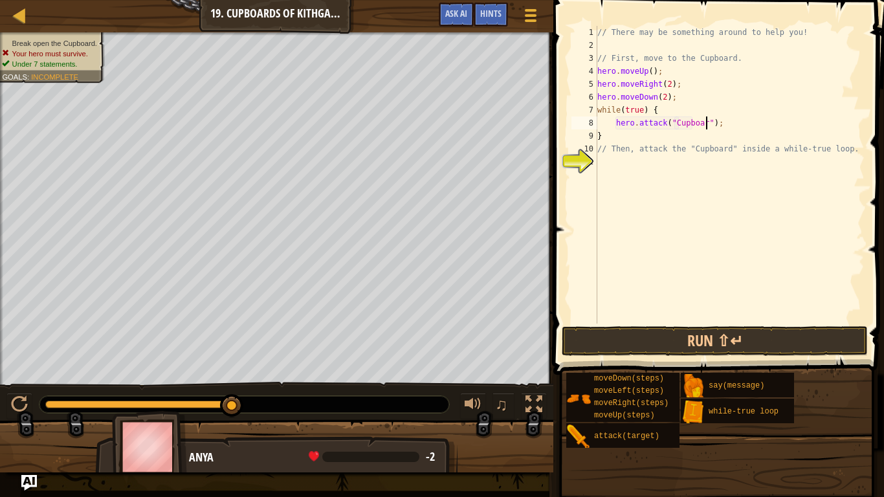
scroll to position [6, 16]
type textarea "hero.attack("Cupboard");"
click at [713, 348] on button "Run ⇧↵" at bounding box center [715, 341] width 306 height 30
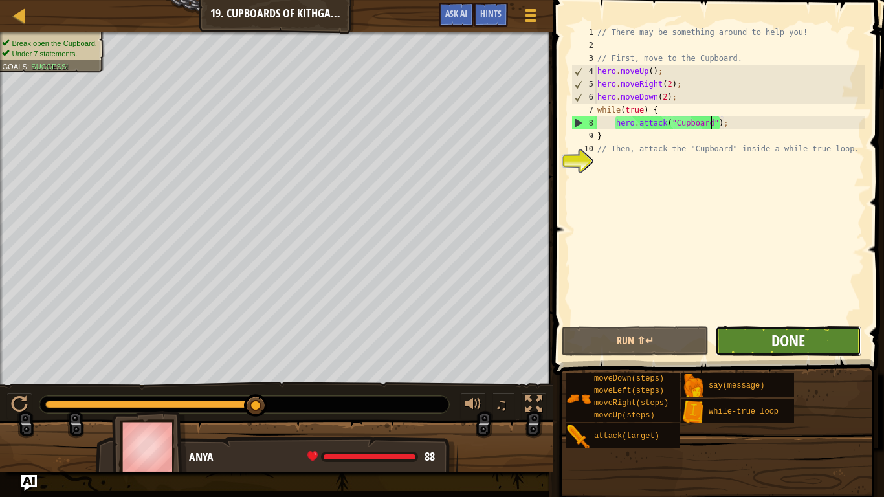
click at [784, 346] on span "Done" at bounding box center [788, 340] width 34 height 21
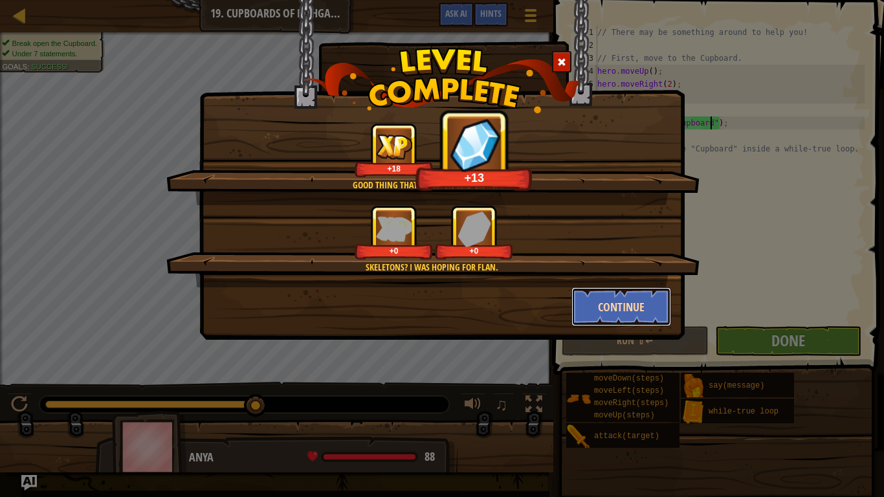
click at [615, 300] on button "Continue" at bounding box center [621, 306] width 100 height 39
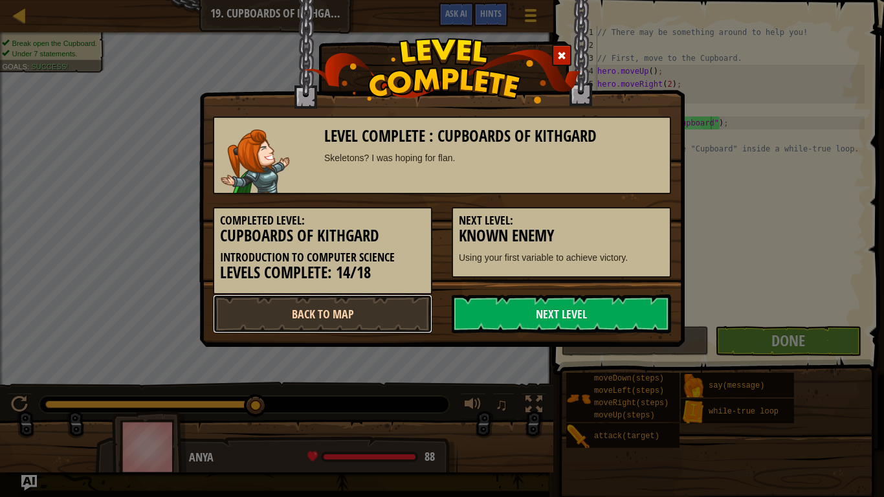
click at [363, 312] on link "Back to Map" at bounding box center [322, 313] width 219 height 39
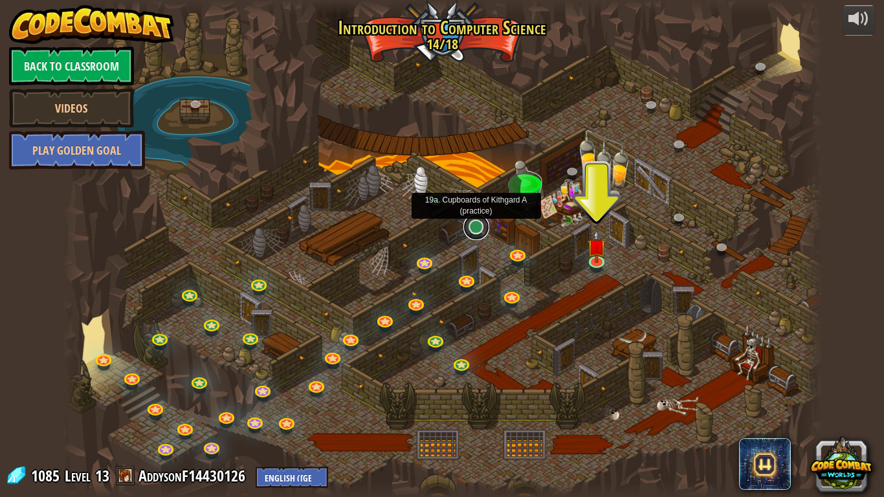
click at [475, 229] on link at bounding box center [476, 227] width 26 height 26
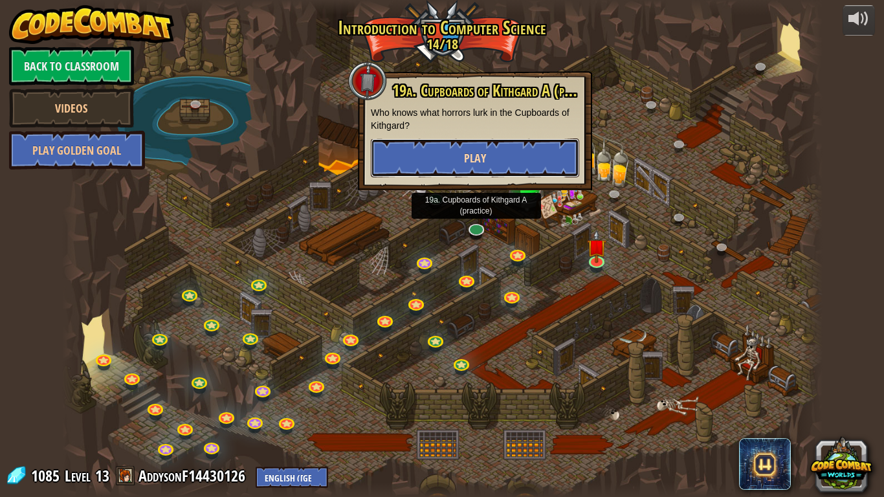
click at [535, 162] on button "Play" at bounding box center [475, 157] width 208 height 39
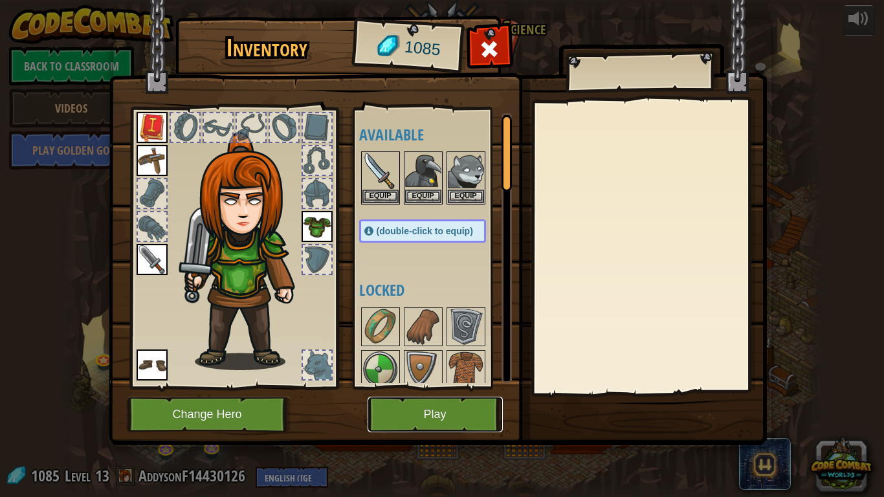
click at [469, 387] on button "Play" at bounding box center [435, 415] width 135 height 36
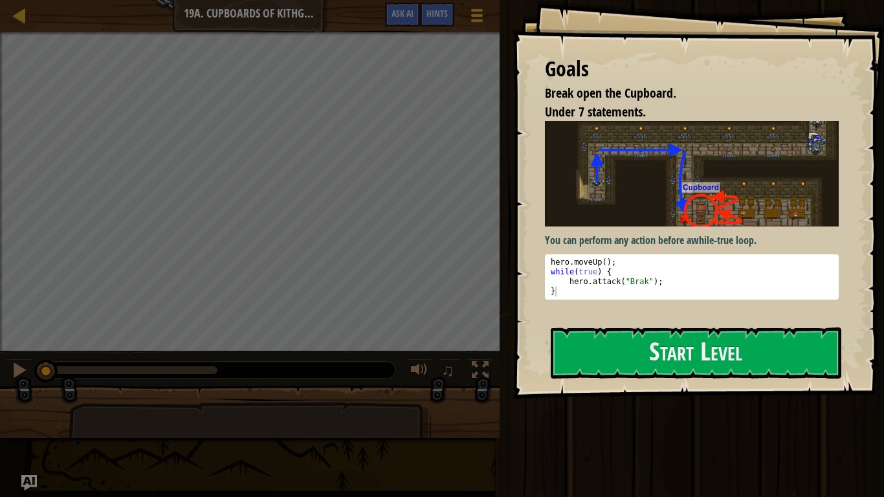
click at [692, 247] on p "You can perform any action before a while-true loop ." at bounding box center [692, 240] width 294 height 15
click at [674, 359] on button "Start Level" at bounding box center [696, 352] width 291 height 51
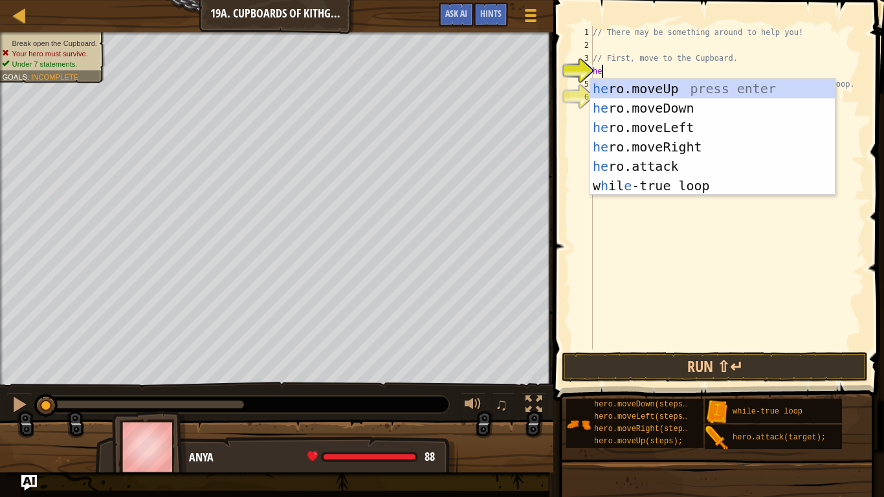
type textarea "hero"
click at [705, 110] on div "hero .moveUp press enter hero .moveDown press enter hero .moveLeft press enter …" at bounding box center [712, 156] width 245 height 155
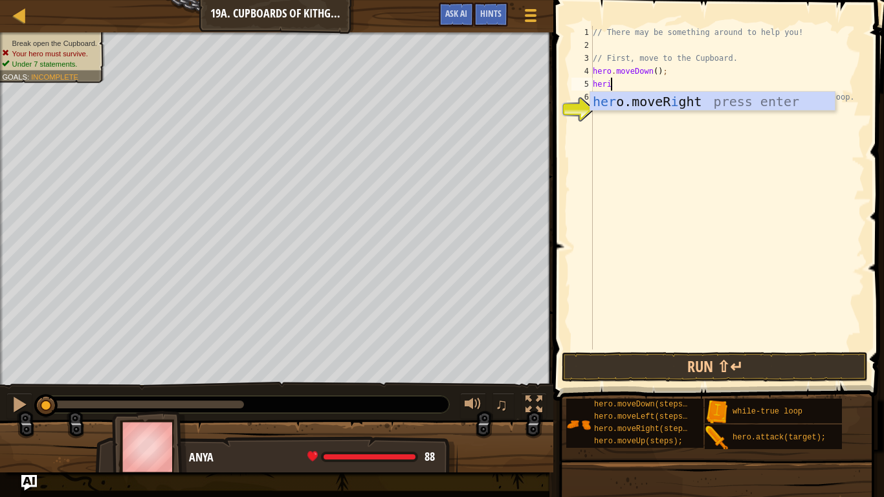
type textarea "her"
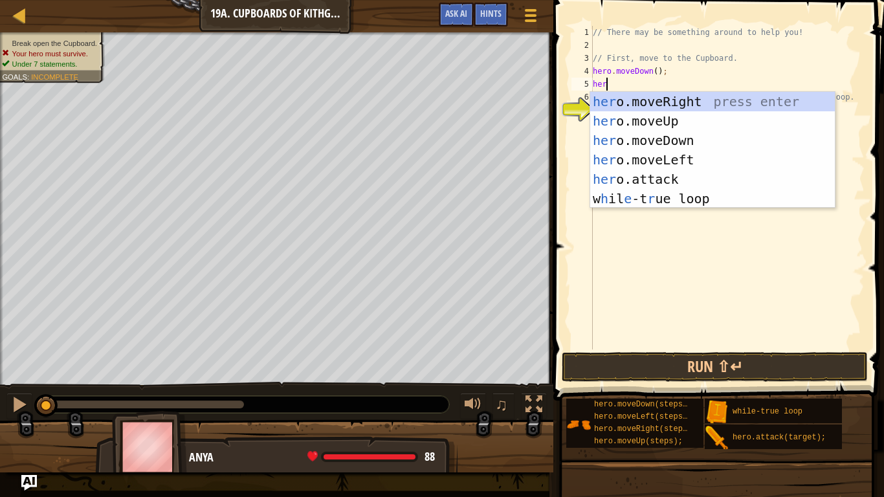
scroll to position [6, 1]
click at [683, 158] on div "her o.moveRight press enter her o.moveUp press enter her o.moveDown press enter…" at bounding box center [712, 169] width 245 height 155
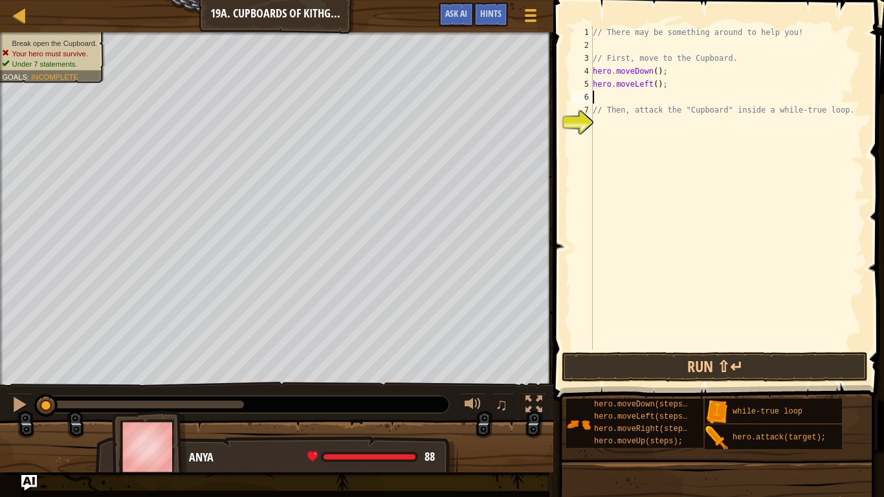
click at [657, 81] on div "// There may be something around to help you! // First, move to the Cupboard. h…" at bounding box center [727, 200] width 274 height 349
type textarea "hero.moveLeft(2);"
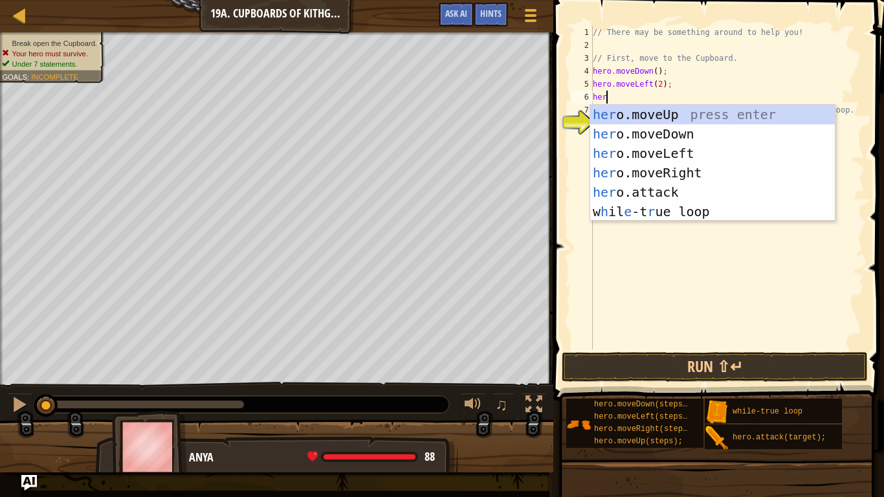
type textarea "hero"
click at [703, 119] on div "hero .moveUp press enter hero .moveDown press enter hero .moveLeft press enter …" at bounding box center [712, 182] width 245 height 155
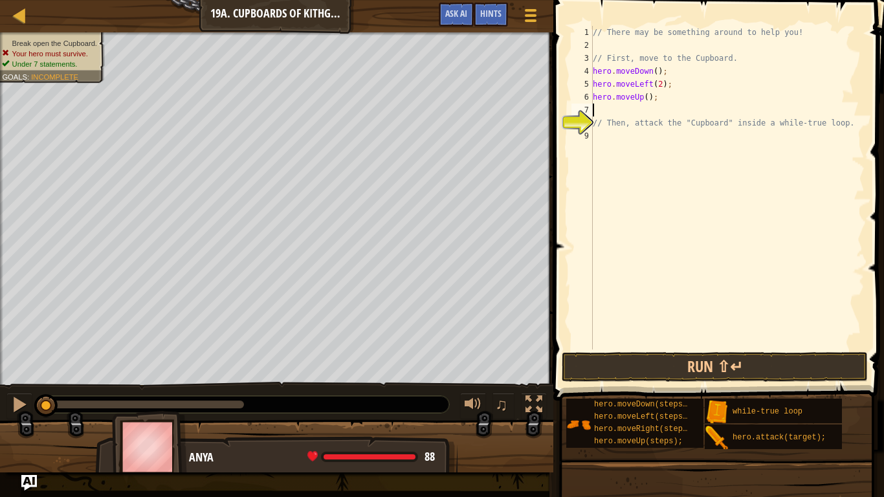
scroll to position [6, 0]
click at [646, 102] on div "// There may be something around to help you! // First, move to the Cupboard. h…" at bounding box center [727, 200] width 274 height 349
type textarea "hero.moveUp(2);"
click at [650, 146] on div "// There may be something around to help you! // First, move to the Cupboard. h…" at bounding box center [727, 200] width 274 height 349
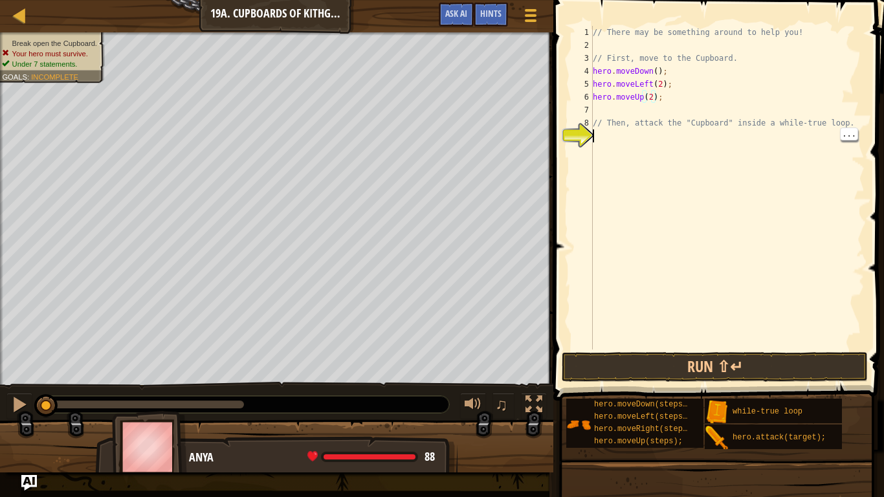
scroll to position [6, 0]
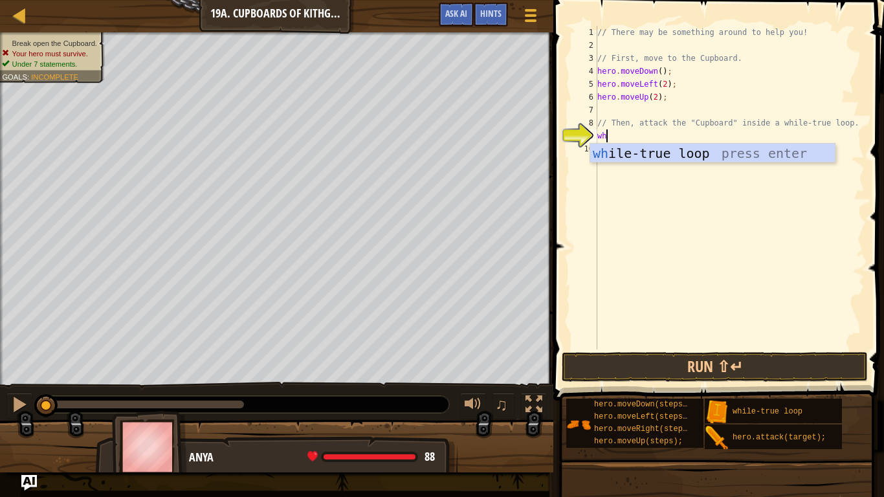
type textarea "whi"
click at [685, 155] on div "whi le-true loop press enter" at bounding box center [717, 173] width 245 height 58
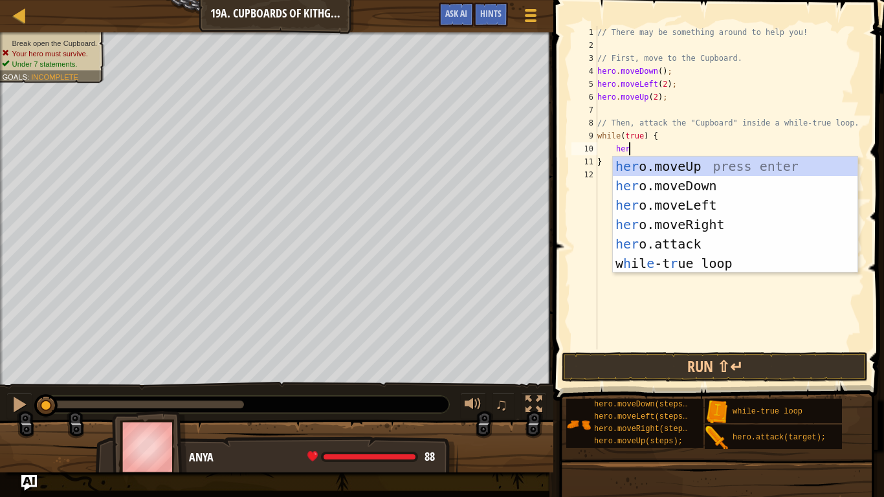
scroll to position [6, 5]
click at [700, 249] on div "hero .moveUp press enter hero .moveDown press enter hero .moveLeft press enter …" at bounding box center [735, 234] width 245 height 155
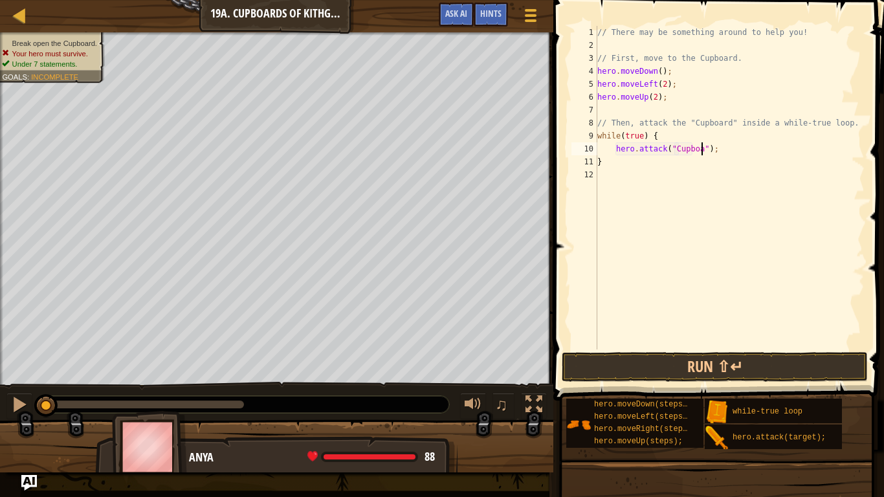
scroll to position [6, 16]
type textarea "hero.attack("Cupboard");"
click at [681, 369] on button "Run ⇧↵" at bounding box center [715, 367] width 306 height 30
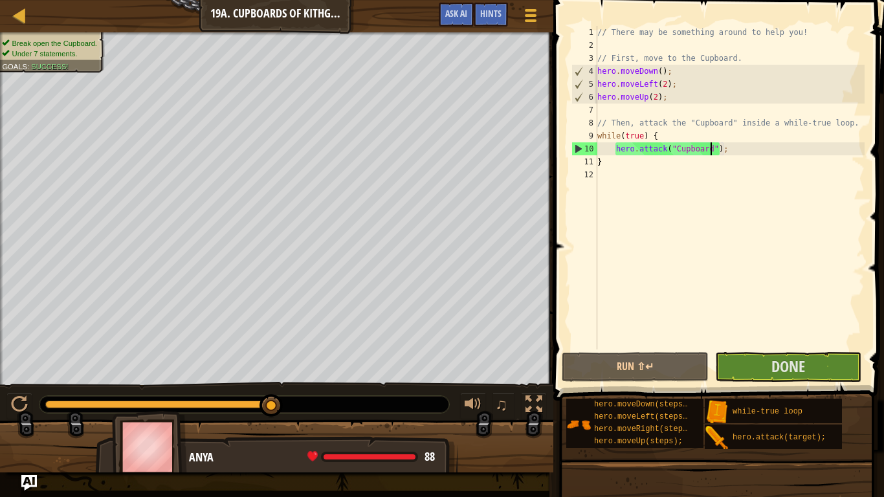
click at [834, 291] on div "// There may be something around to help you! // First, move to the Cupboard. h…" at bounding box center [730, 200] width 270 height 349
click at [805, 372] on span "Done" at bounding box center [788, 366] width 34 height 21
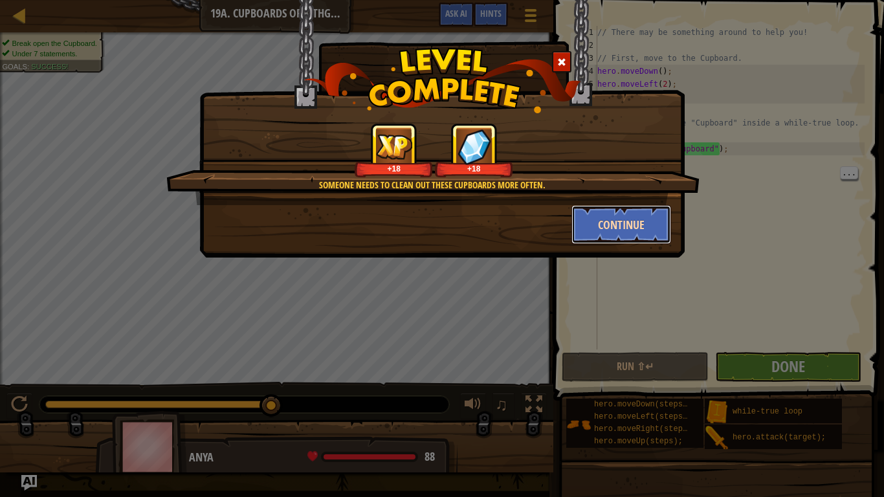
click at [638, 225] on button "Continue" at bounding box center [621, 224] width 100 height 39
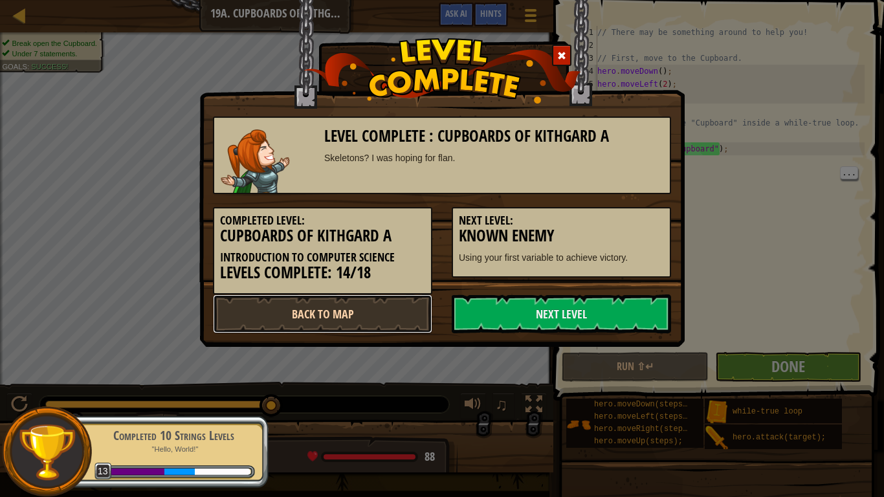
click at [382, 318] on link "Back to Map" at bounding box center [322, 313] width 219 height 39
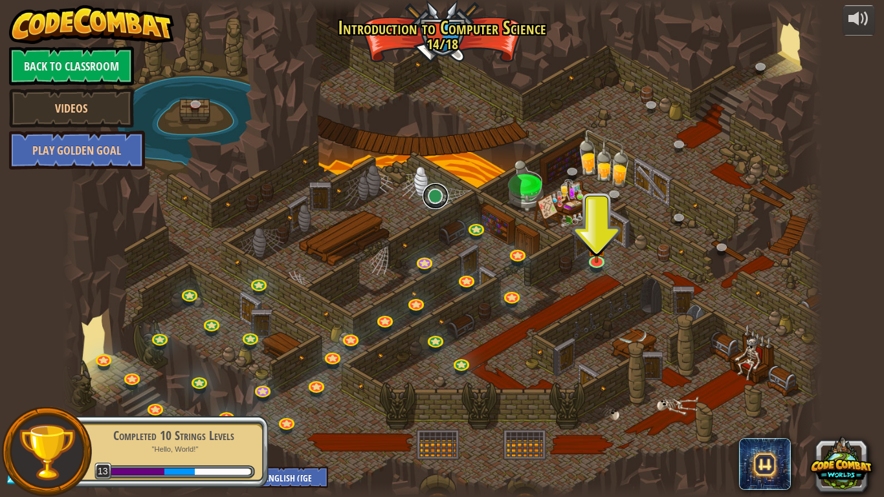
click at [431, 201] on link at bounding box center [436, 196] width 26 height 26
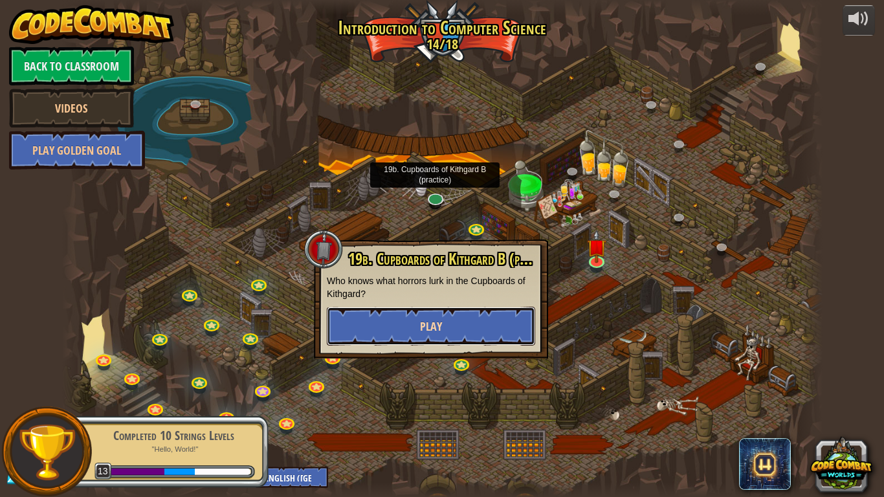
click at [434, 329] on span "Play" at bounding box center [431, 326] width 22 height 16
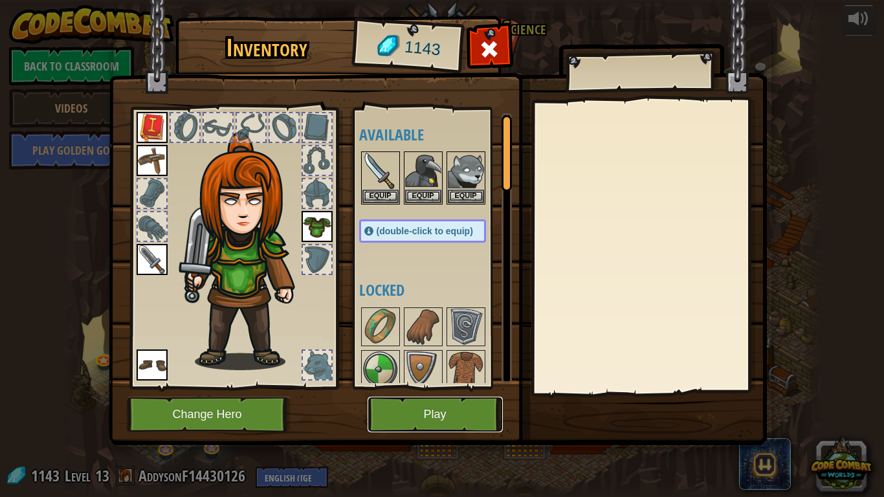
click at [399, 387] on button "Play" at bounding box center [435, 415] width 135 height 36
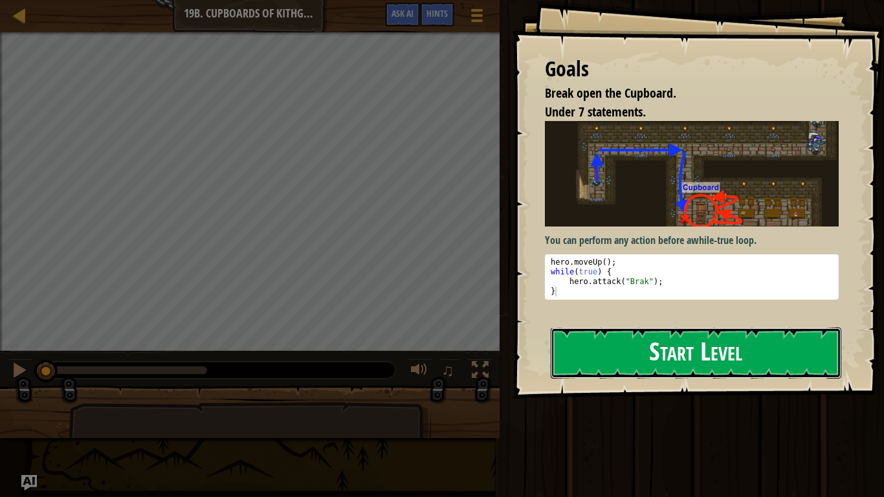
click at [668, 358] on button "Start Level" at bounding box center [696, 352] width 291 height 51
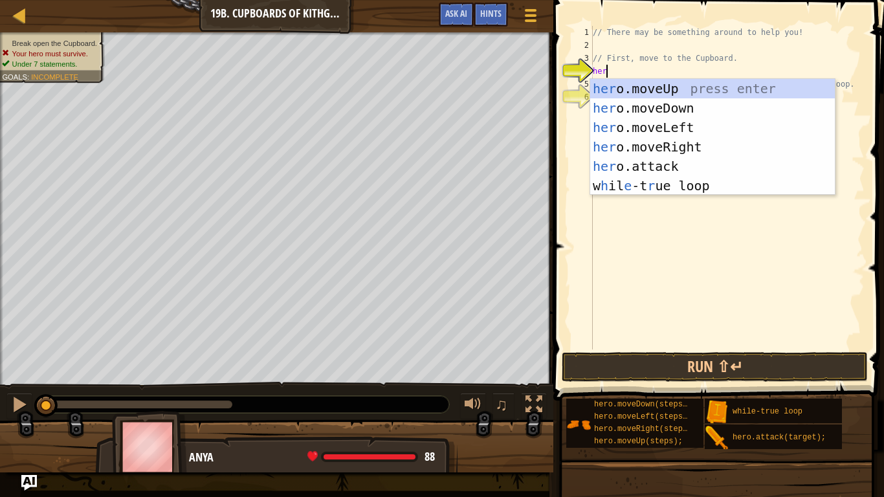
type textarea "heri"
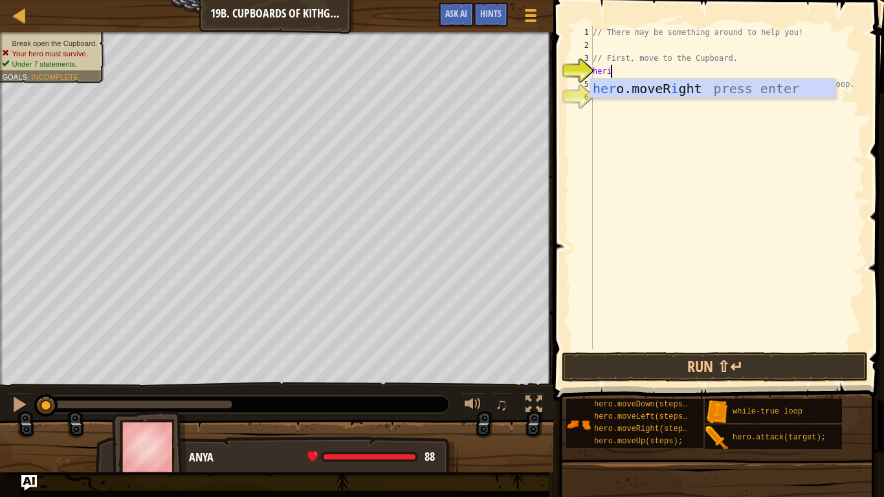
scroll to position [6, 2]
click at [748, 93] on div "her o.moveR i ght press enter" at bounding box center [712, 108] width 245 height 58
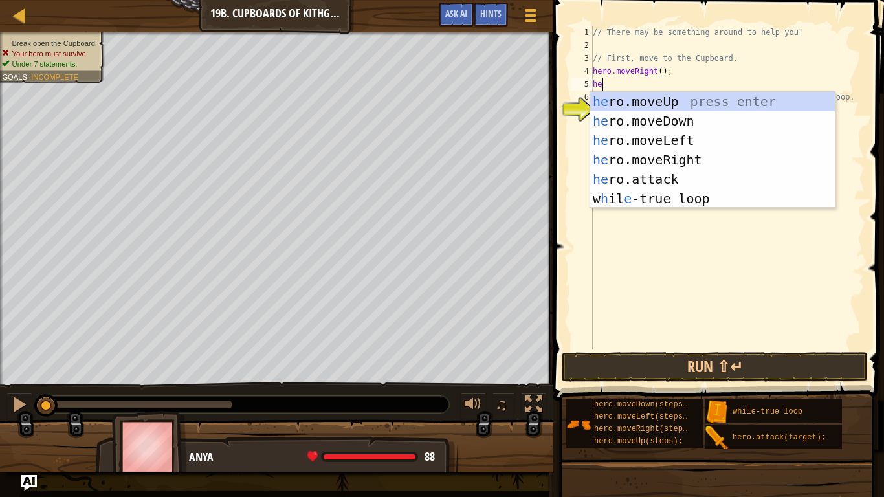
type textarea "hero"
click at [699, 124] on div "hero .moveUp press enter hero .moveDown press enter hero .moveLeft press enter …" at bounding box center [712, 169] width 245 height 155
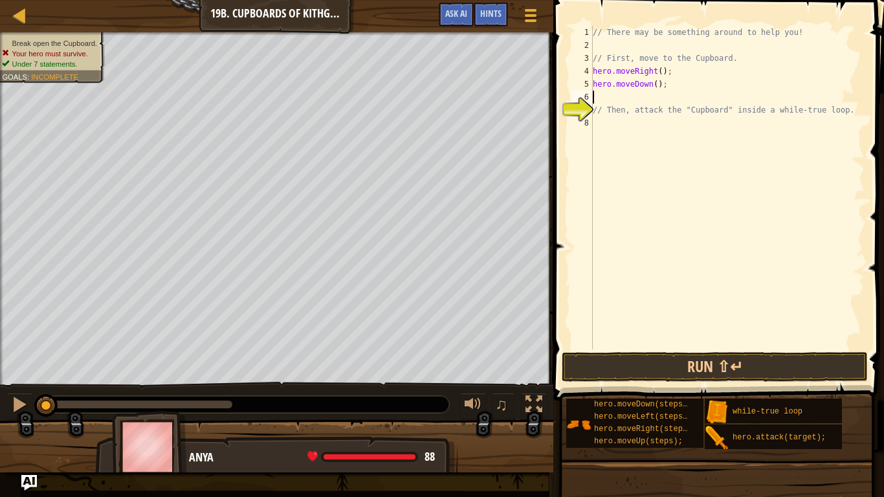
scroll to position [6, 0]
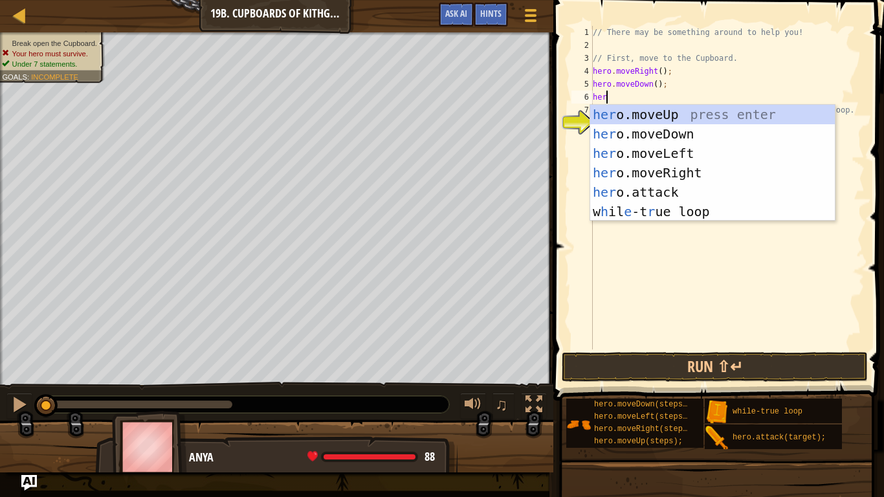
type textarea "heri"
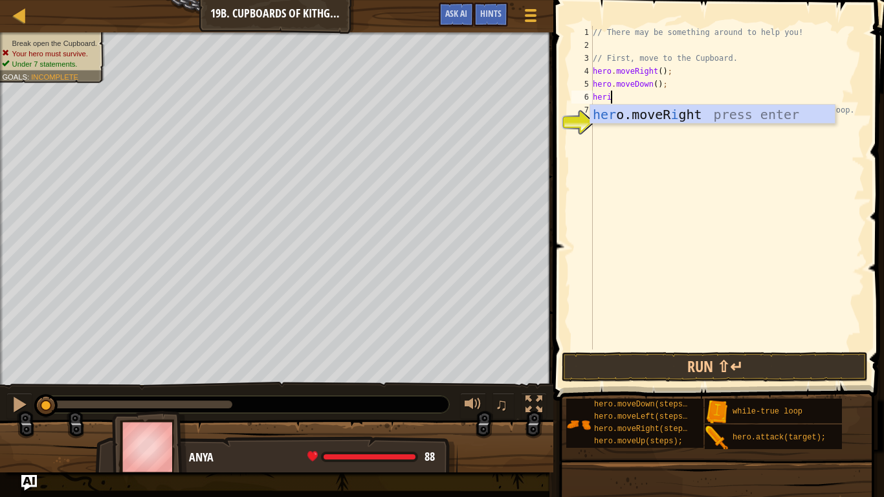
click at [736, 120] on div "her o.moveR i ght press enter" at bounding box center [712, 134] width 245 height 58
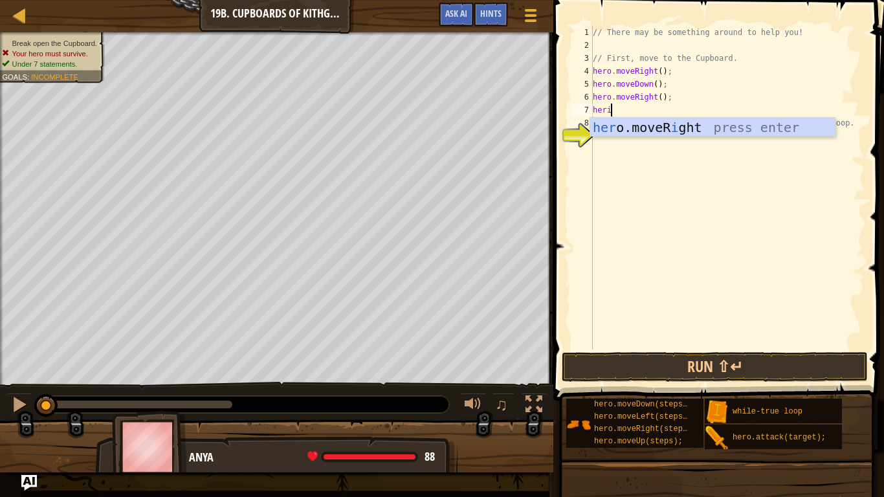
type textarea "her"
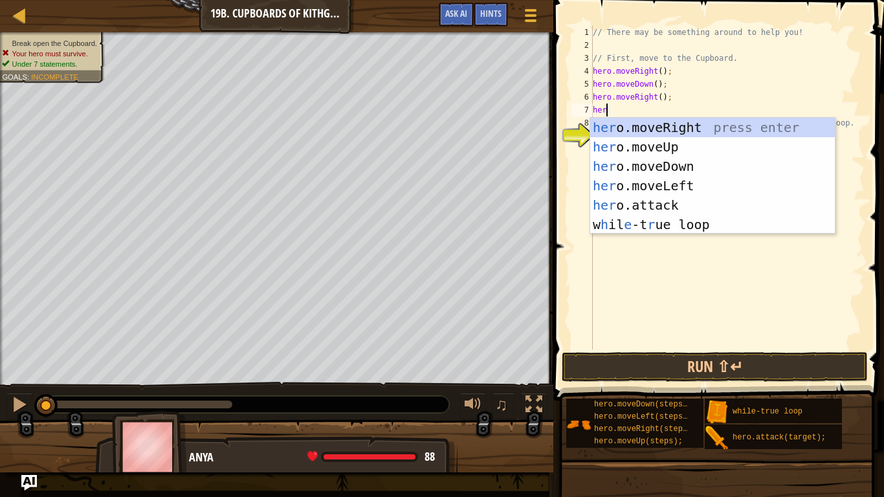
scroll to position [6, 1]
click at [694, 165] on div "her o.moveRight press enter her o.moveUp press enter her o.moveDown press enter…" at bounding box center [712, 195] width 245 height 155
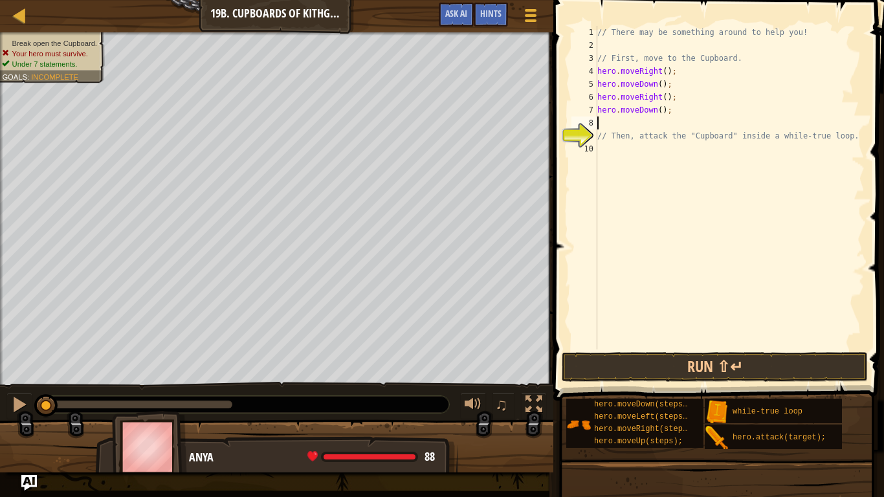
scroll to position [6, 0]
click at [660, 114] on div "// There may be something around to help you! // First, move to the Cupboard. h…" at bounding box center [730, 200] width 270 height 349
type textarea "hero.moveDown(2);"
type textarea "// Then, attack the "Cupboard" inside a while-true loop."
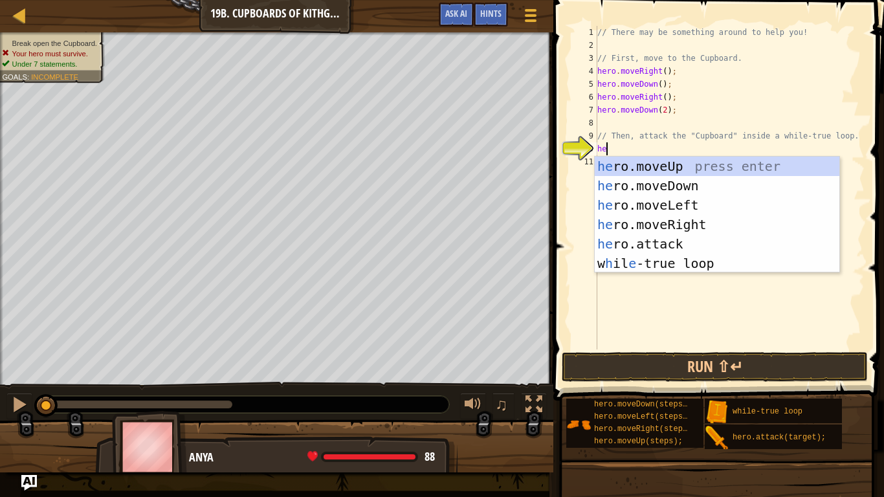
scroll to position [6, 2]
click at [687, 243] on div "hero .moveUp press enter hero .moveDown press enter hero .moveLeft press enter …" at bounding box center [717, 234] width 245 height 155
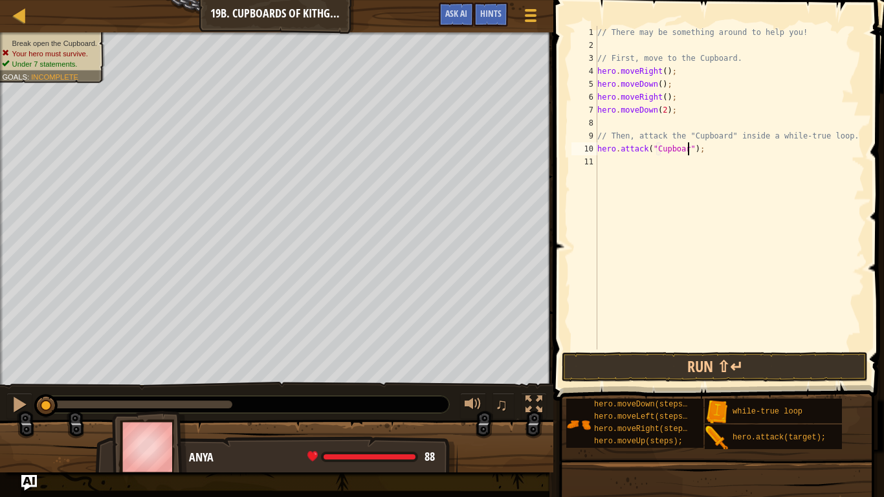
scroll to position [6, 14]
type textarea "hero.attack("Cupboard");"
click at [663, 375] on button "Run ⇧↵" at bounding box center [715, 367] width 306 height 30
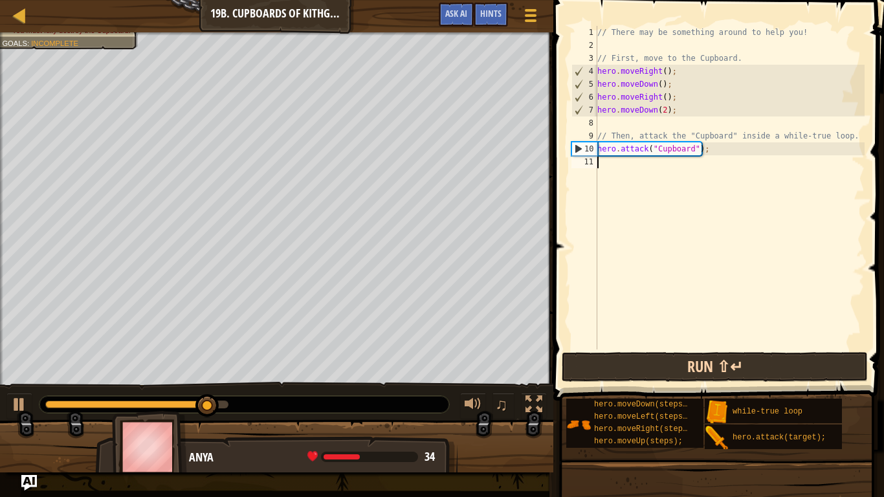
scroll to position [6, 0]
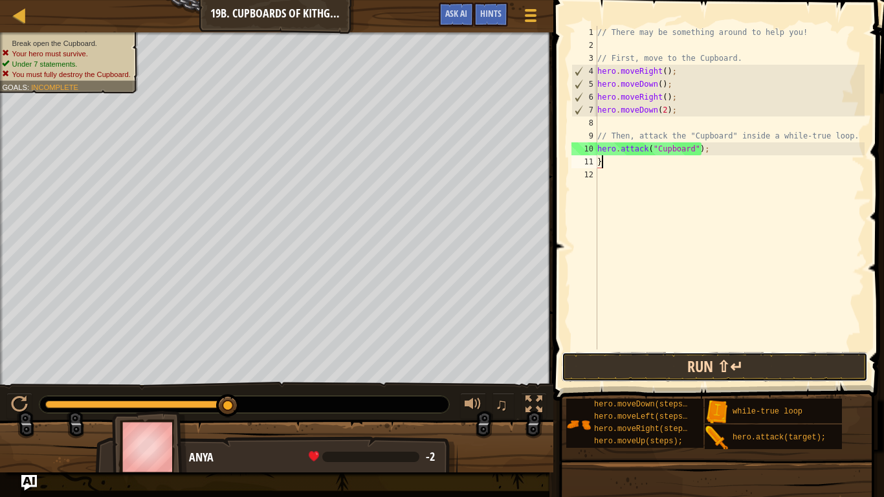
click at [654, 362] on button "Run ⇧↵" at bounding box center [715, 367] width 306 height 30
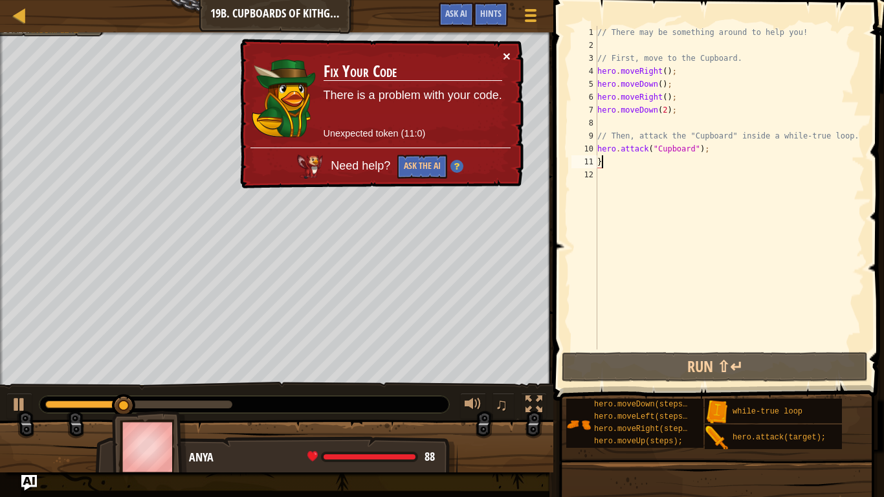
click at [503, 60] on button "×" at bounding box center [507, 56] width 8 height 14
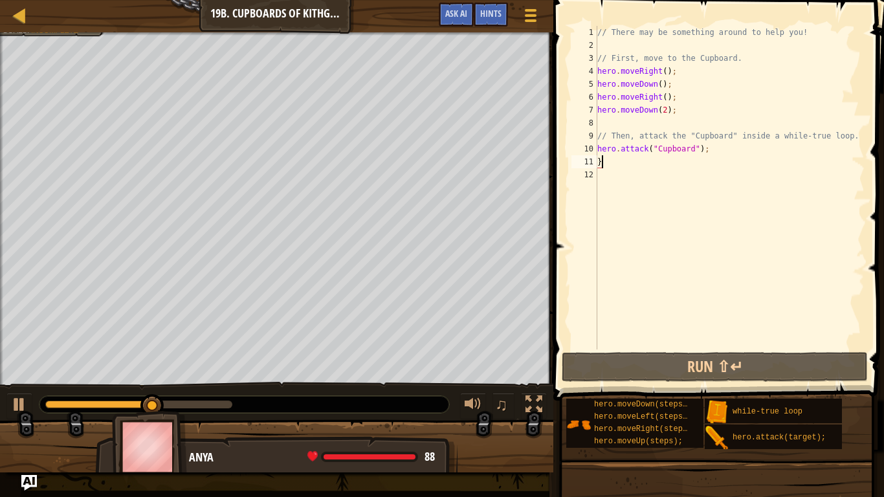
click at [724, 147] on div "// There may be something around to help you! // First, move to the Cupboard. h…" at bounding box center [730, 200] width 270 height 349
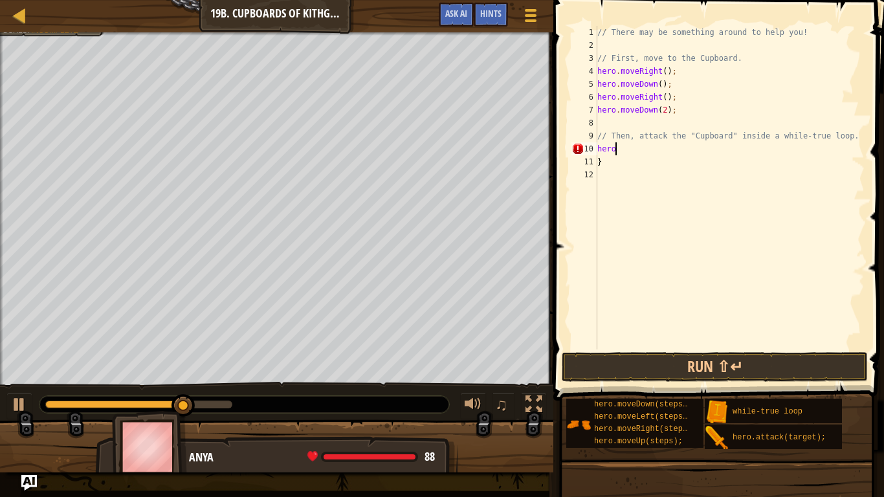
type textarea "h"
type textarea "whi"
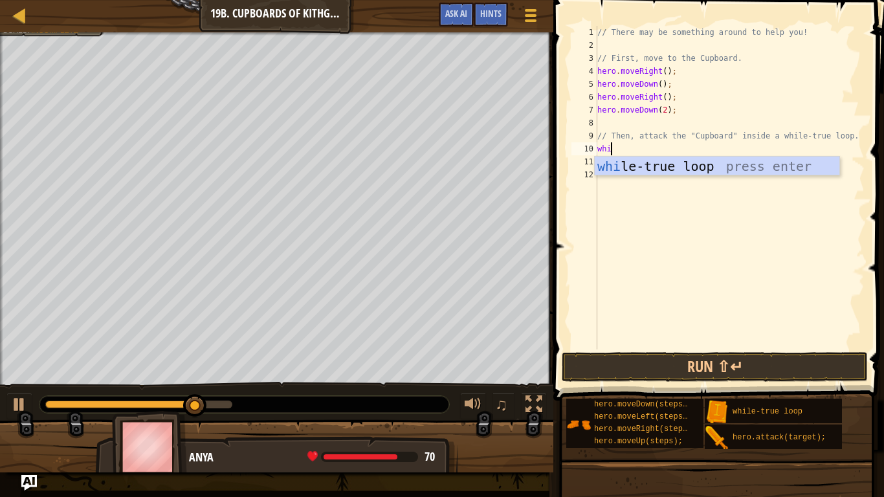
scroll to position [6, 1]
click at [757, 166] on div "whi le-true loop press enter" at bounding box center [717, 186] width 245 height 58
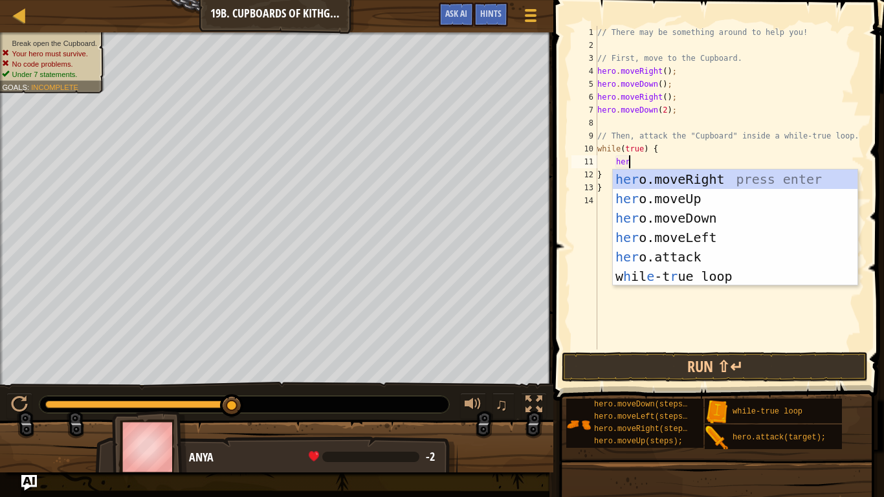
scroll to position [6, 4]
click at [685, 260] on div "her o.moveRight press enter her o.moveUp press enter her o.moveDown press enter…" at bounding box center [735, 247] width 245 height 155
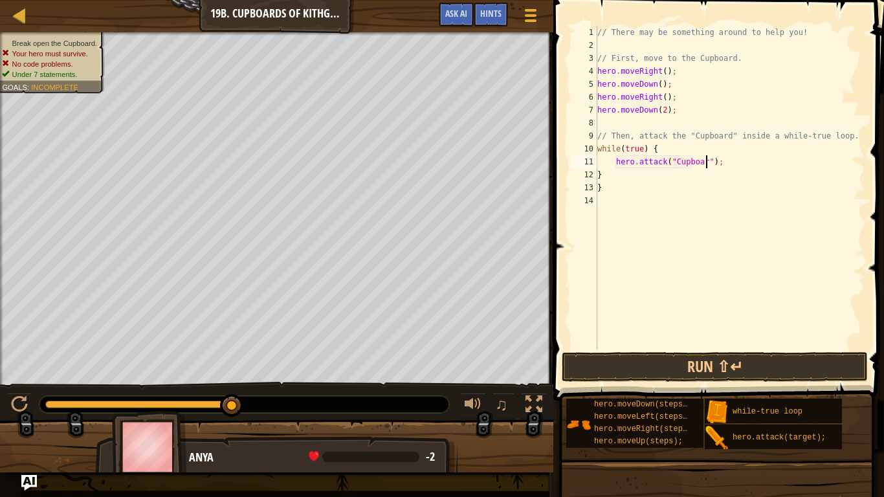
scroll to position [6, 16]
click at [613, 190] on div "// There may be something around to help you! // First, move to the Cupboard. h…" at bounding box center [730, 200] width 270 height 349
type textarea "}"
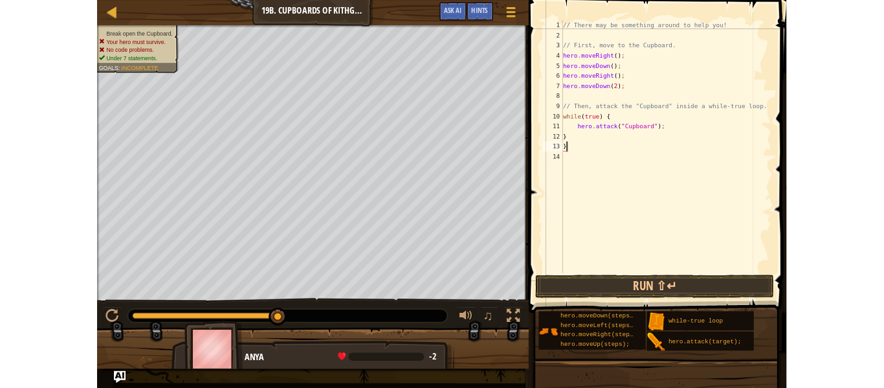
scroll to position [6, 0]
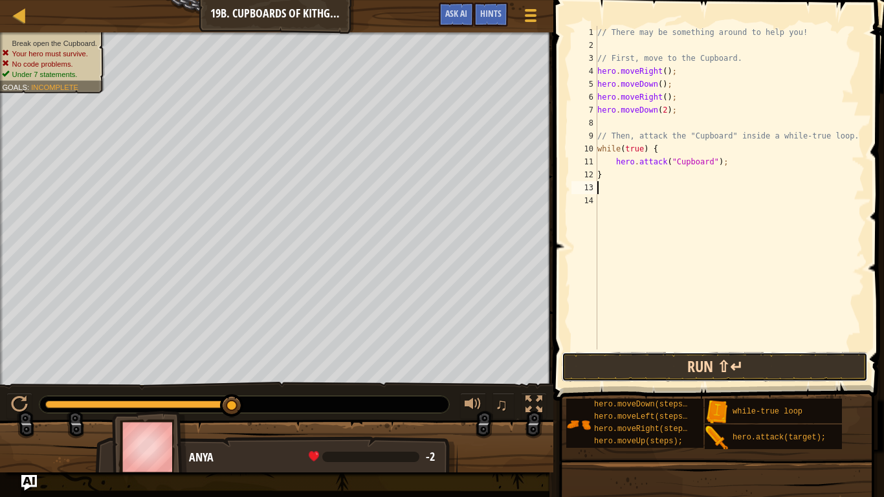
click at [720, 375] on button "Run ⇧↵" at bounding box center [715, 367] width 306 height 30
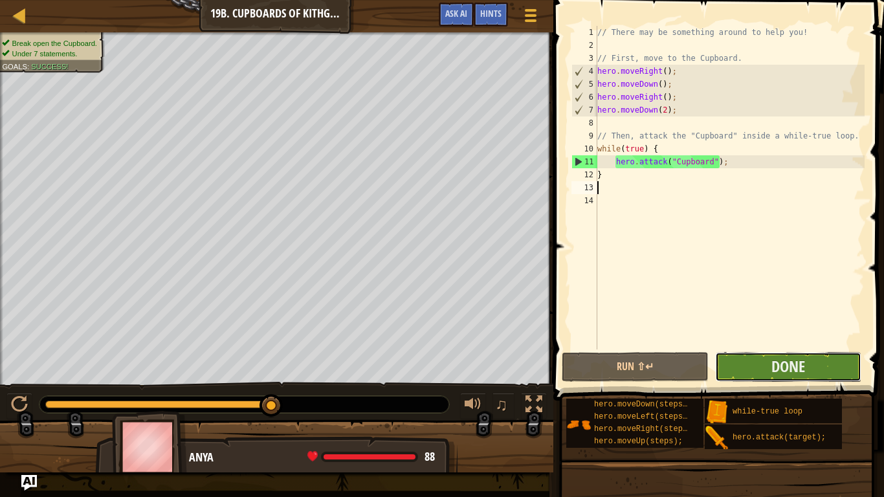
click at [771, 357] on button "Done" at bounding box center [788, 367] width 146 height 30
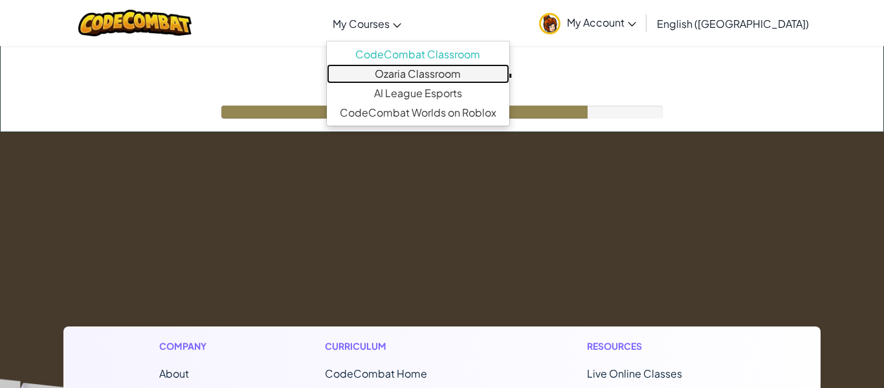
click at [430, 70] on link "Ozaria Classroom" at bounding box center [418, 73] width 182 height 19
